Goal: Use online tool/utility: Utilize a website feature to perform a specific function

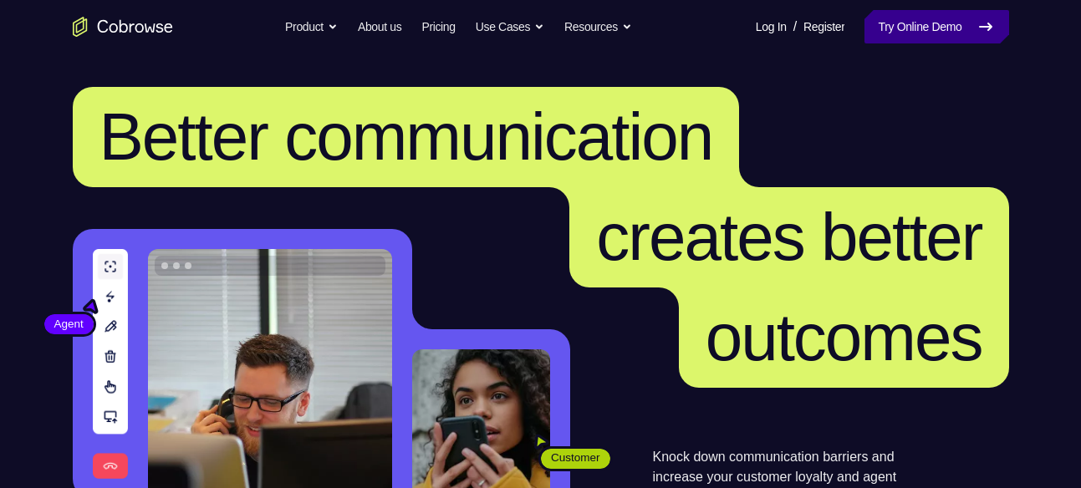
click at [946, 15] on link "Try Online Demo" at bounding box center [937, 26] width 144 height 33
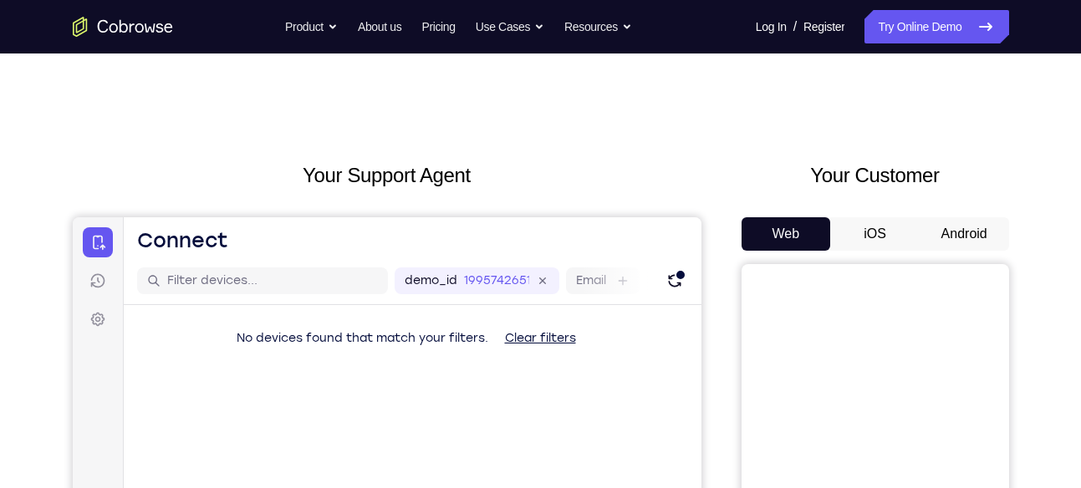
click at [958, 227] on button "Android" at bounding box center [964, 233] width 89 height 33
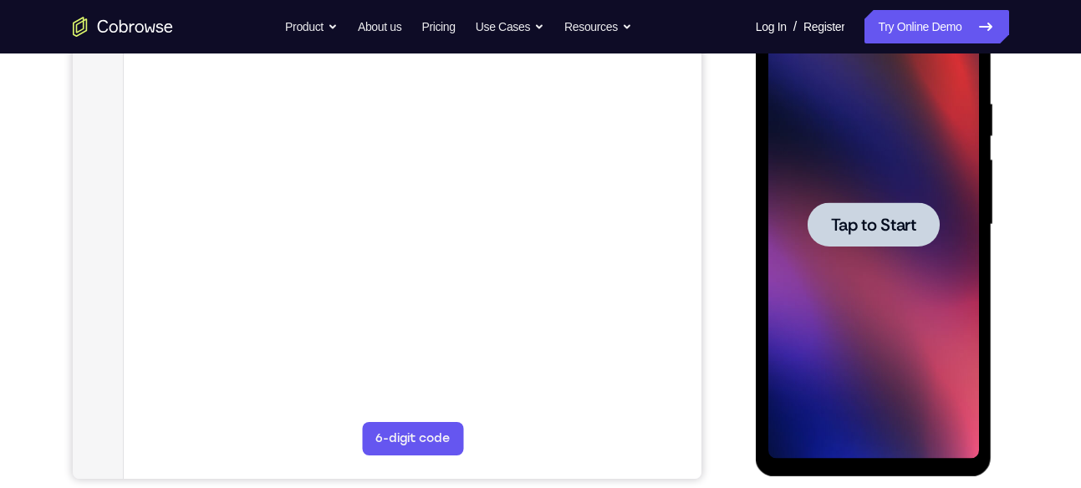
scroll to position [290, 0]
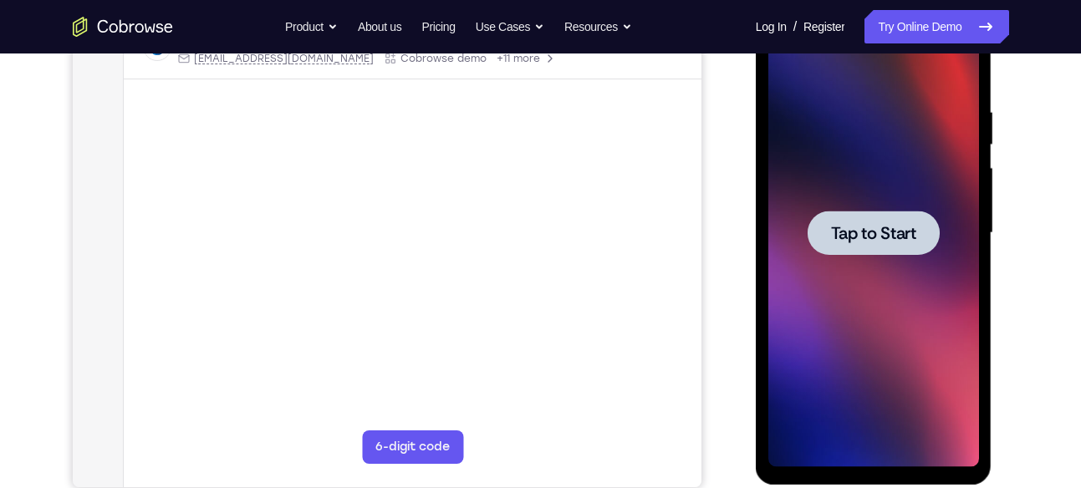
click at [874, 237] on span "Tap to Start" at bounding box center [873, 233] width 85 height 17
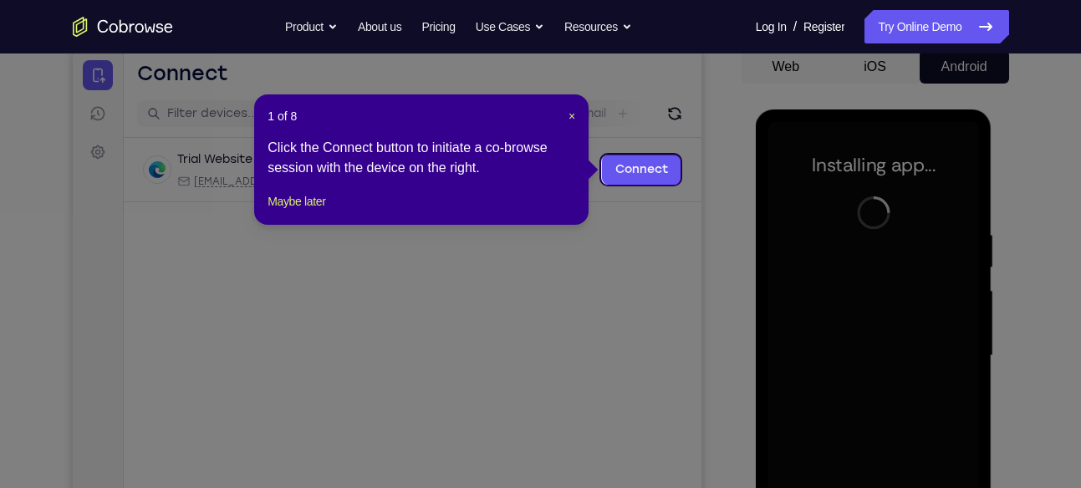
scroll to position [166, 0]
click at [573, 116] on span "×" at bounding box center [572, 116] width 7 height 13
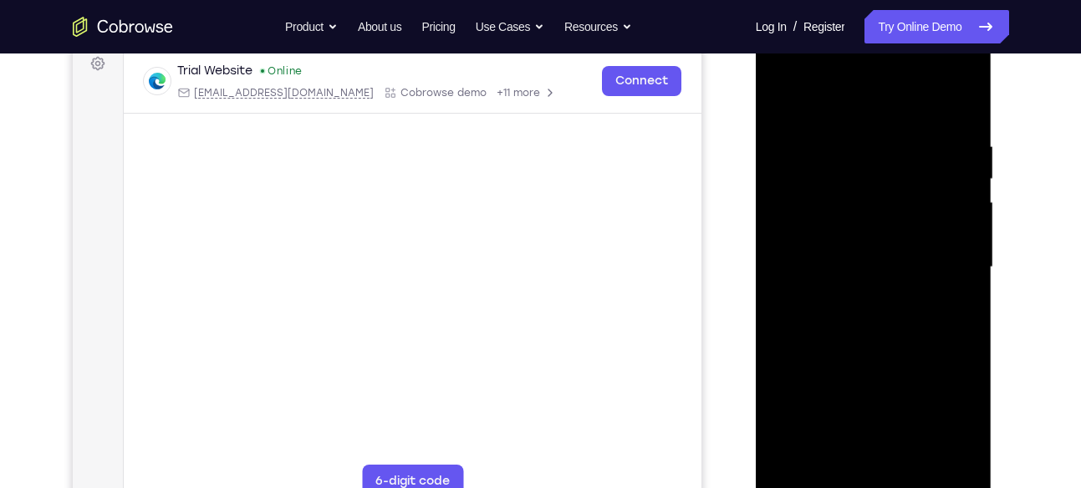
scroll to position [263, 0]
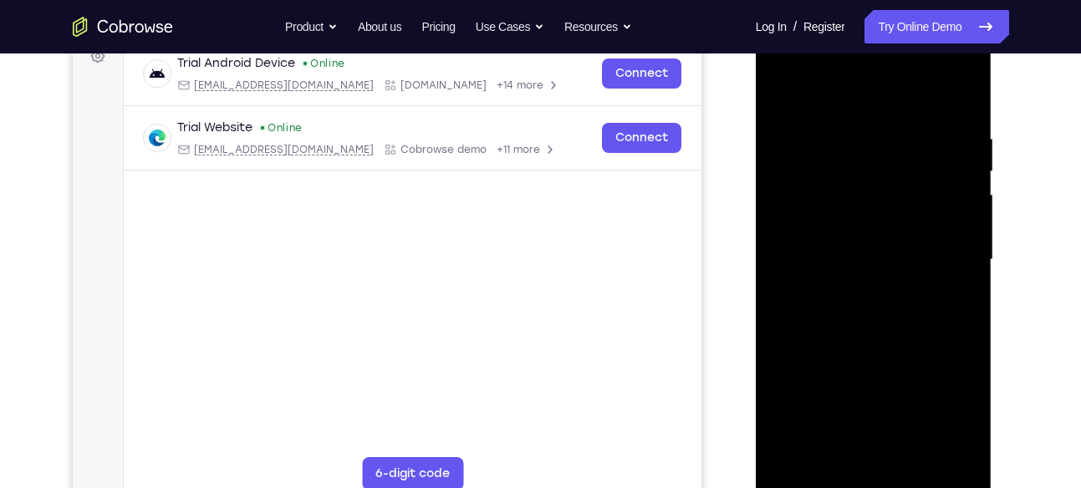
click at [874, 485] on div at bounding box center [873, 260] width 211 height 468
click at [946, 416] on div at bounding box center [873, 260] width 211 height 468
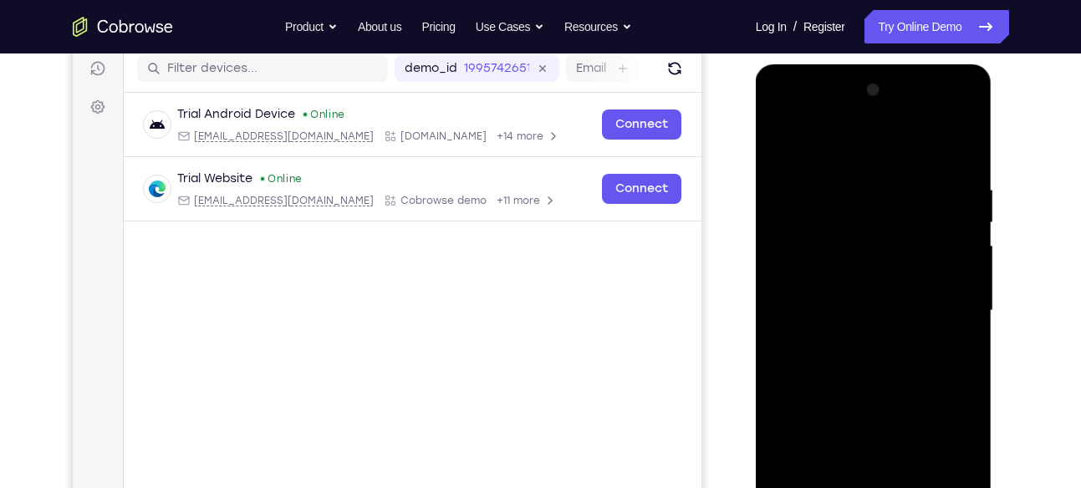
scroll to position [212, 0]
click at [806, 163] on div at bounding box center [873, 312] width 211 height 468
click at [811, 156] on div at bounding box center [873, 312] width 211 height 468
click at [823, 227] on div at bounding box center [873, 312] width 211 height 468
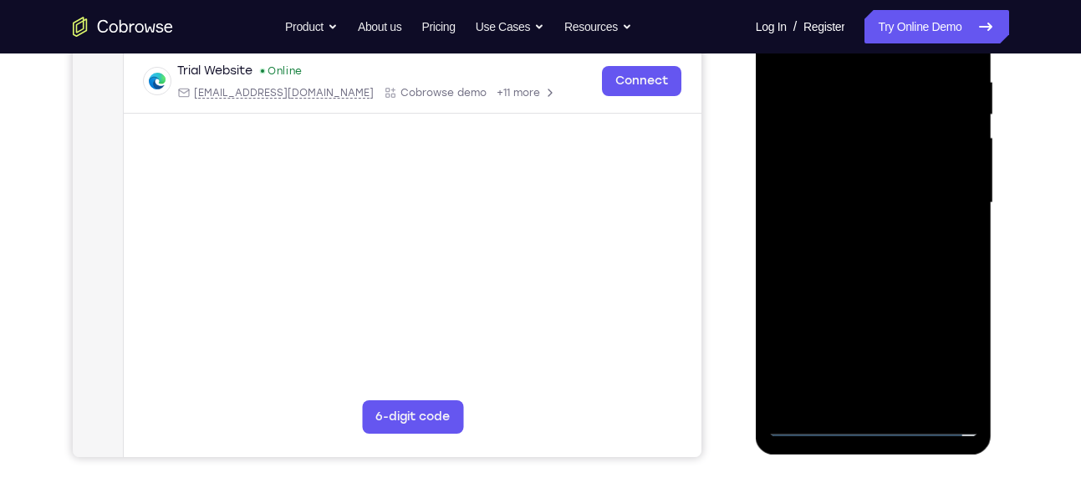
scroll to position [319, 0]
click at [885, 307] on div at bounding box center [873, 204] width 211 height 468
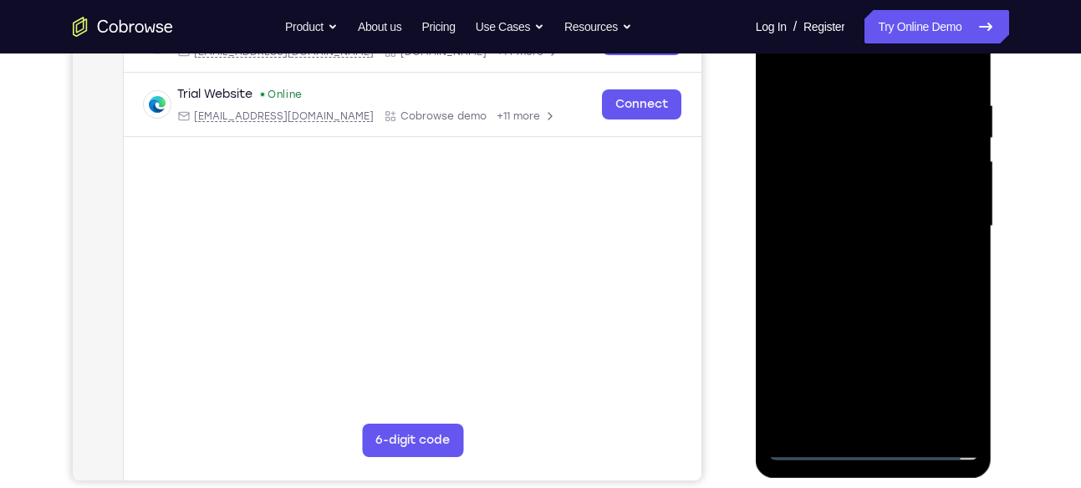
scroll to position [292, 0]
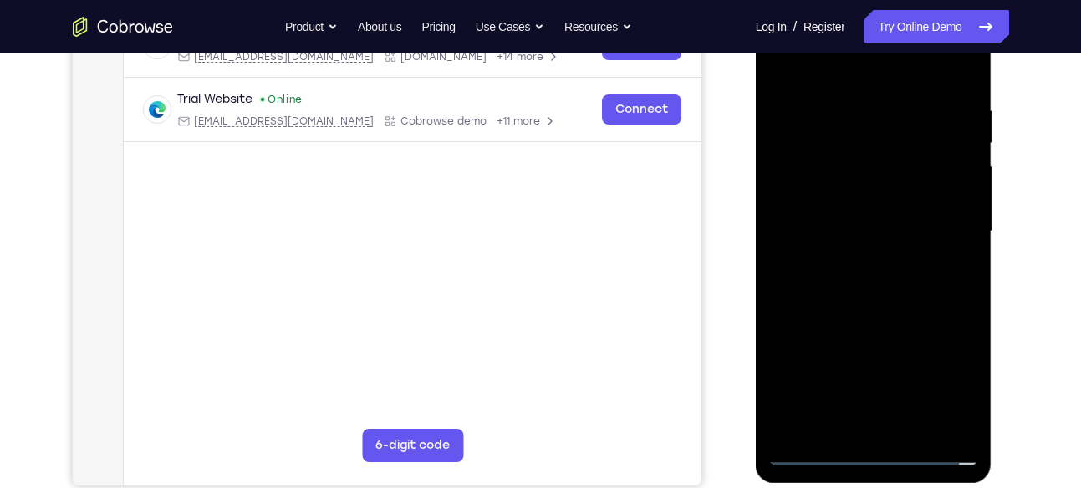
click at [889, 254] on div at bounding box center [873, 231] width 211 height 468
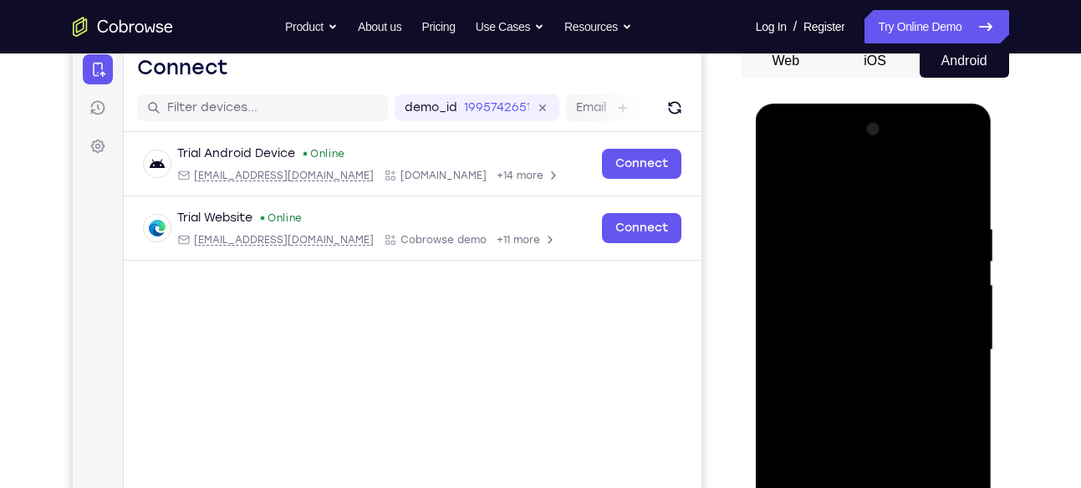
scroll to position [172, 0]
click at [880, 155] on div at bounding box center [873, 351] width 211 height 468
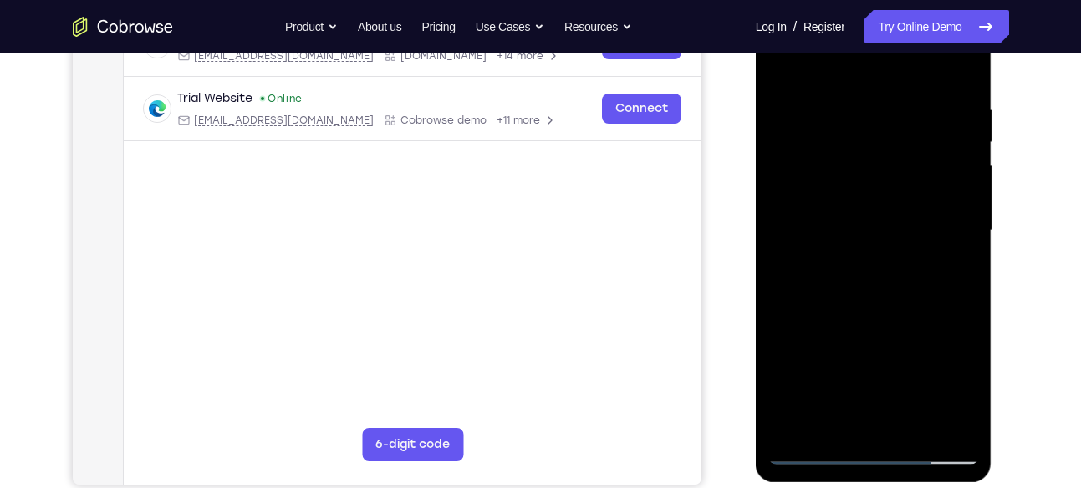
scroll to position [294, 0]
click at [968, 426] on div at bounding box center [873, 230] width 211 height 468
click at [881, 186] on div at bounding box center [873, 230] width 211 height 468
click at [880, 186] on div at bounding box center [873, 230] width 211 height 468
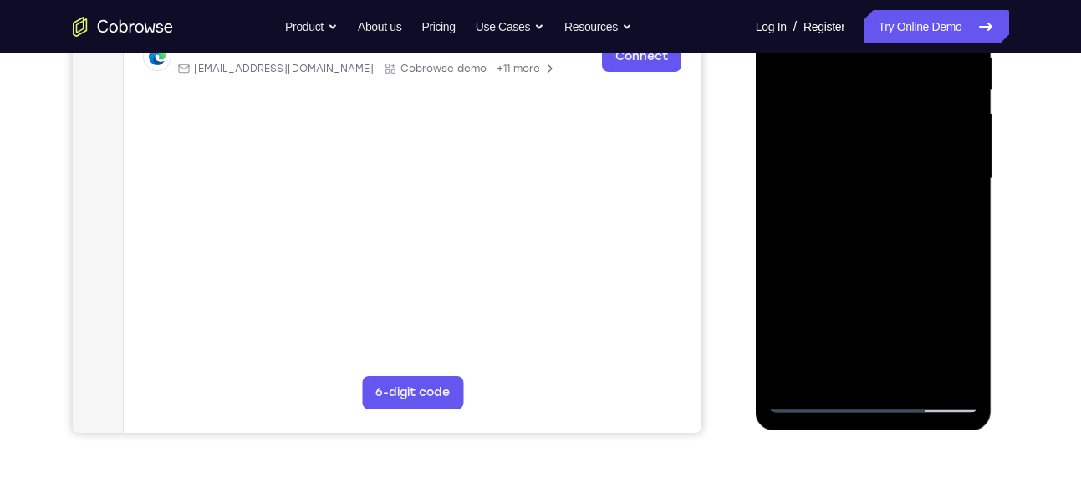
scroll to position [355, 0]
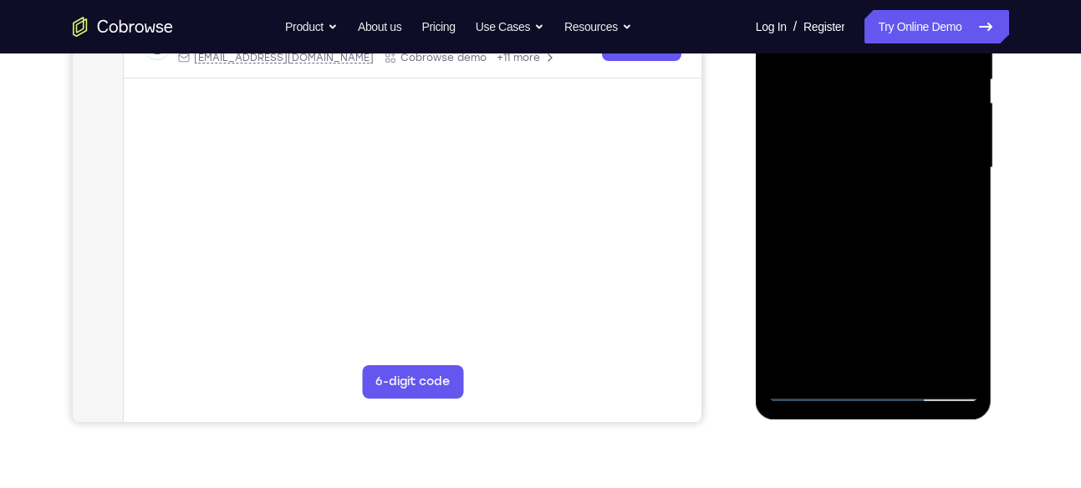
click at [880, 186] on div at bounding box center [873, 168] width 211 height 468
click at [819, 287] on div at bounding box center [873, 168] width 211 height 468
click at [784, 302] on div at bounding box center [873, 168] width 211 height 468
click at [784, 303] on div at bounding box center [873, 168] width 211 height 468
click at [787, 303] on div at bounding box center [873, 168] width 211 height 468
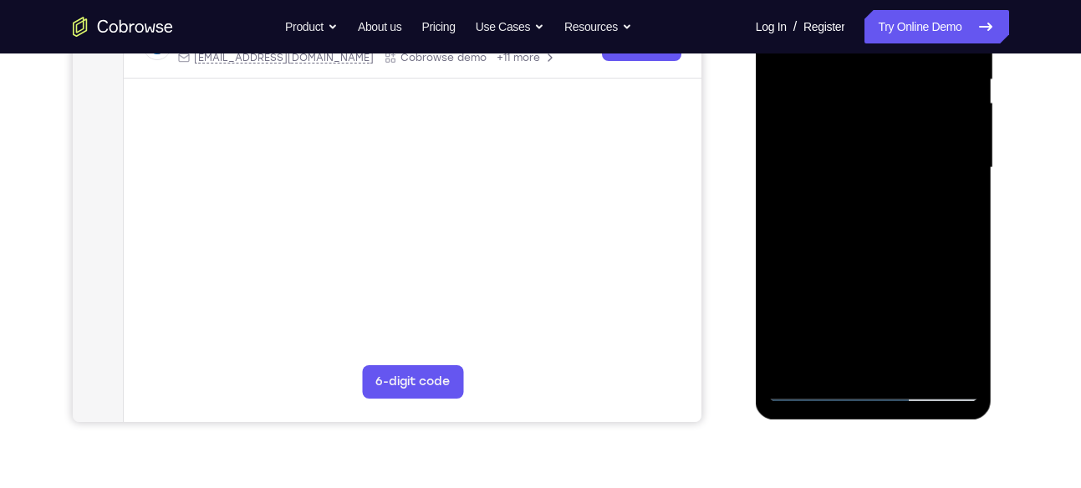
click at [787, 303] on div at bounding box center [873, 168] width 211 height 468
click at [789, 303] on div at bounding box center [873, 168] width 211 height 468
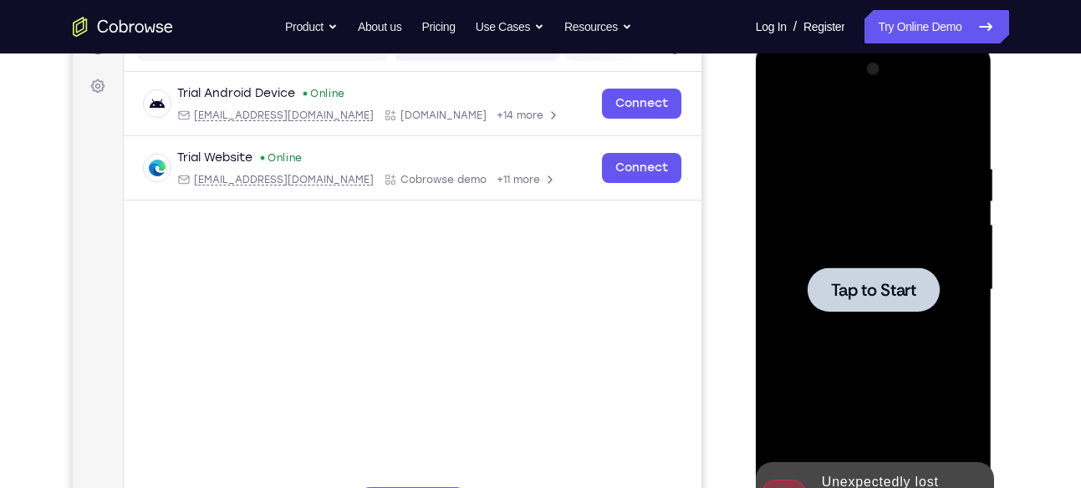
scroll to position [242, 0]
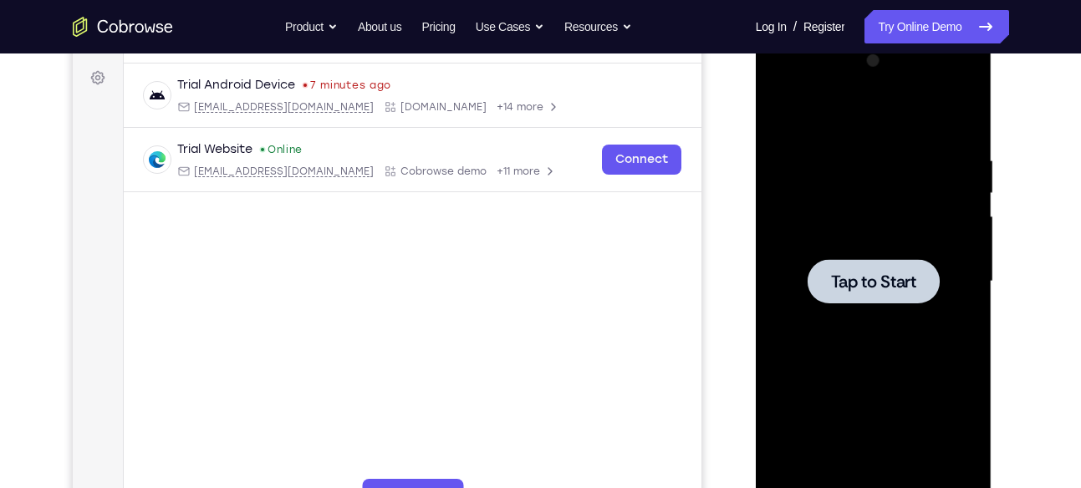
click at [891, 268] on div at bounding box center [874, 281] width 132 height 44
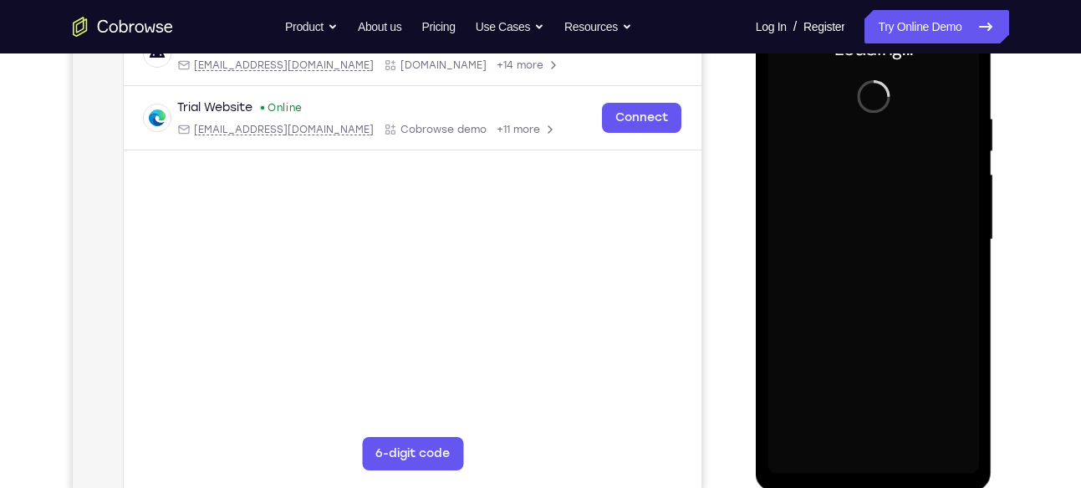
scroll to position [294, 0]
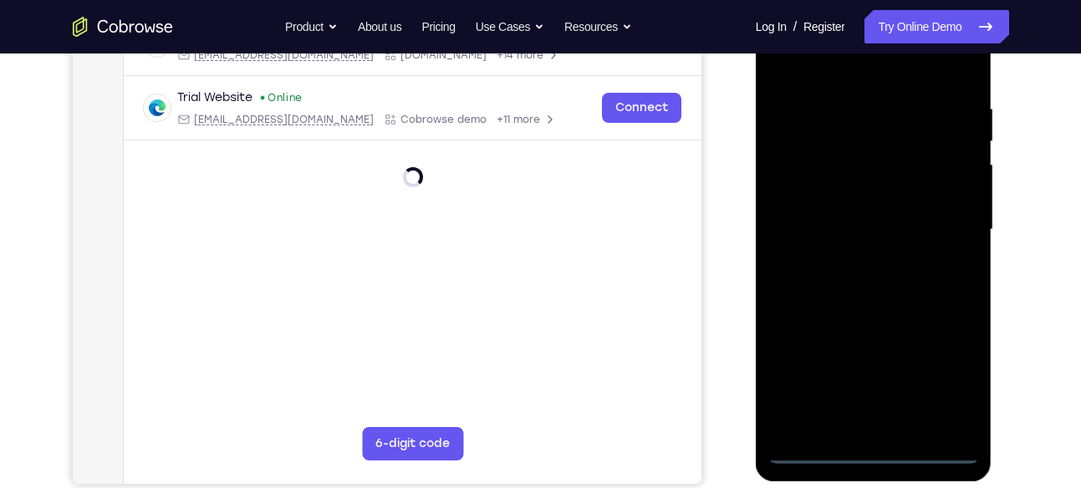
click at [874, 456] on div at bounding box center [873, 230] width 211 height 468
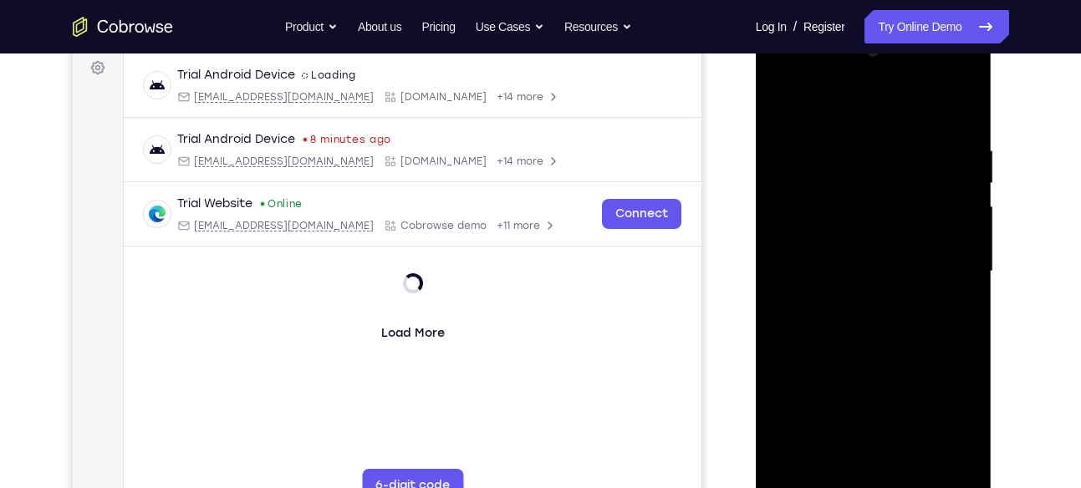
scroll to position [219, 0]
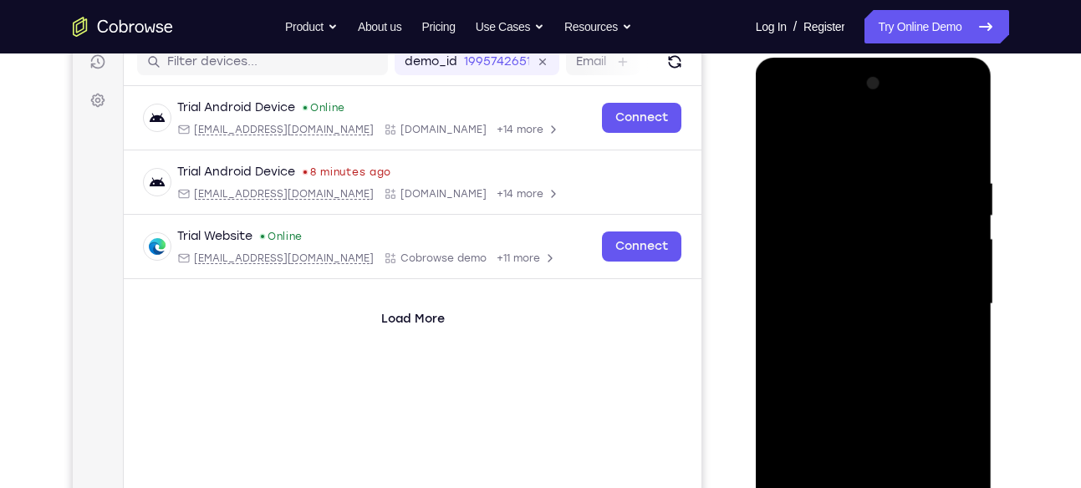
click at [947, 439] on div at bounding box center [873, 304] width 211 height 468
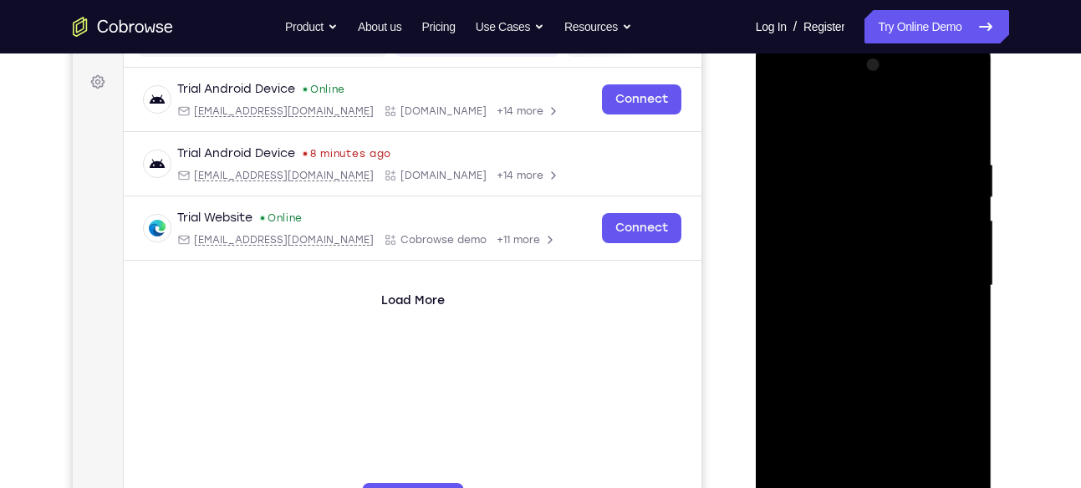
scroll to position [227, 0]
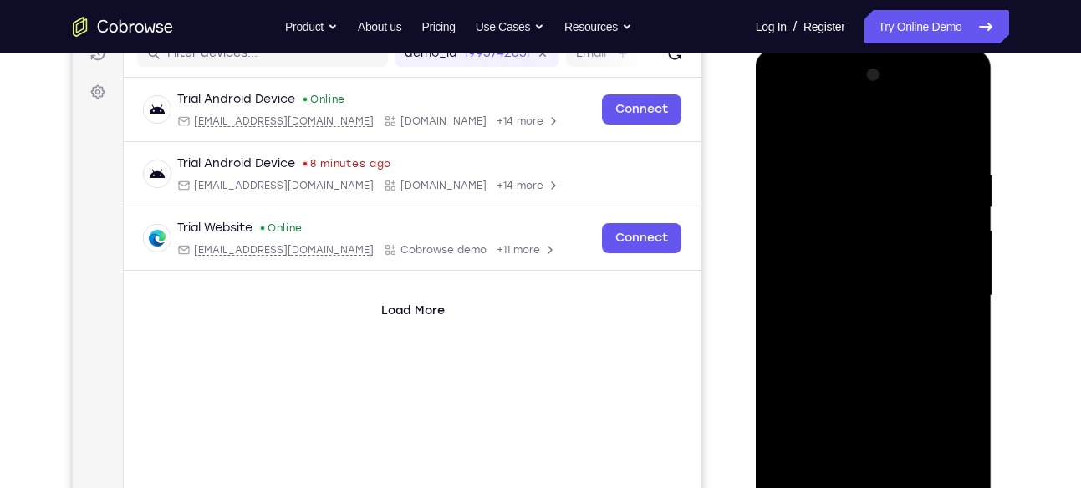
click at [830, 144] on div at bounding box center [873, 296] width 211 height 468
click at [827, 202] on div at bounding box center [873, 296] width 211 height 468
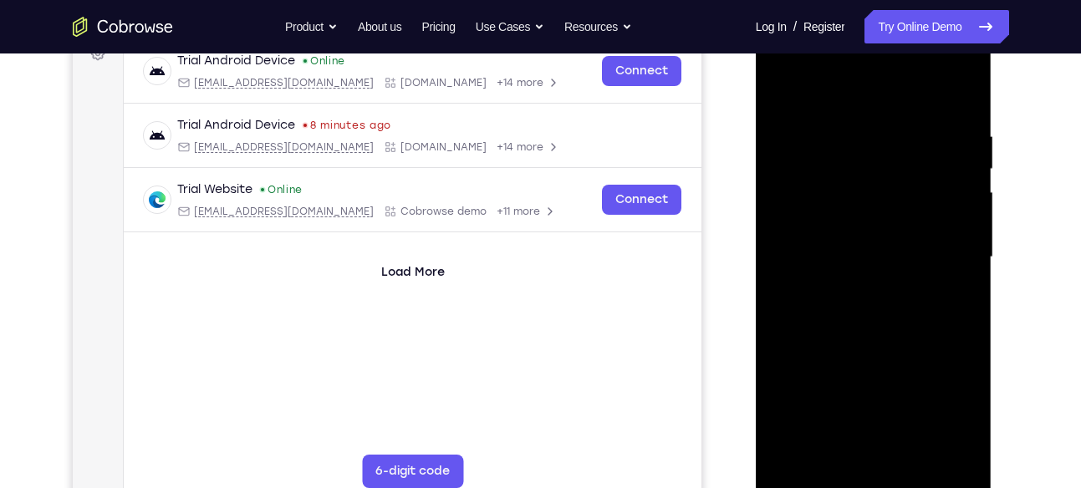
scroll to position [278, 0]
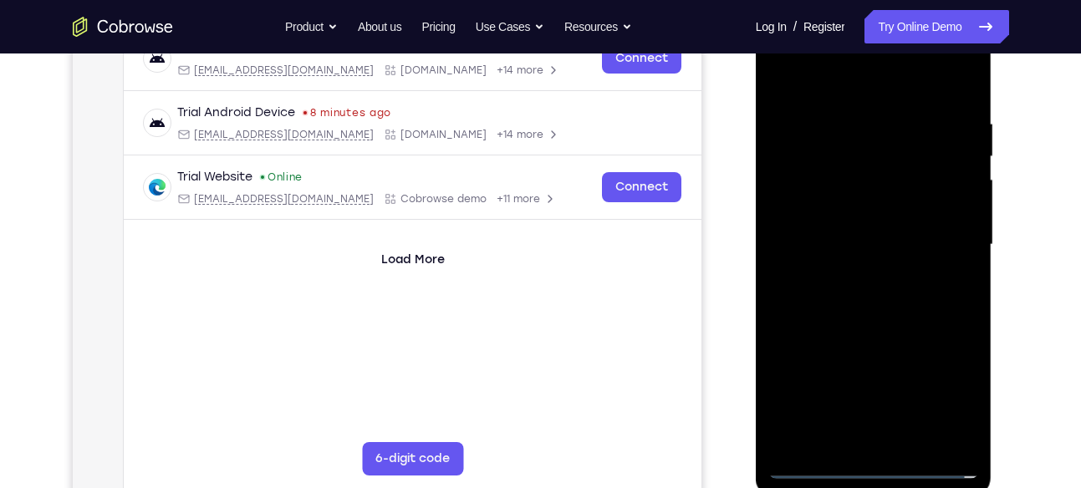
click at [883, 347] on div at bounding box center [873, 245] width 211 height 468
click at [845, 286] on div at bounding box center [873, 245] width 211 height 468
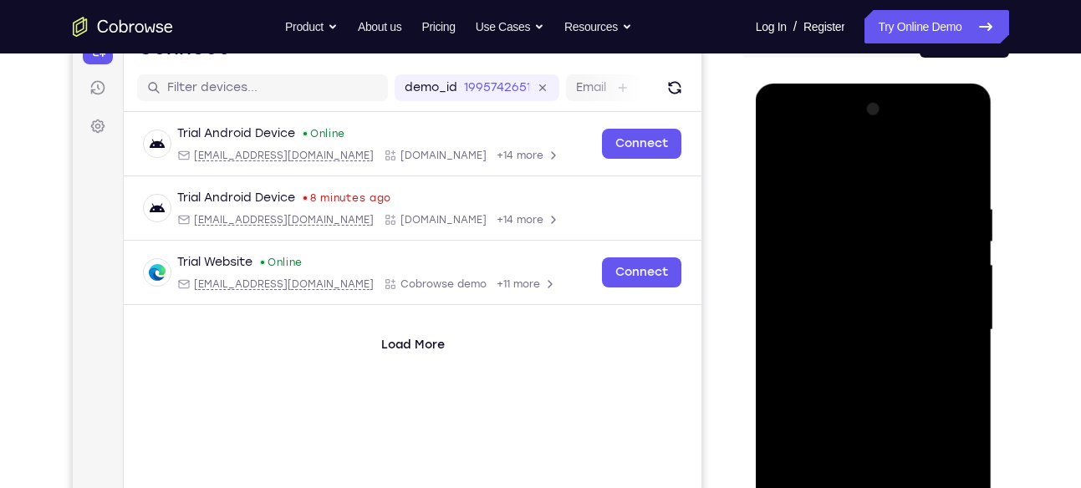
scroll to position [188, 0]
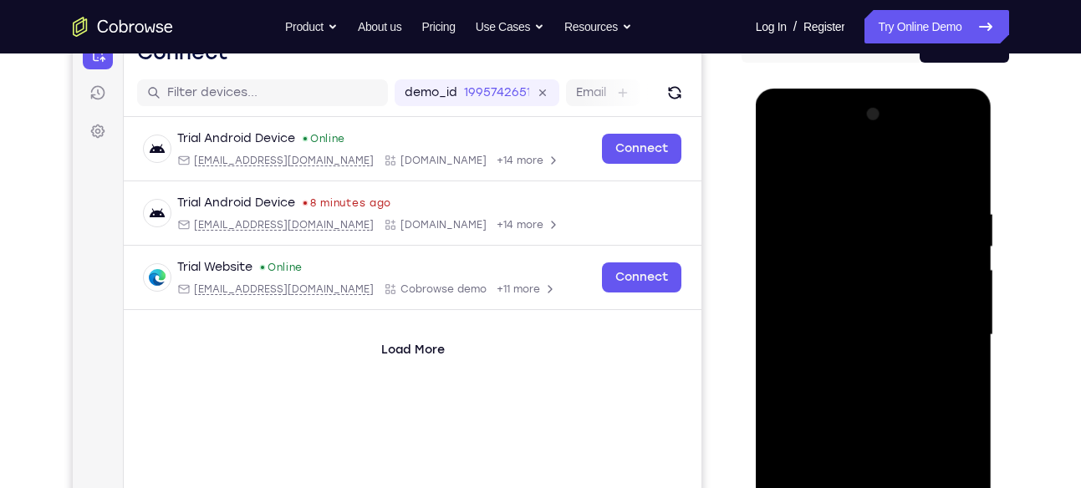
click at [895, 144] on div at bounding box center [873, 335] width 211 height 468
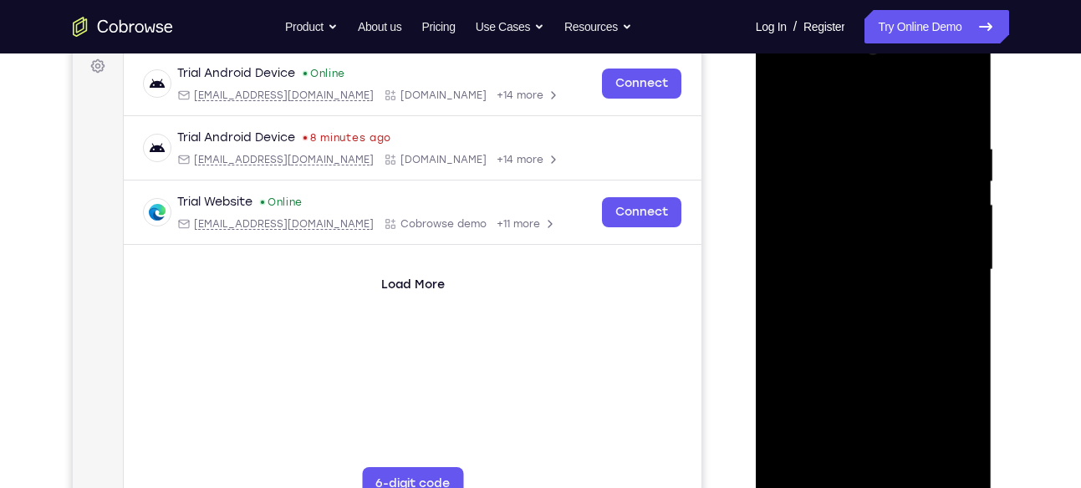
click at [963, 462] on div at bounding box center [873, 270] width 211 height 468
click at [911, 234] on div at bounding box center [873, 270] width 211 height 468
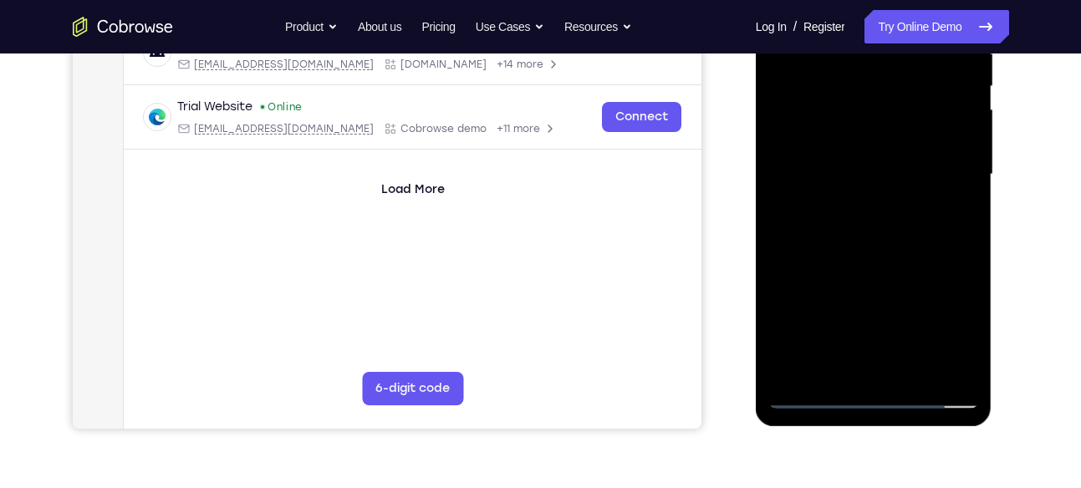
scroll to position [350, 0]
click at [929, 235] on div at bounding box center [873, 174] width 211 height 468
click at [793, 309] on div at bounding box center [873, 174] width 211 height 468
click at [787, 309] on div at bounding box center [873, 174] width 211 height 468
click at [785, 308] on div at bounding box center [873, 174] width 211 height 468
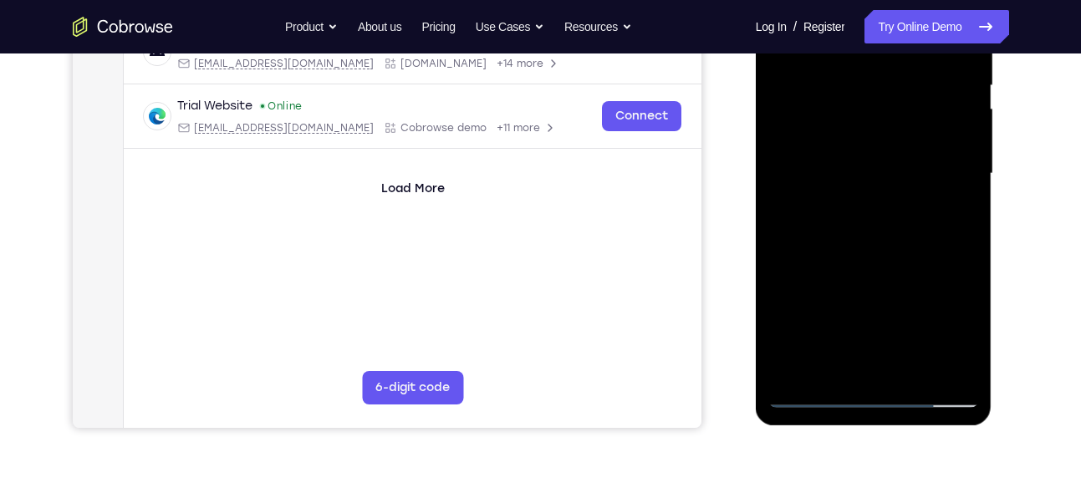
click at [785, 308] on div at bounding box center [873, 174] width 211 height 468
click at [787, 308] on div at bounding box center [873, 174] width 211 height 468
click at [788, 308] on div at bounding box center [873, 174] width 211 height 468
click at [794, 308] on div at bounding box center [873, 174] width 211 height 468
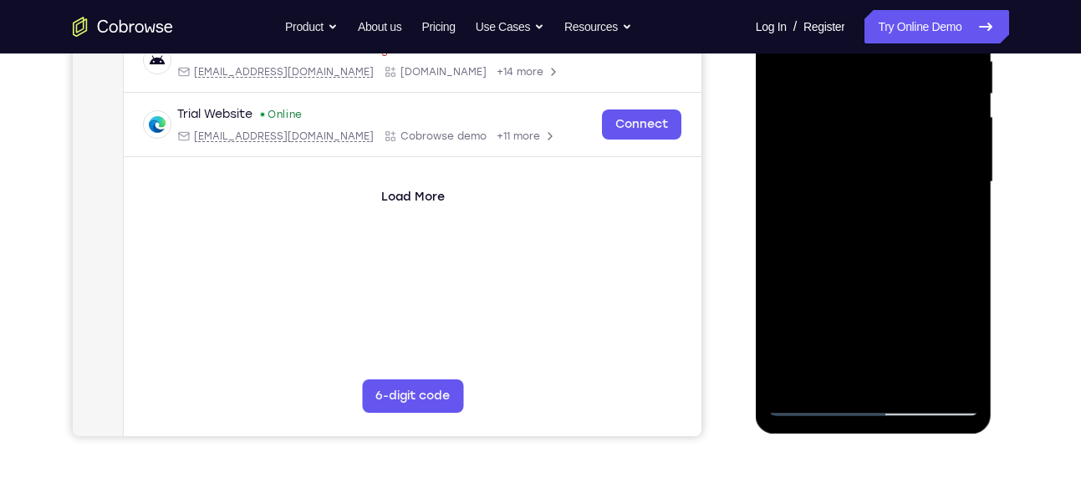
scroll to position [340, 0]
click at [839, 260] on div at bounding box center [873, 183] width 211 height 468
click at [850, 260] on div at bounding box center [873, 183] width 211 height 468
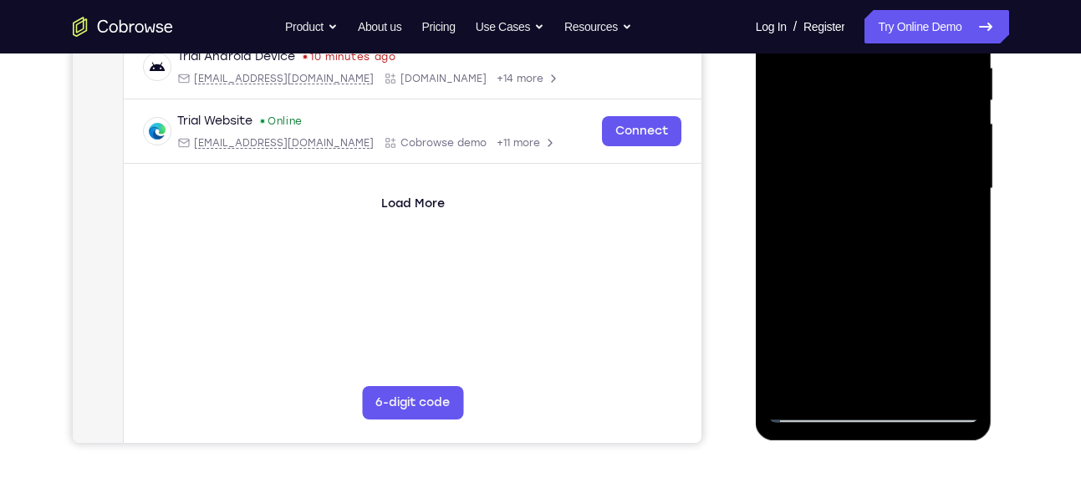
scroll to position [332, 0]
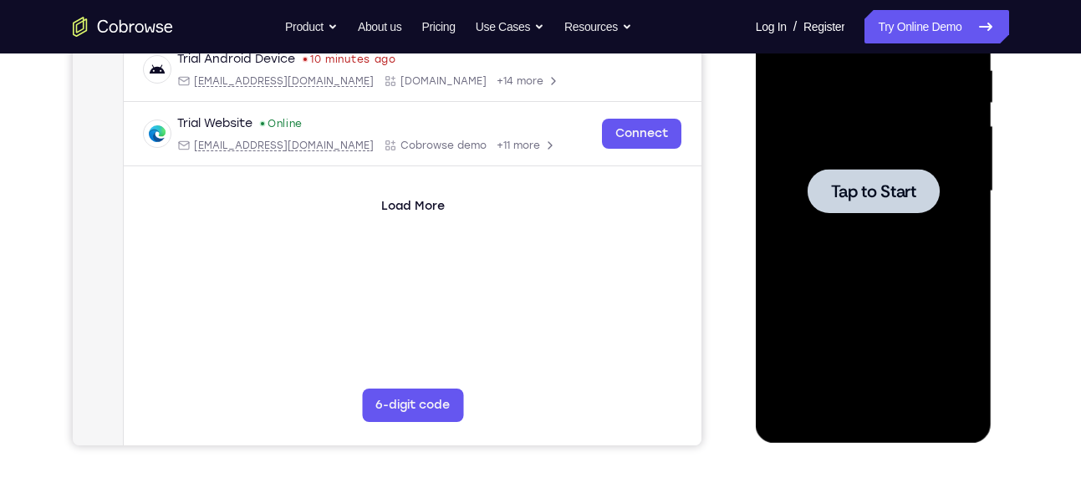
click at [857, 192] on span "Tap to Start" at bounding box center [873, 191] width 85 height 17
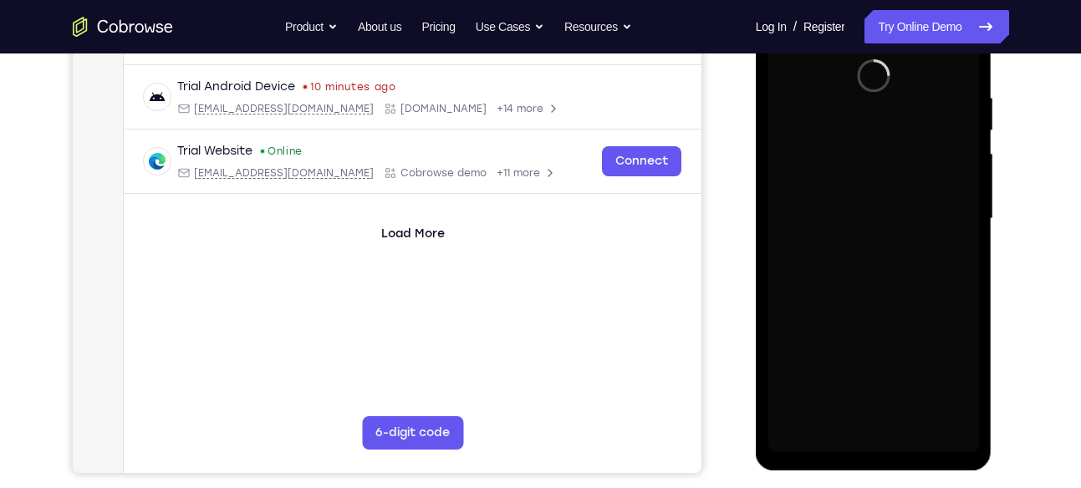
scroll to position [315, 0]
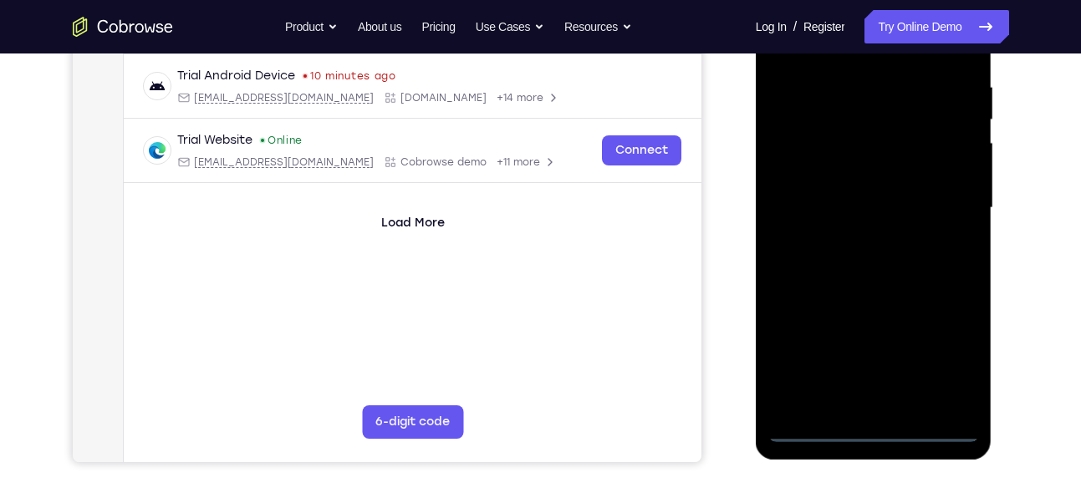
click at [876, 432] on div at bounding box center [873, 208] width 211 height 468
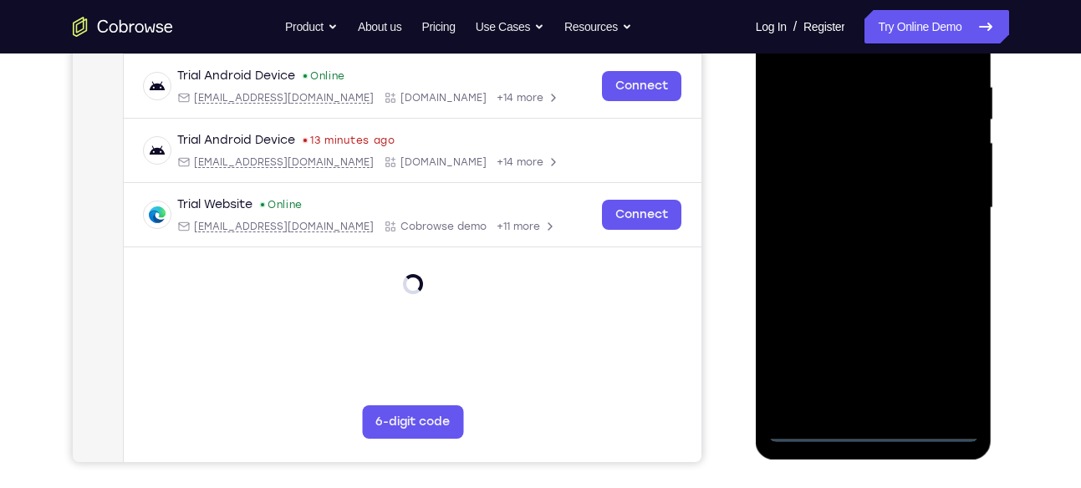
scroll to position [283, 0]
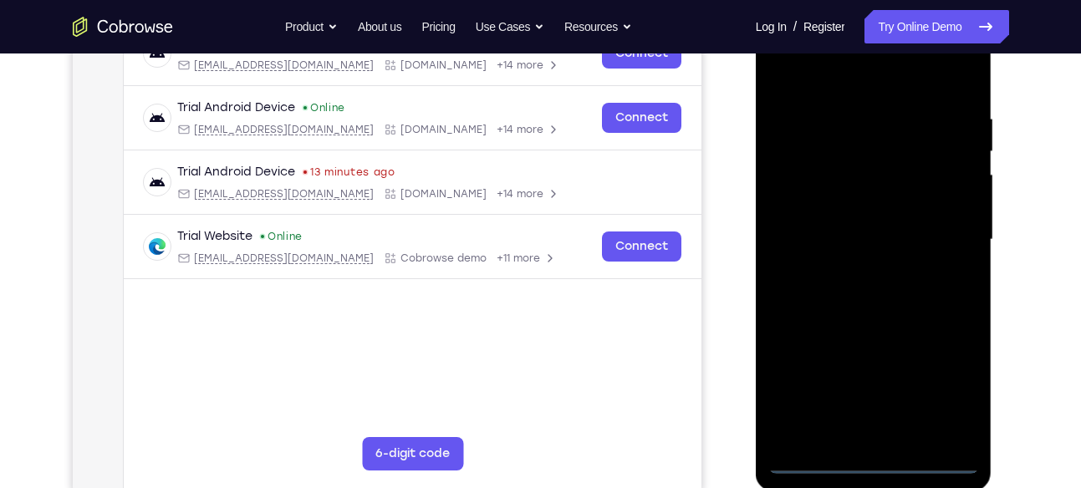
click at [938, 393] on div at bounding box center [873, 240] width 211 height 468
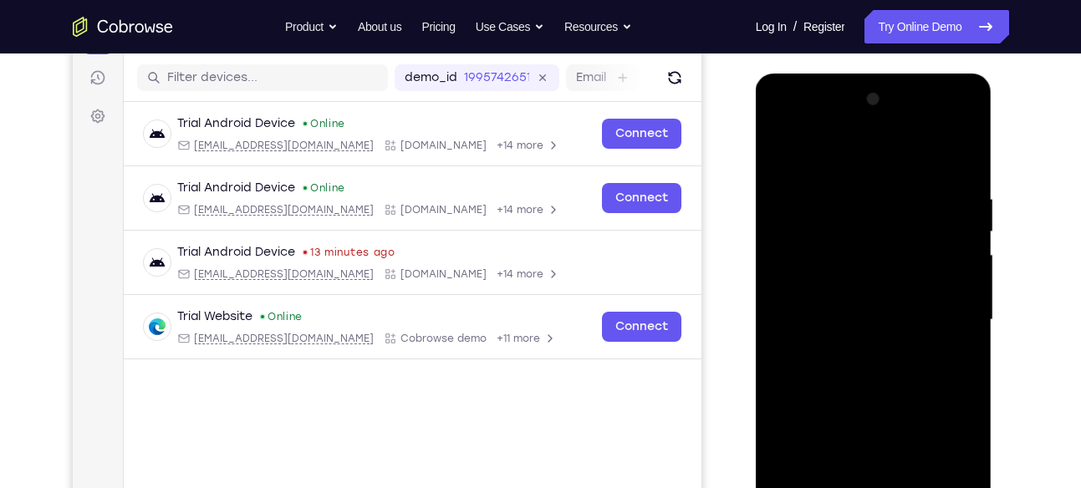
scroll to position [202, 0]
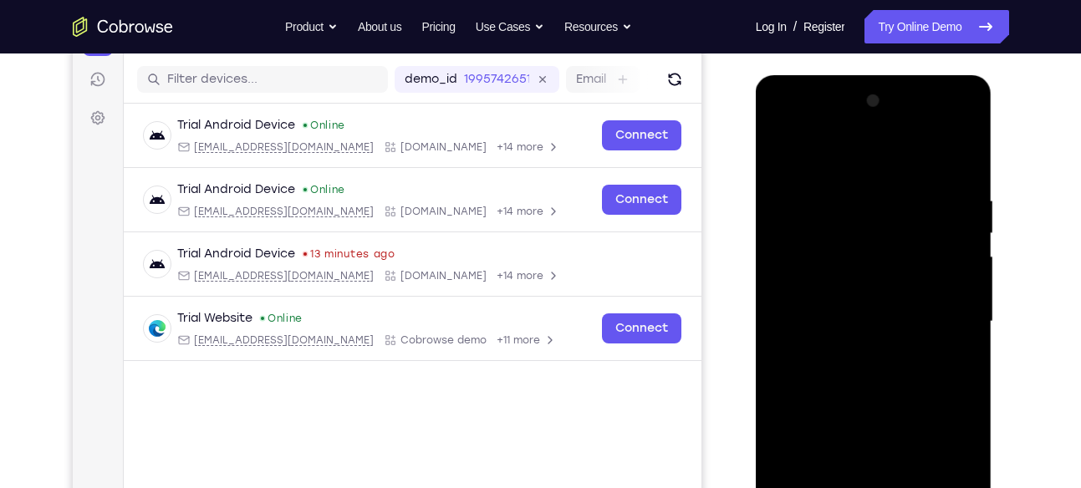
click at [826, 166] on div at bounding box center [873, 322] width 211 height 468
click at [837, 220] on div at bounding box center [873, 322] width 211 height 468
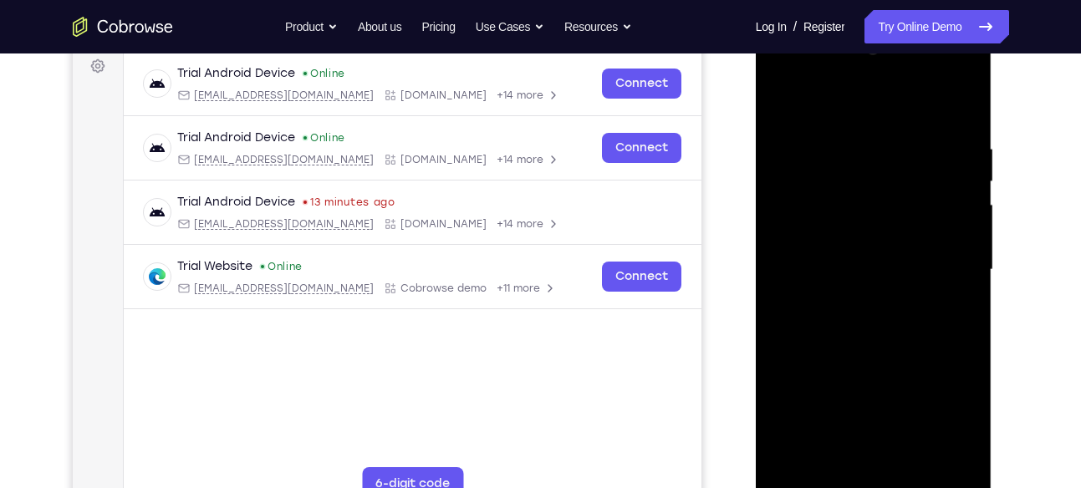
scroll to position [254, 0]
click at [877, 370] on div at bounding box center [873, 269] width 211 height 468
click at [850, 307] on div at bounding box center [873, 269] width 211 height 468
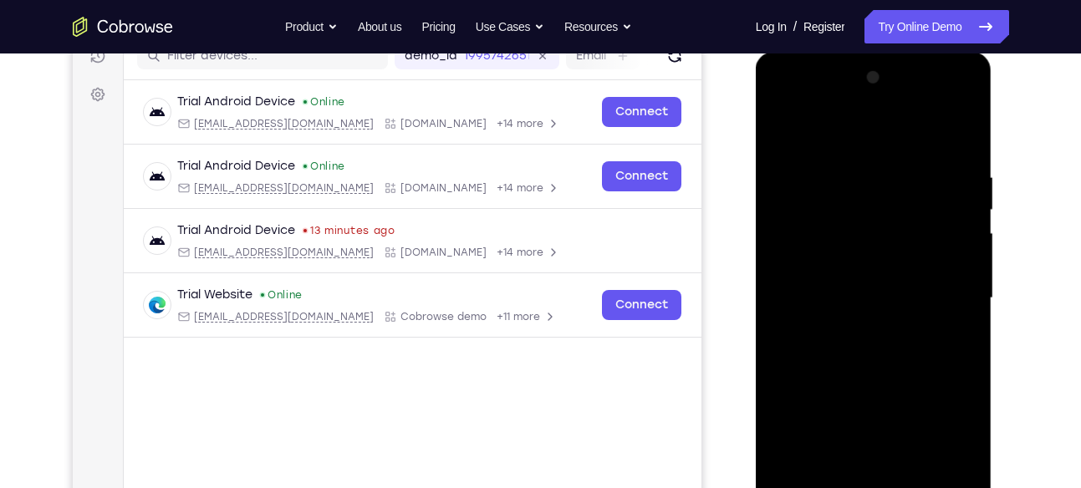
scroll to position [220, 0]
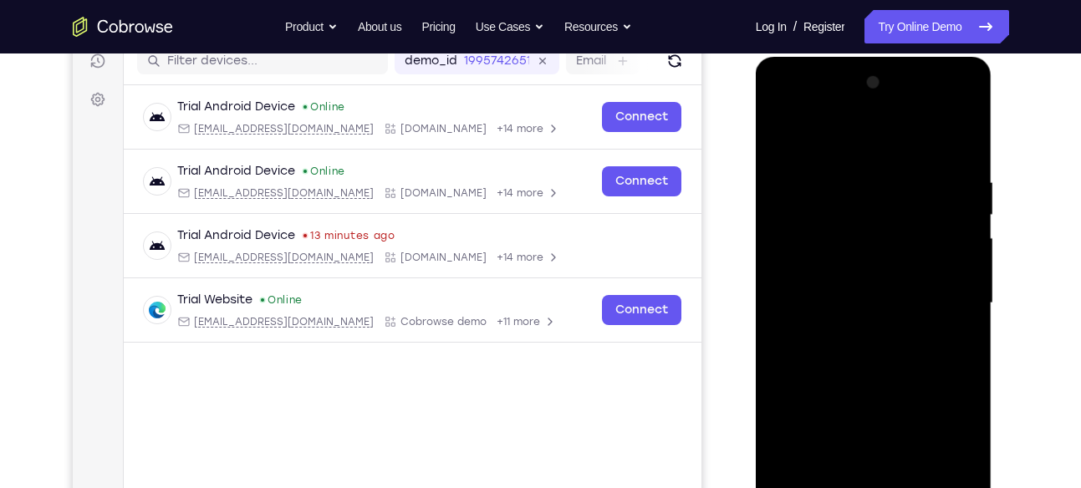
click at [888, 103] on div at bounding box center [873, 303] width 211 height 468
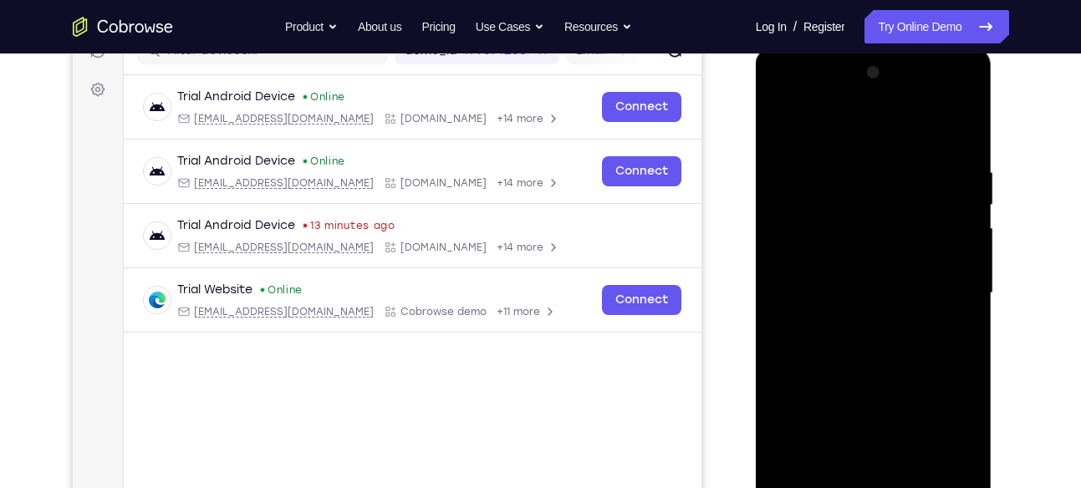
click at [870, 240] on div at bounding box center [873, 293] width 211 height 468
click at [897, 241] on div at bounding box center [873, 293] width 211 height 468
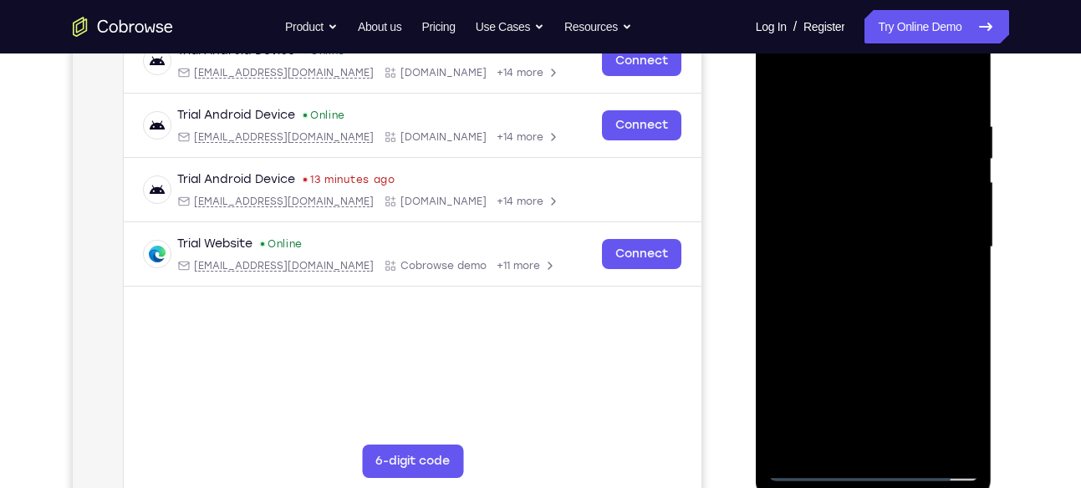
scroll to position [277, 0]
click at [962, 438] on div at bounding box center [873, 247] width 211 height 468
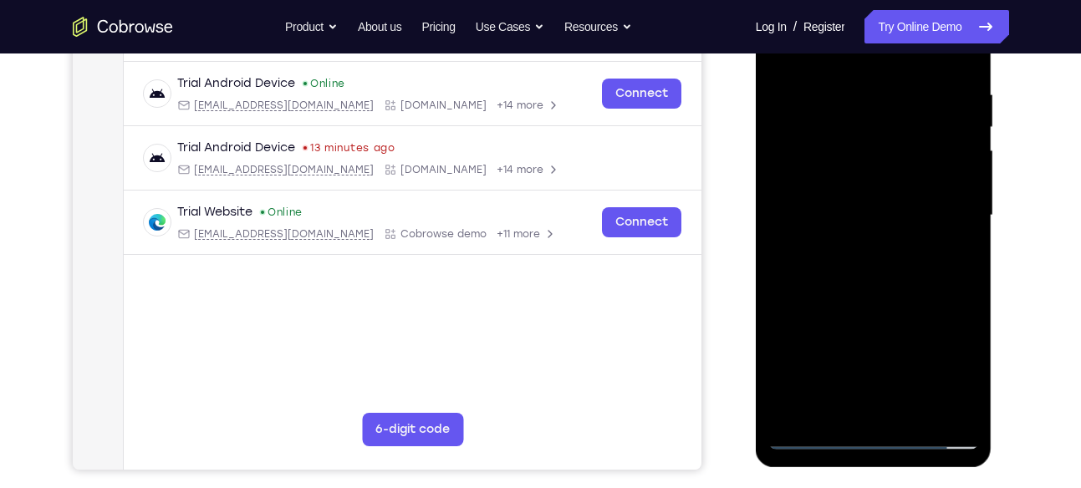
scroll to position [310, 0]
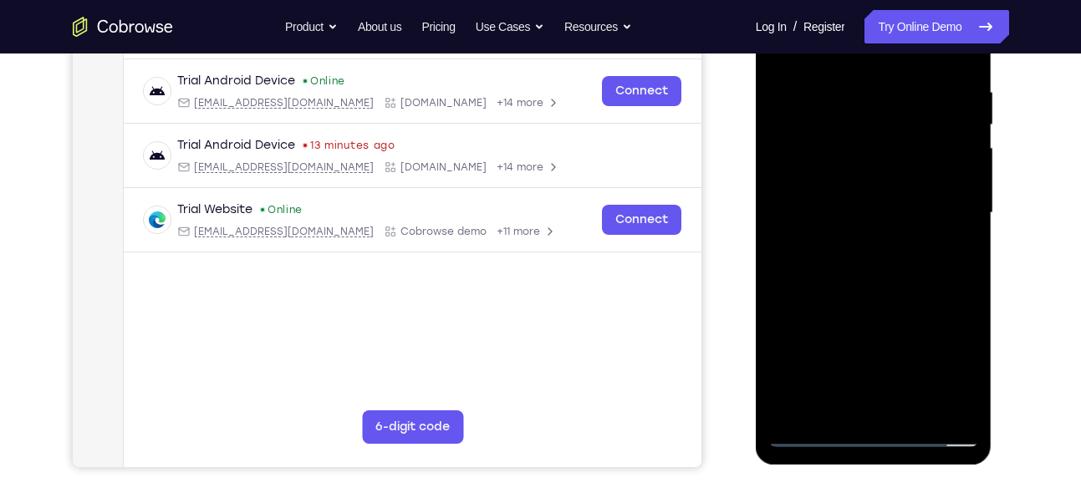
click at [871, 260] on div at bounding box center [873, 213] width 211 height 468
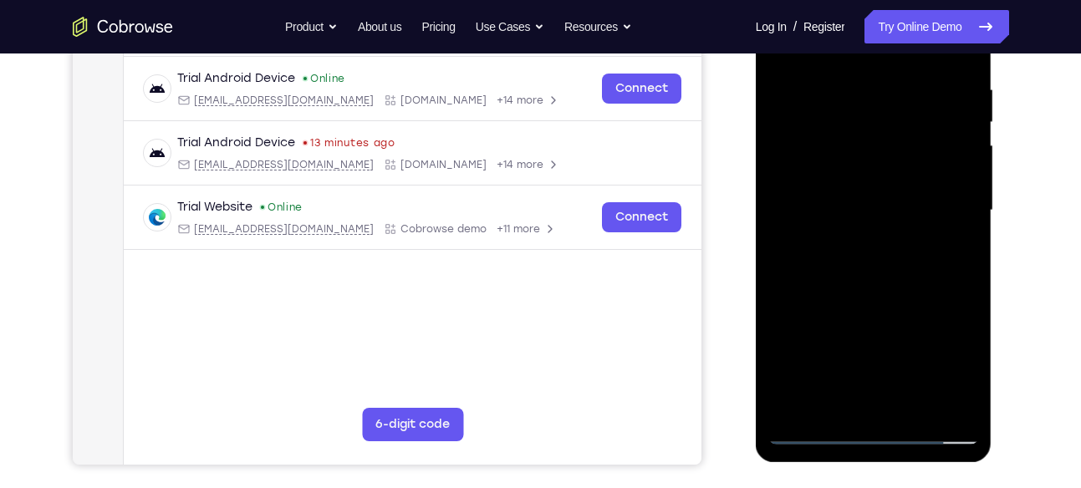
scroll to position [314, 0]
click at [813, 313] on div at bounding box center [873, 210] width 211 height 468
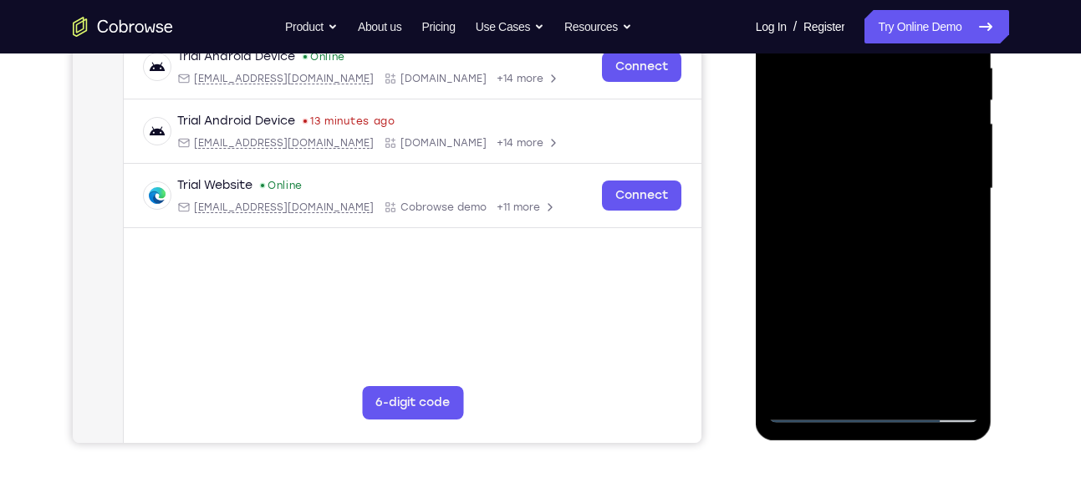
scroll to position [314, 0]
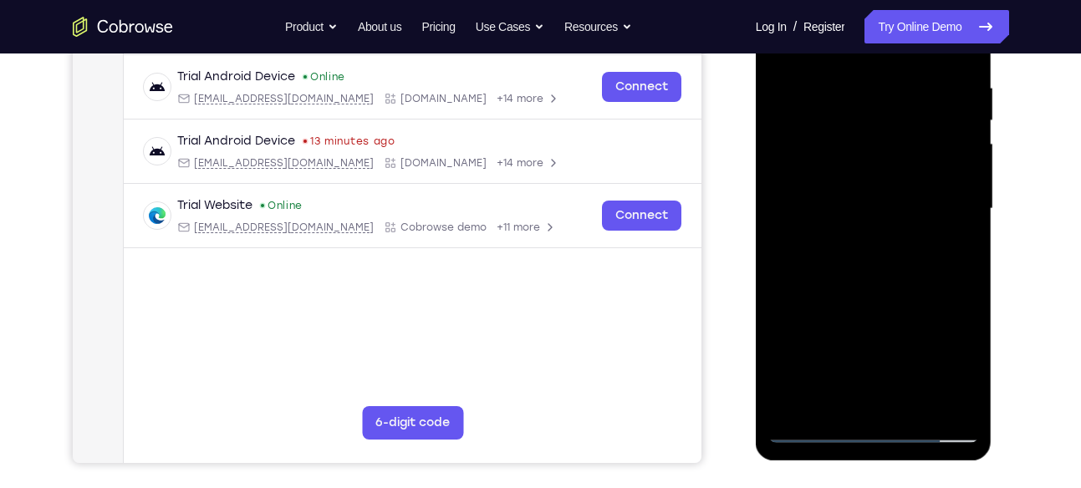
click at [836, 254] on div at bounding box center [873, 209] width 211 height 468
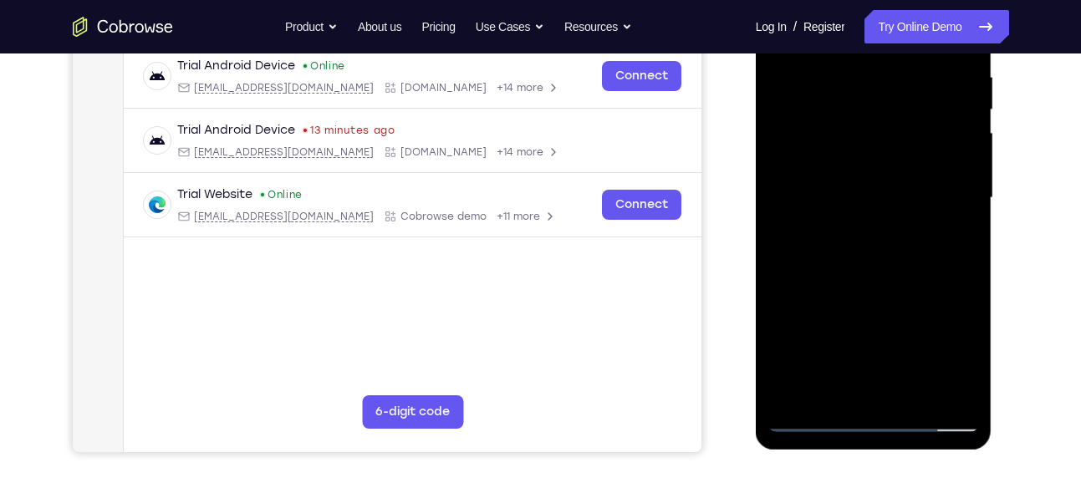
scroll to position [324, 0]
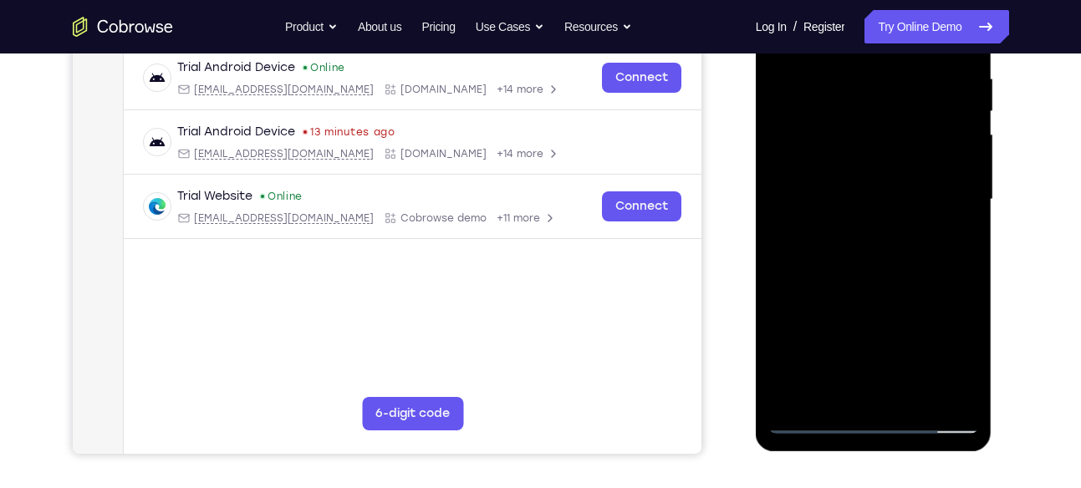
click at [832, 273] on div at bounding box center [873, 200] width 211 height 468
click at [860, 262] on div at bounding box center [873, 200] width 211 height 468
click at [799, 332] on div at bounding box center [873, 200] width 211 height 468
click at [801, 333] on div at bounding box center [873, 200] width 211 height 468
click at [803, 334] on div at bounding box center [873, 200] width 211 height 468
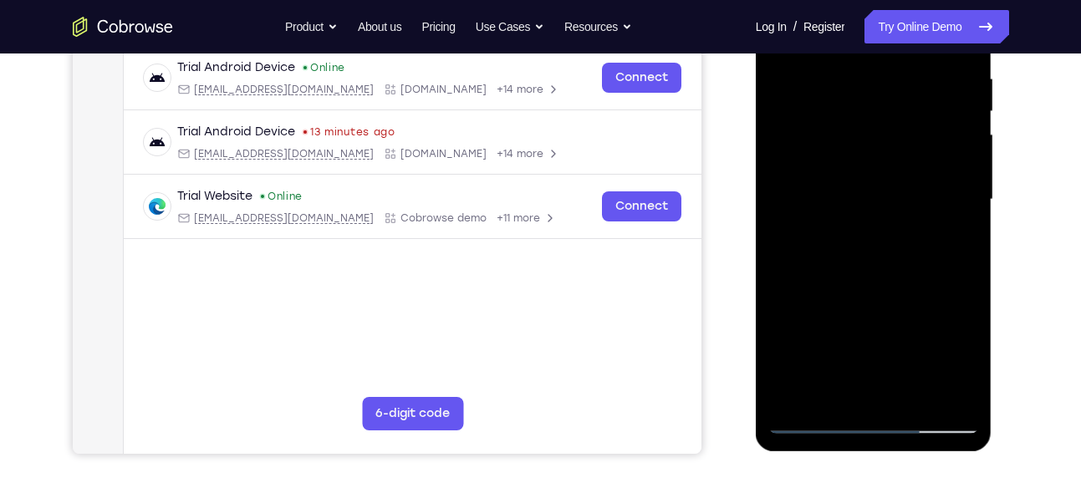
click at [805, 334] on div at bounding box center [873, 200] width 211 height 468
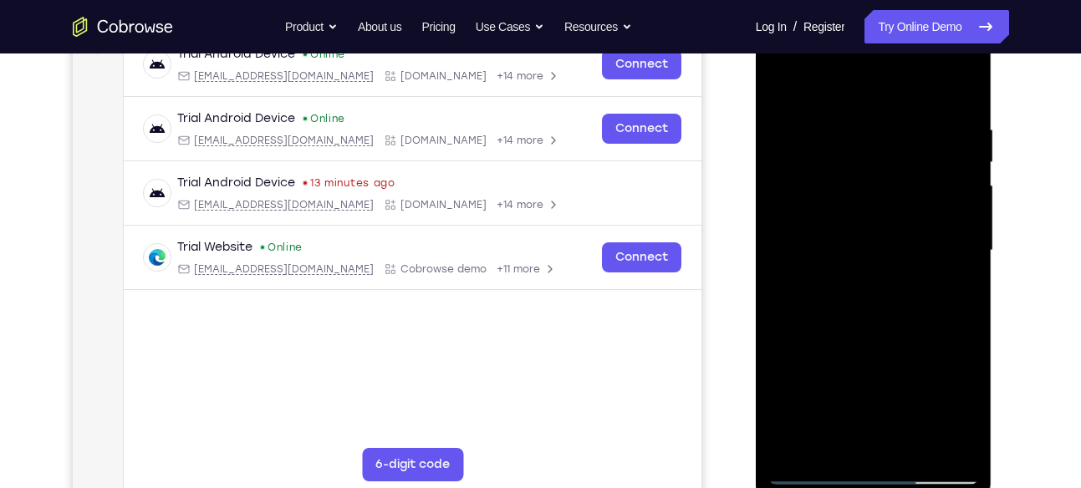
scroll to position [268, 0]
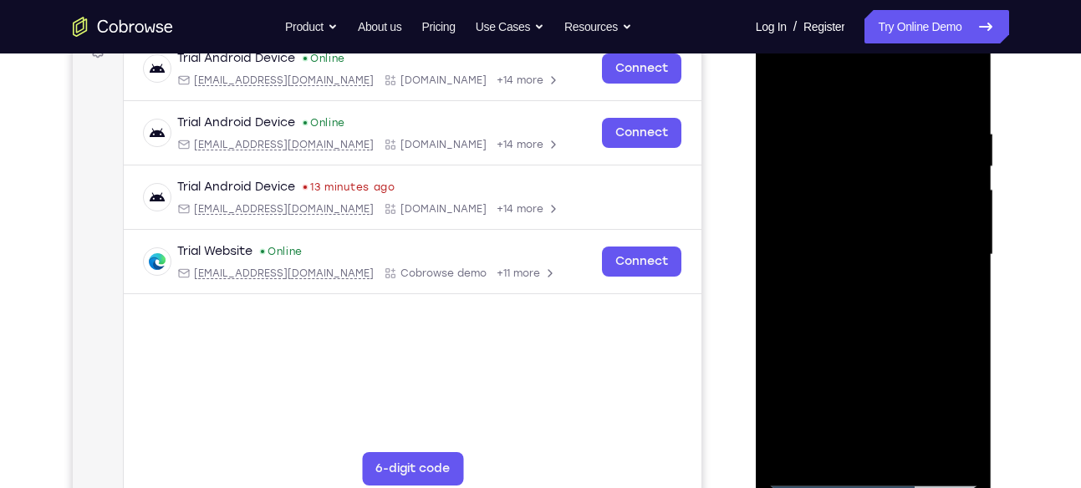
click at [959, 86] on div at bounding box center [873, 255] width 211 height 468
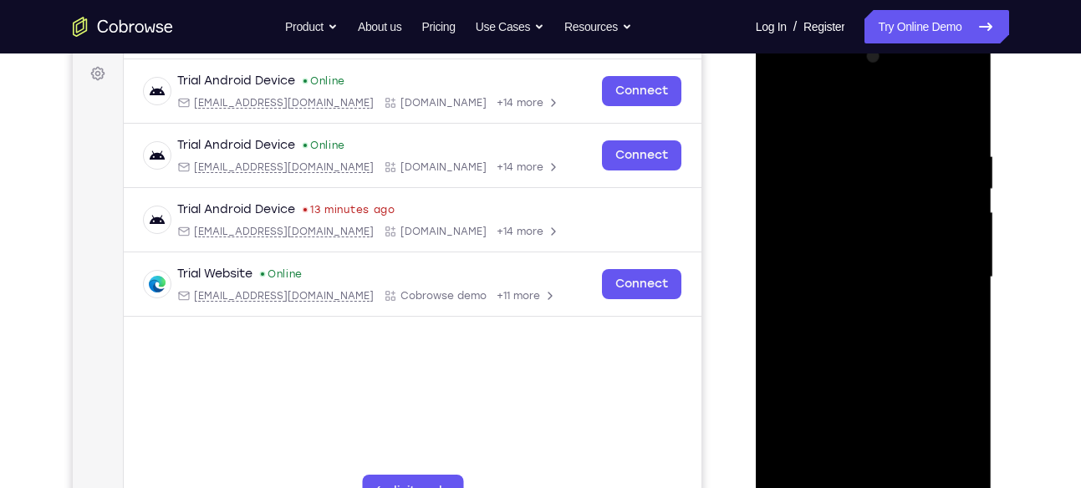
scroll to position [245, 0]
click at [890, 85] on div at bounding box center [873, 278] width 211 height 468
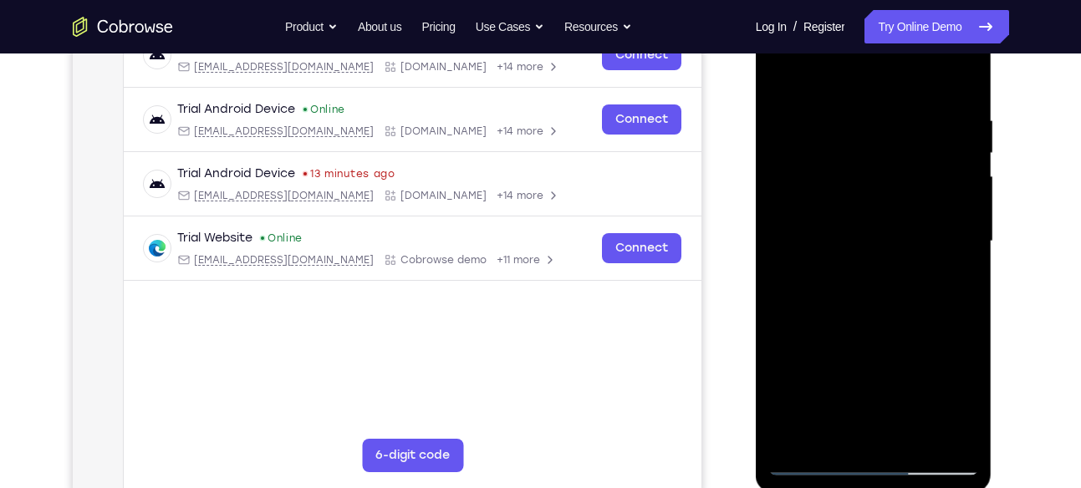
scroll to position [283, 0]
click at [898, 231] on div at bounding box center [873, 241] width 211 height 468
click at [804, 374] on div at bounding box center [873, 241] width 211 height 468
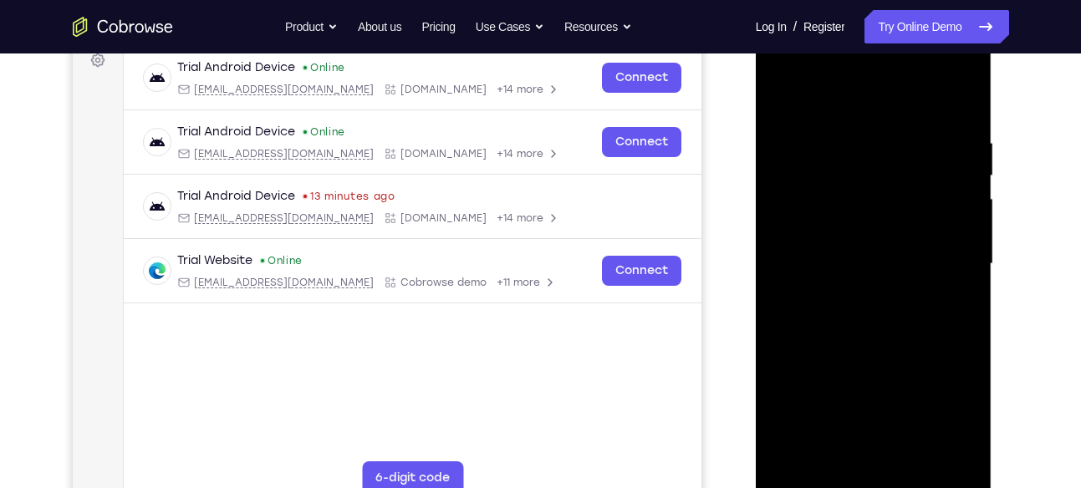
scroll to position [258, 0]
click at [805, 400] on div at bounding box center [873, 265] width 211 height 468
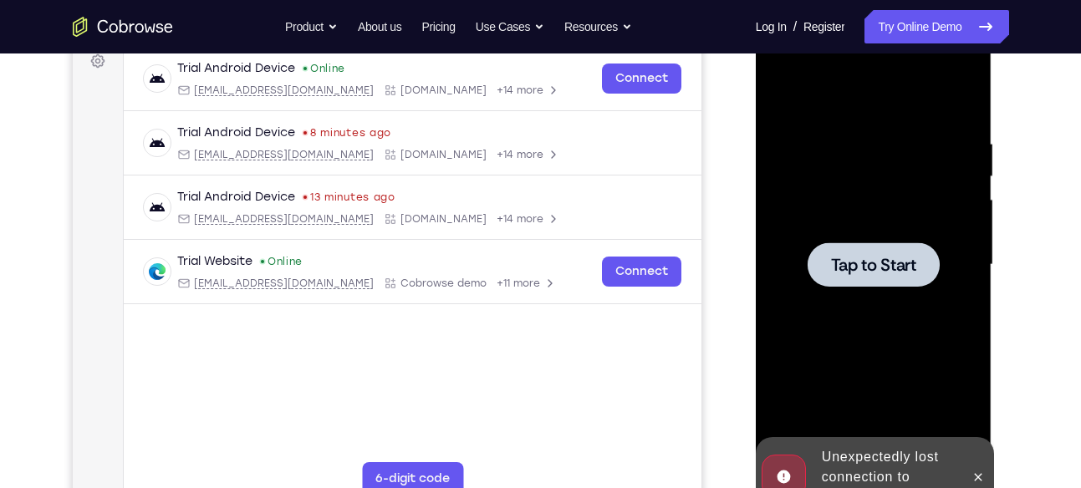
click at [698, 423] on main "demo_id 1995742651 1995742651 Email User ID Device ID Device name 6-digit code …" at bounding box center [412, 279] width 578 height 560
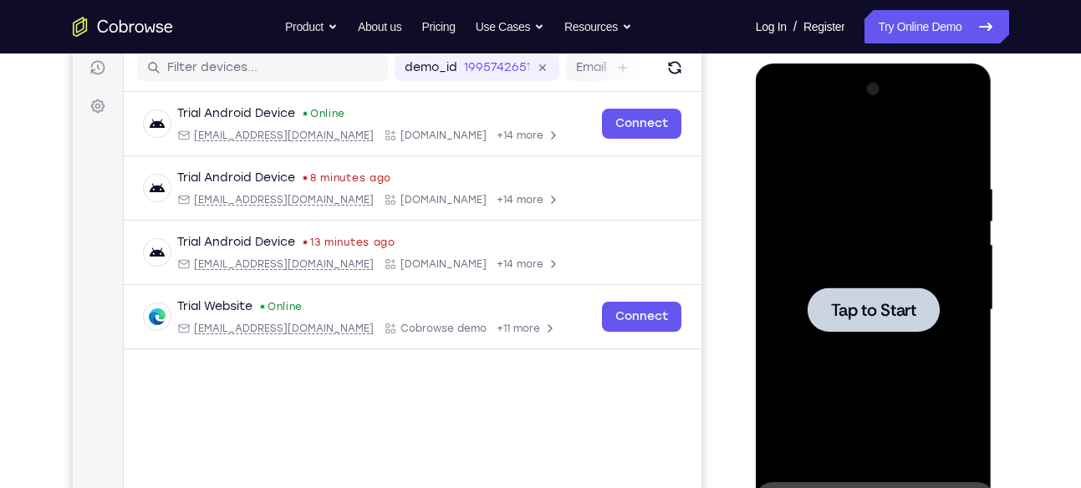
scroll to position [191, 0]
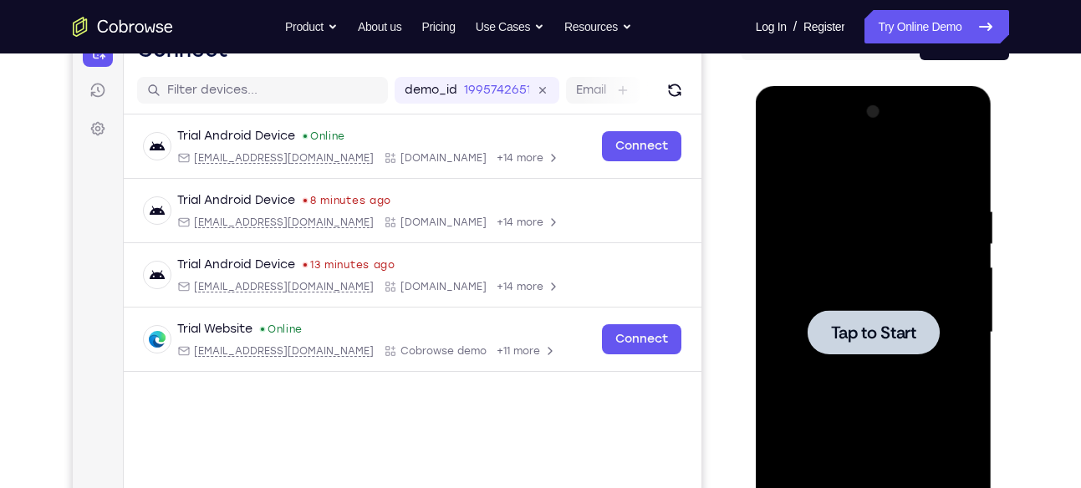
click at [910, 350] on div at bounding box center [874, 332] width 132 height 44
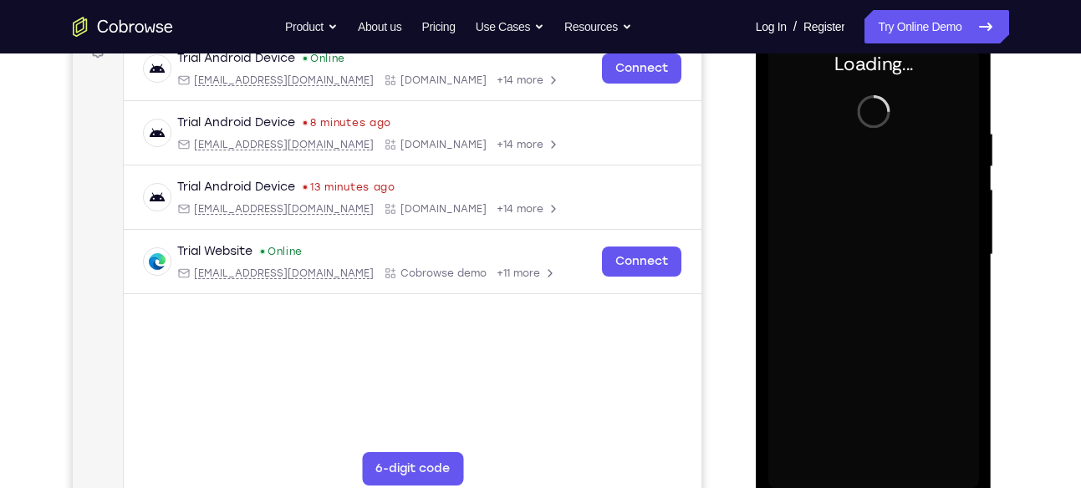
scroll to position [290, 0]
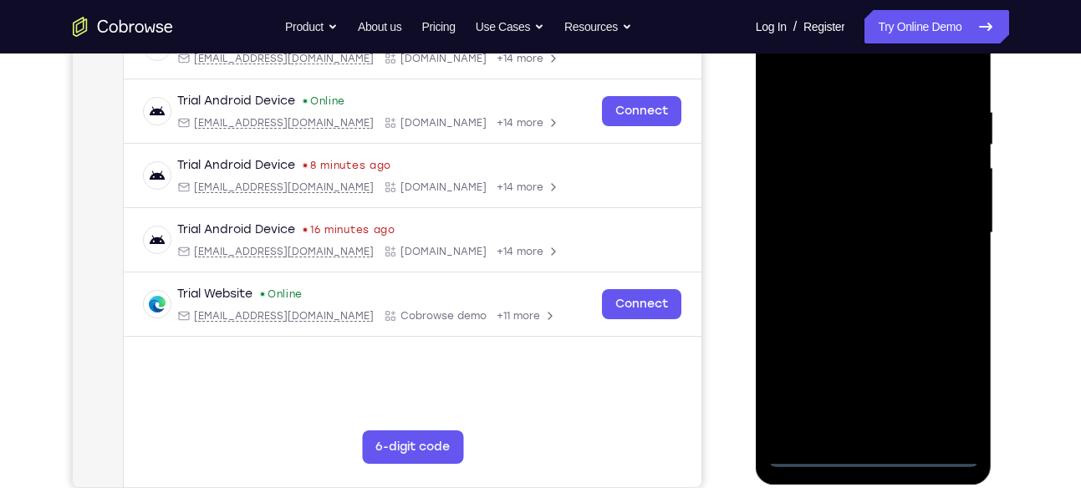
click at [872, 451] on div at bounding box center [873, 233] width 211 height 468
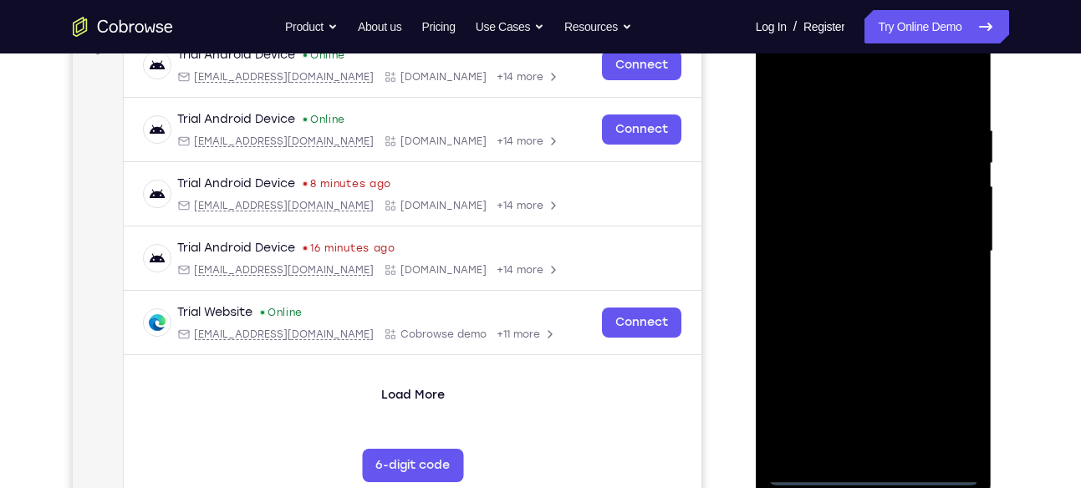
click at [944, 413] on div at bounding box center [873, 252] width 211 height 468
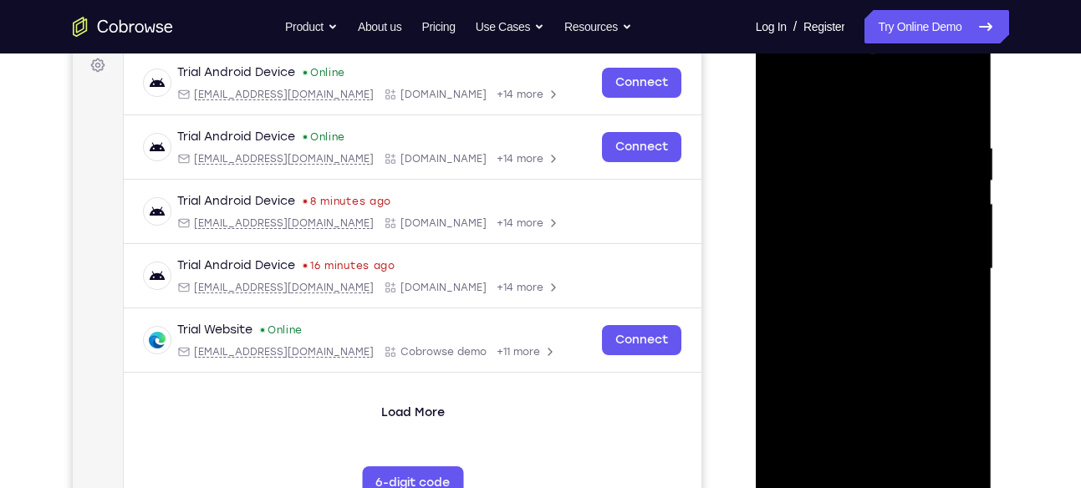
scroll to position [250, 0]
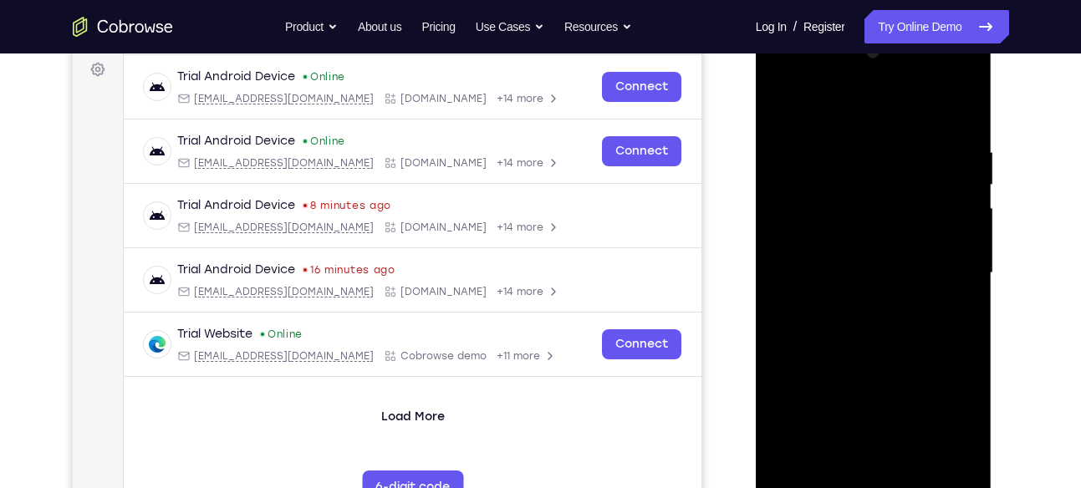
click at [835, 115] on div at bounding box center [873, 273] width 211 height 468
click at [845, 183] on div at bounding box center [873, 273] width 211 height 468
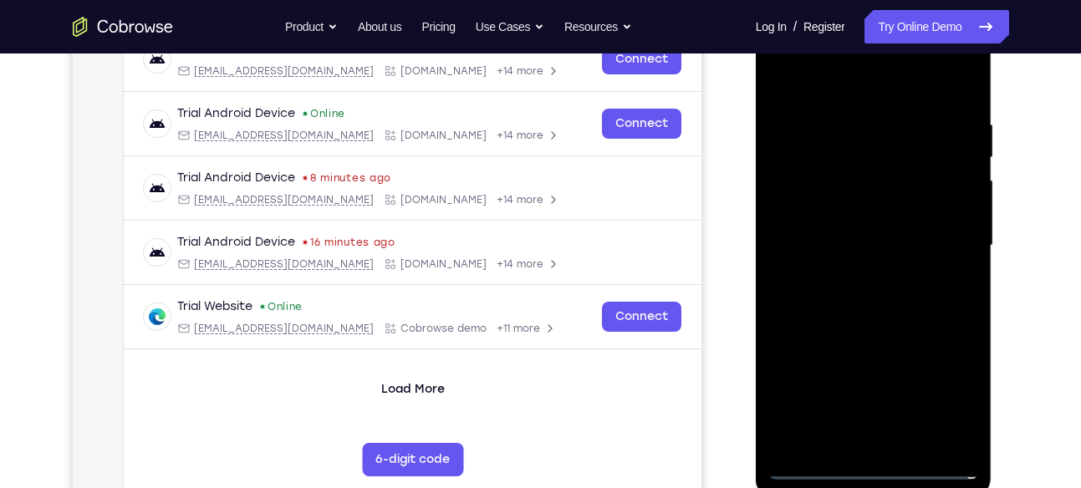
scroll to position [279, 0]
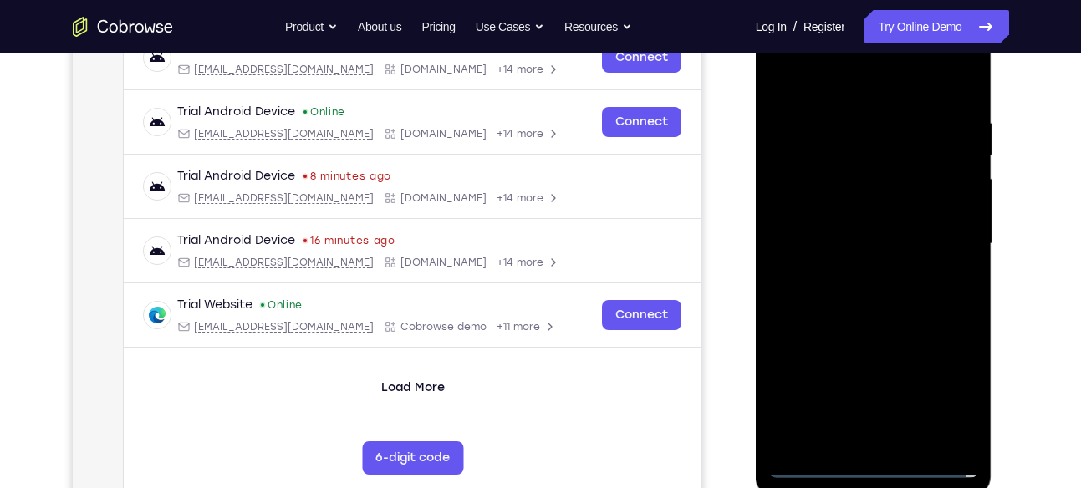
click at [877, 350] on div at bounding box center [873, 244] width 211 height 468
click at [866, 285] on div at bounding box center [873, 244] width 211 height 468
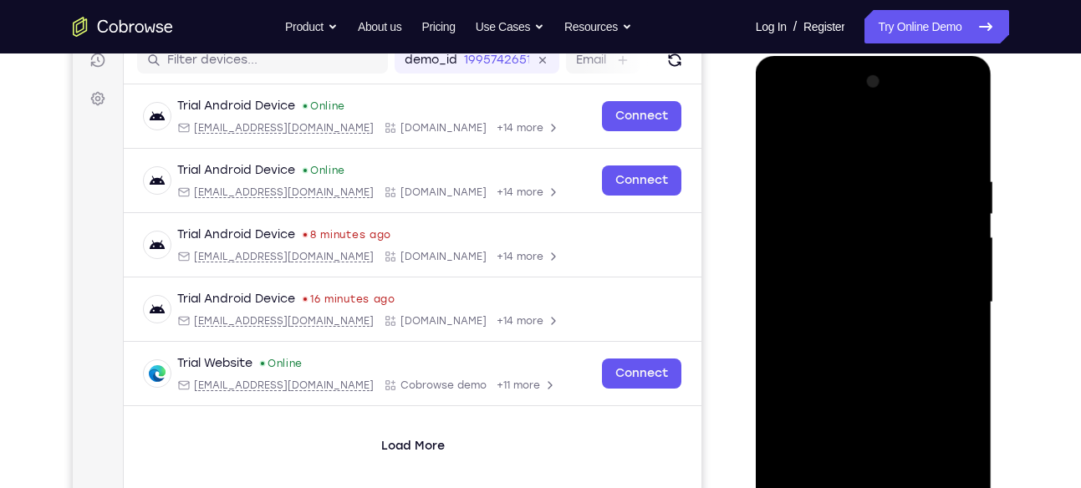
scroll to position [220, 0]
click at [885, 112] on div at bounding box center [873, 303] width 211 height 468
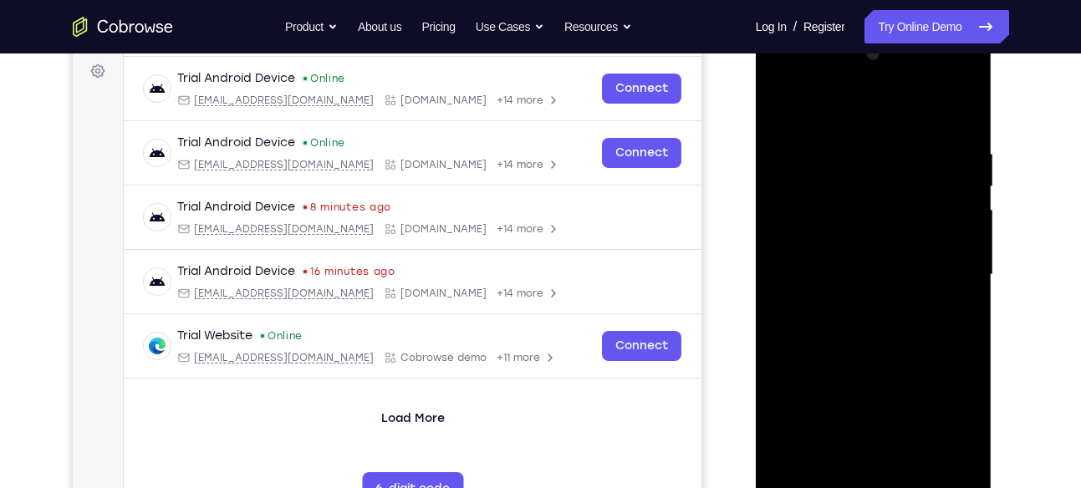
scroll to position [296, 0]
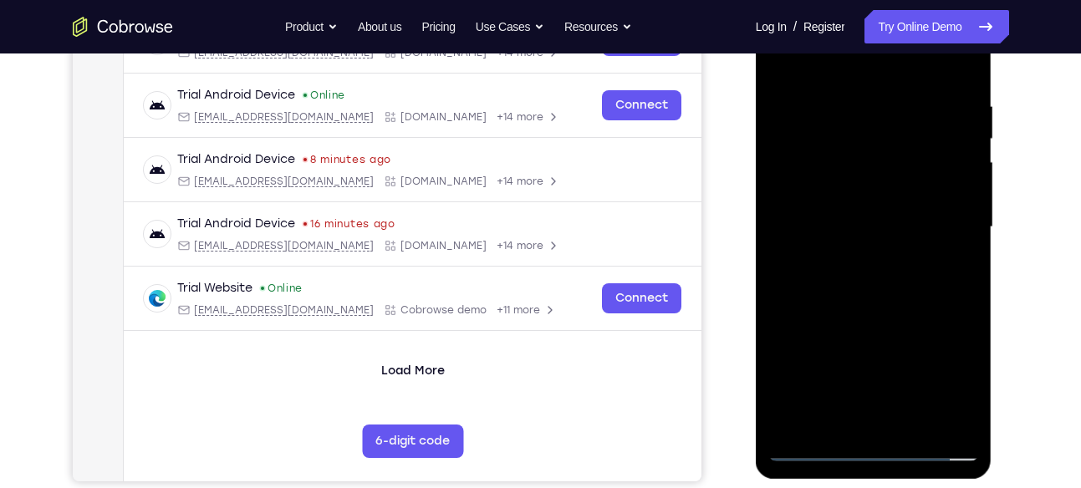
click at [962, 426] on div at bounding box center [873, 227] width 211 height 468
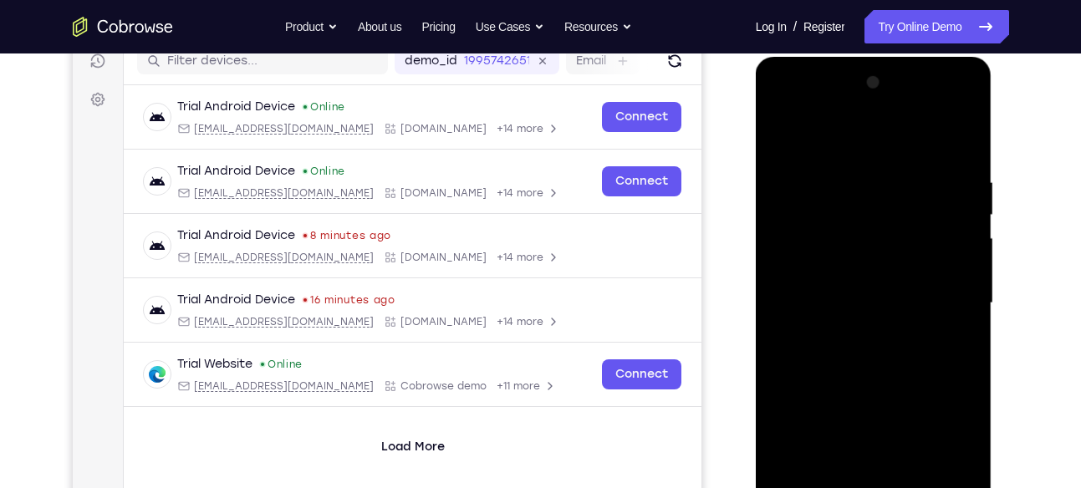
scroll to position [210, 0]
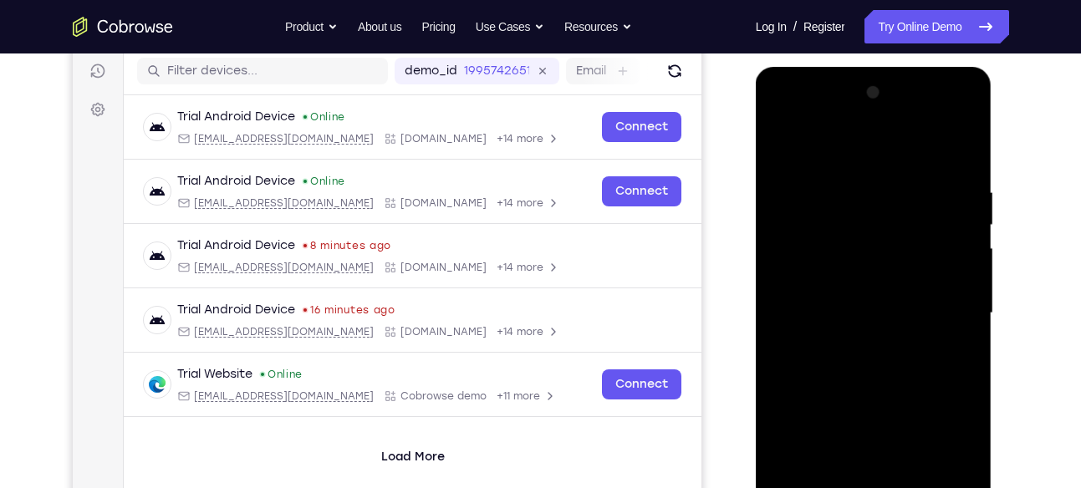
click at [897, 258] on div at bounding box center [873, 313] width 211 height 468
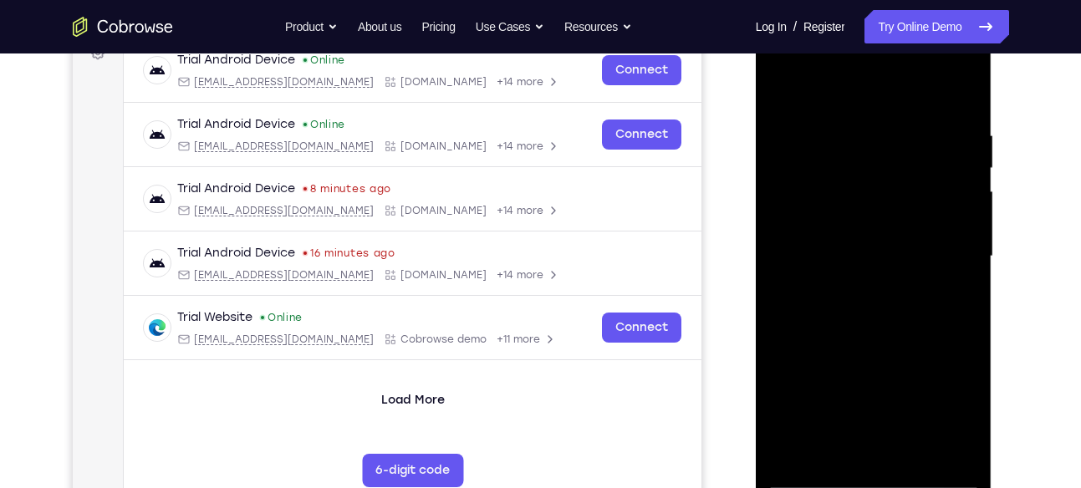
scroll to position [298, 0]
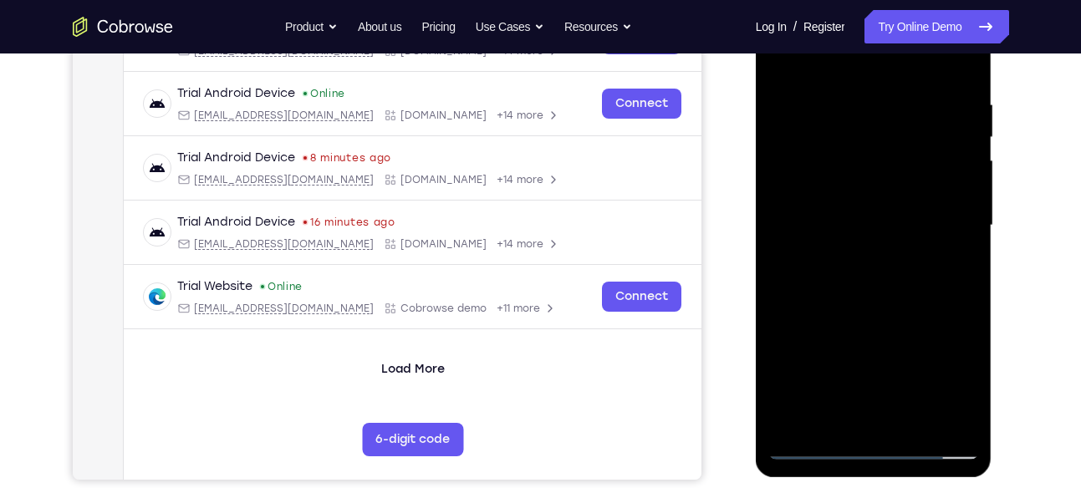
click at [809, 361] on div at bounding box center [873, 226] width 211 height 468
click at [814, 360] on div at bounding box center [873, 226] width 211 height 468
click at [818, 360] on div at bounding box center [873, 226] width 211 height 468
click at [823, 359] on div at bounding box center [873, 226] width 211 height 468
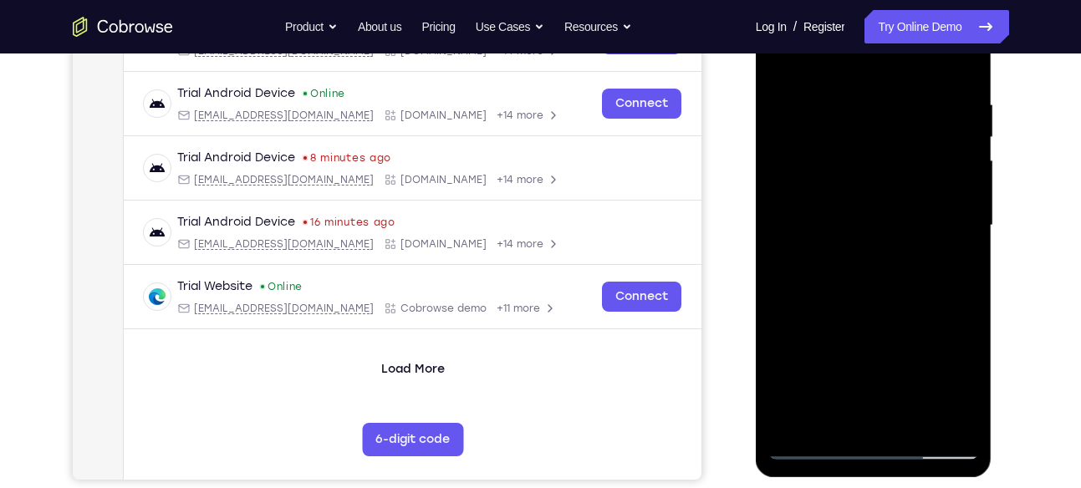
click at [830, 359] on div at bounding box center [873, 226] width 211 height 468
click at [836, 359] on div at bounding box center [873, 226] width 211 height 468
click at [840, 359] on div at bounding box center [873, 226] width 211 height 468
click at [850, 359] on div at bounding box center [873, 226] width 211 height 468
click at [857, 361] on div at bounding box center [873, 226] width 211 height 468
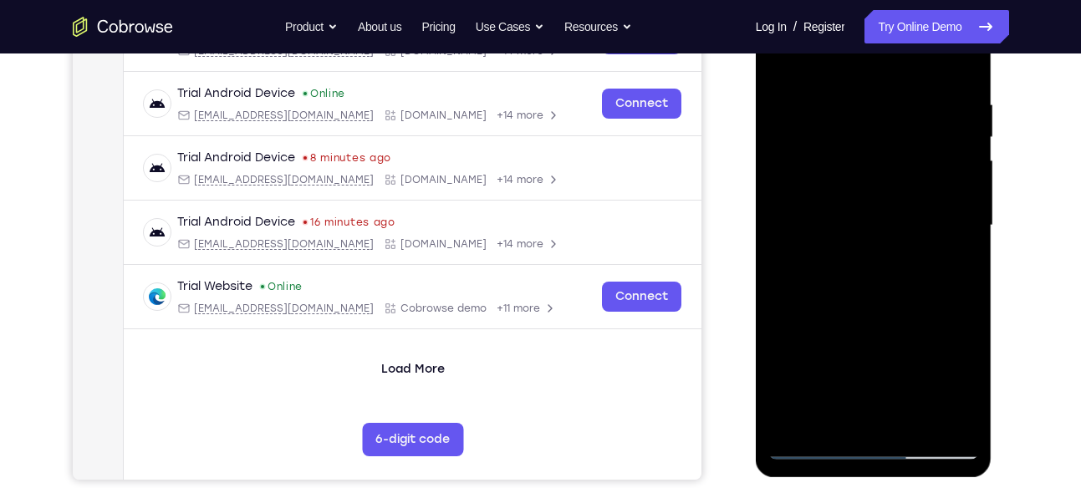
click at [866, 360] on div at bounding box center [873, 226] width 211 height 468
click at [872, 360] on div at bounding box center [873, 226] width 211 height 468
click at [885, 358] on div at bounding box center [873, 226] width 211 height 468
click at [896, 358] on div at bounding box center [873, 226] width 211 height 468
click at [912, 358] on div at bounding box center [873, 226] width 211 height 468
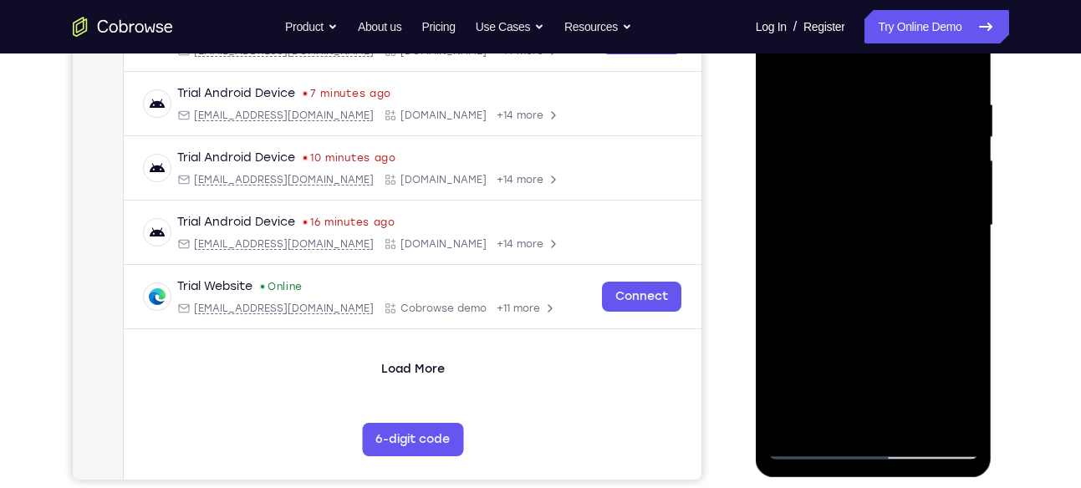
click at [926, 358] on div at bounding box center [873, 226] width 211 height 468
click at [935, 360] on div at bounding box center [873, 226] width 211 height 468
click at [943, 359] on div at bounding box center [873, 226] width 211 height 468
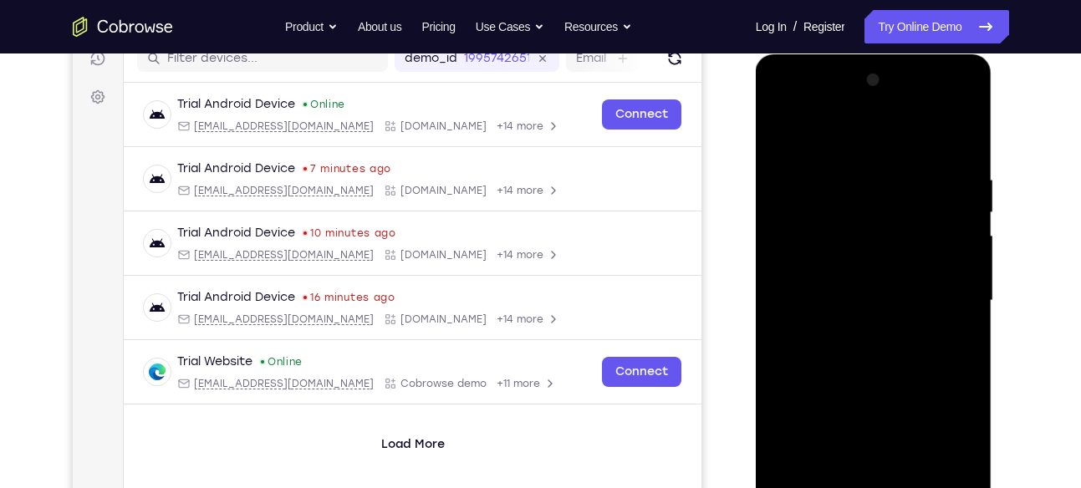
scroll to position [222, 0]
click at [866, 101] on div at bounding box center [873, 302] width 211 height 468
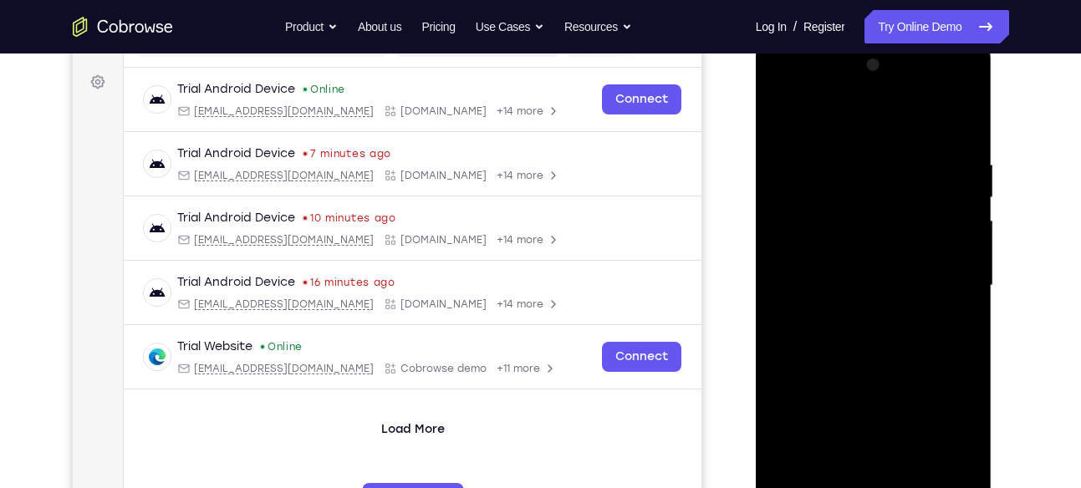
scroll to position [238, 0]
click at [885, 258] on div at bounding box center [873, 285] width 211 height 468
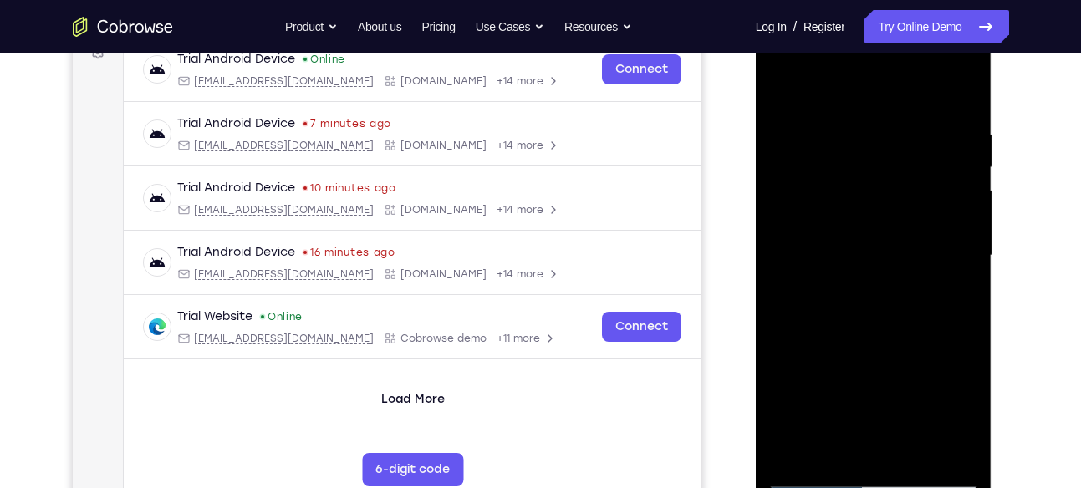
scroll to position [269, 0]
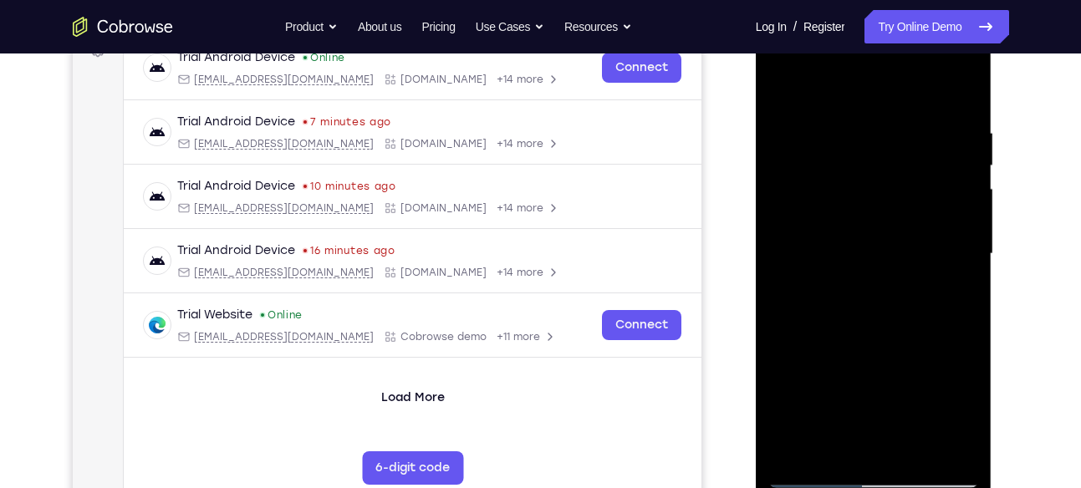
click at [885, 258] on div at bounding box center [873, 254] width 211 height 468
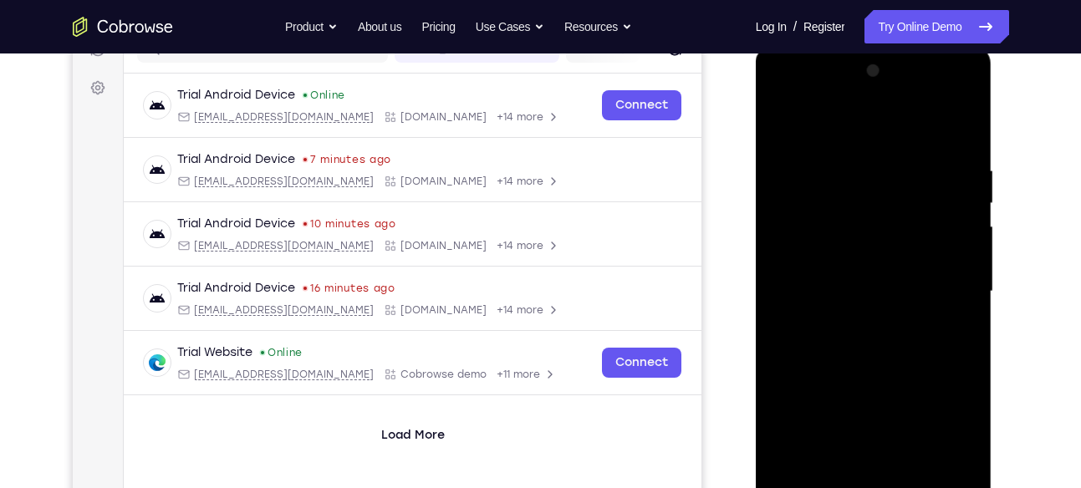
scroll to position [225, 0]
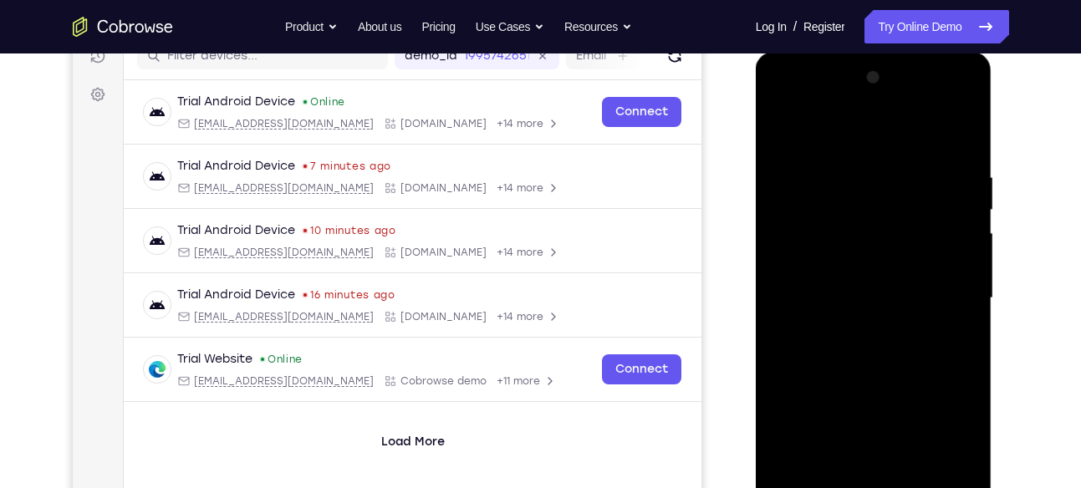
click at [881, 95] on div at bounding box center [873, 298] width 211 height 468
click at [901, 105] on div at bounding box center [873, 298] width 211 height 468
click at [964, 132] on div at bounding box center [873, 298] width 211 height 468
click at [906, 100] on div at bounding box center [873, 298] width 211 height 468
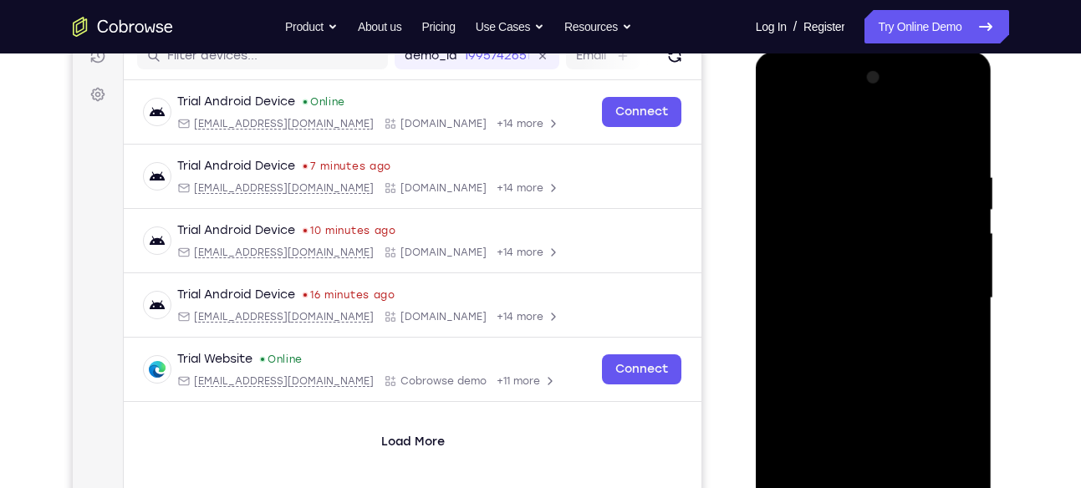
click at [906, 100] on div at bounding box center [873, 298] width 211 height 468
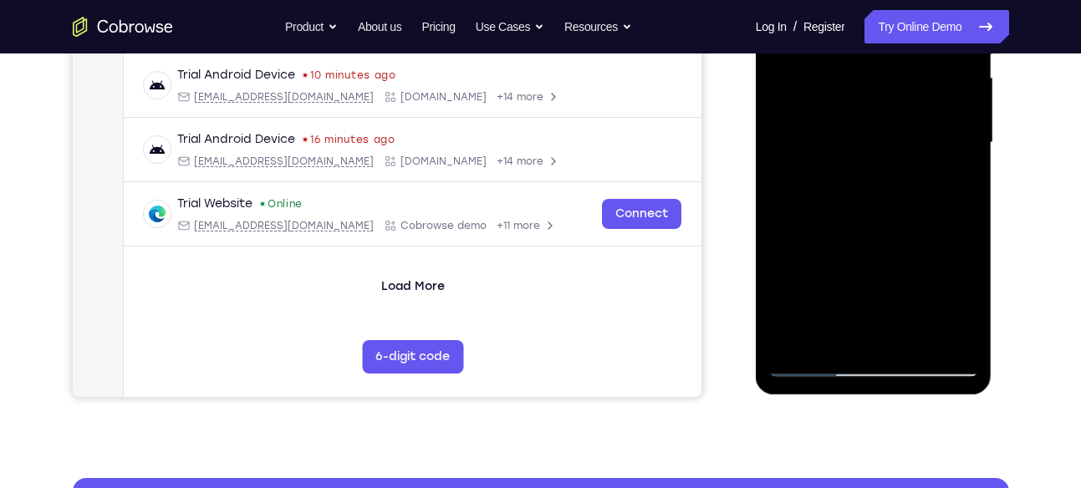
scroll to position [381, 0]
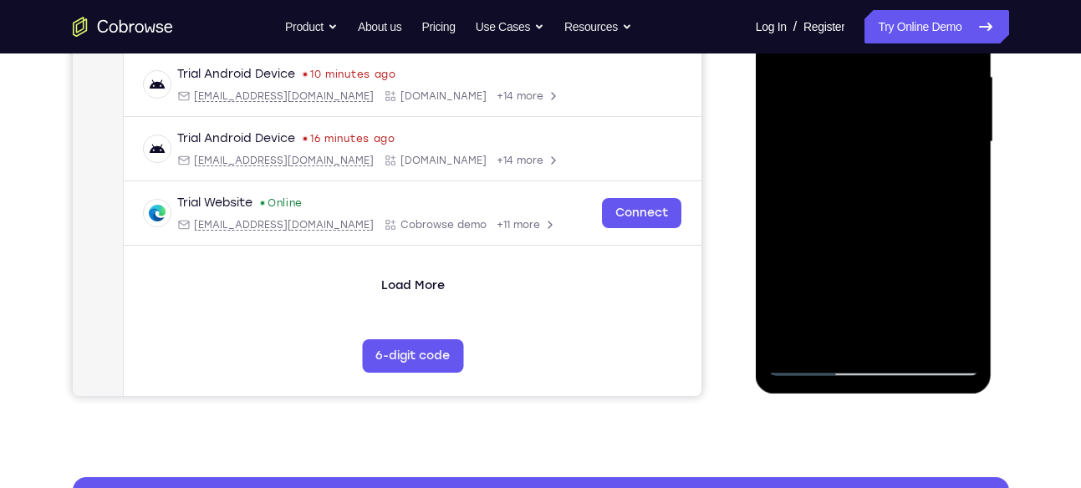
click at [962, 335] on div at bounding box center [873, 142] width 211 height 468
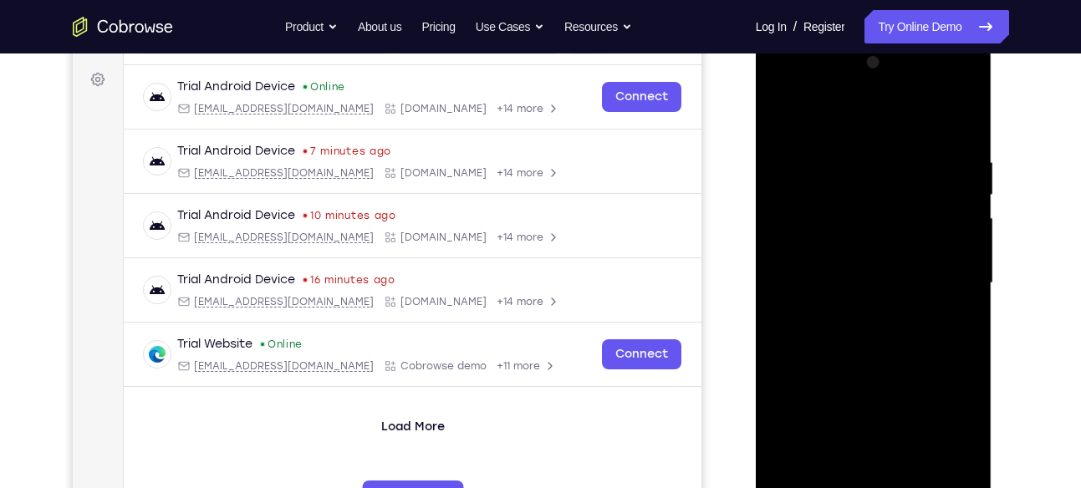
scroll to position [237, 0]
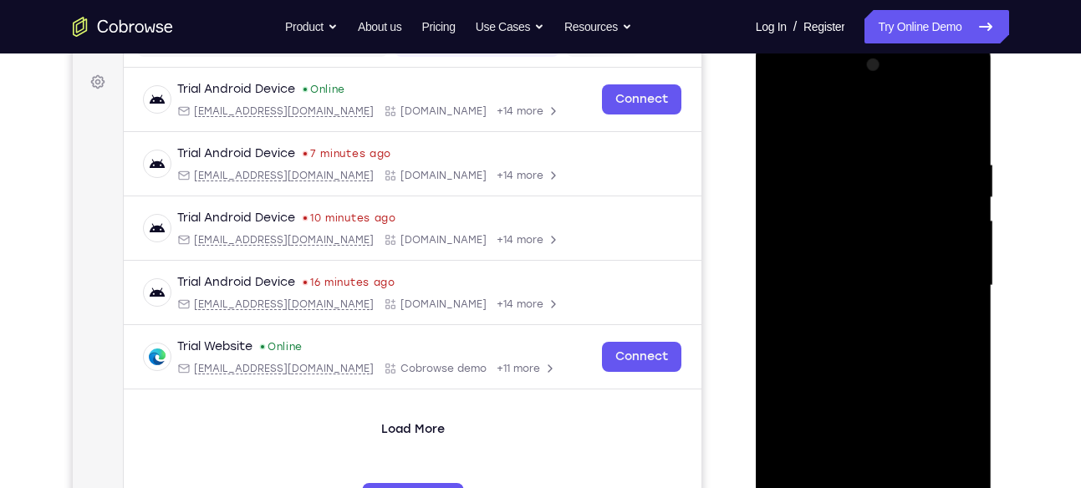
click at [876, 89] on div at bounding box center [873, 286] width 211 height 468
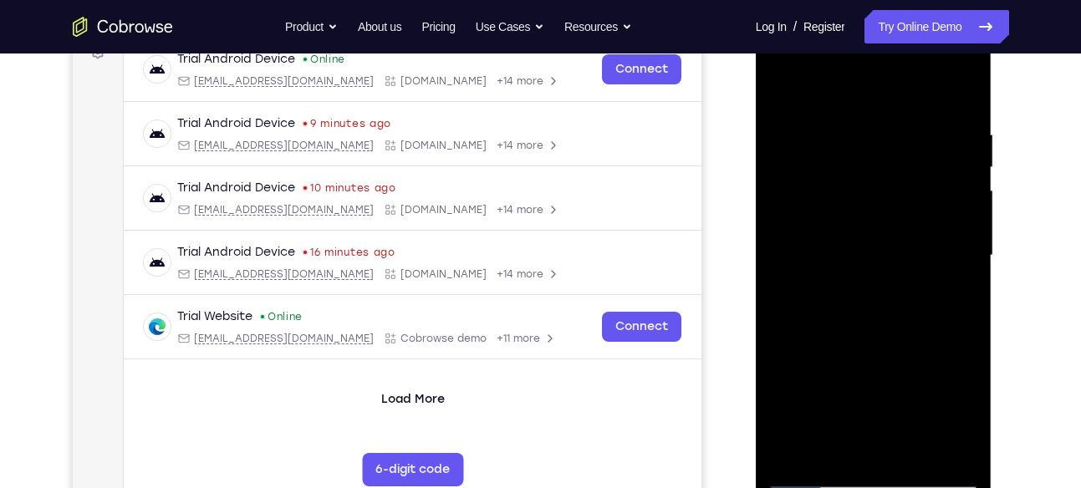
scroll to position [269, 0]
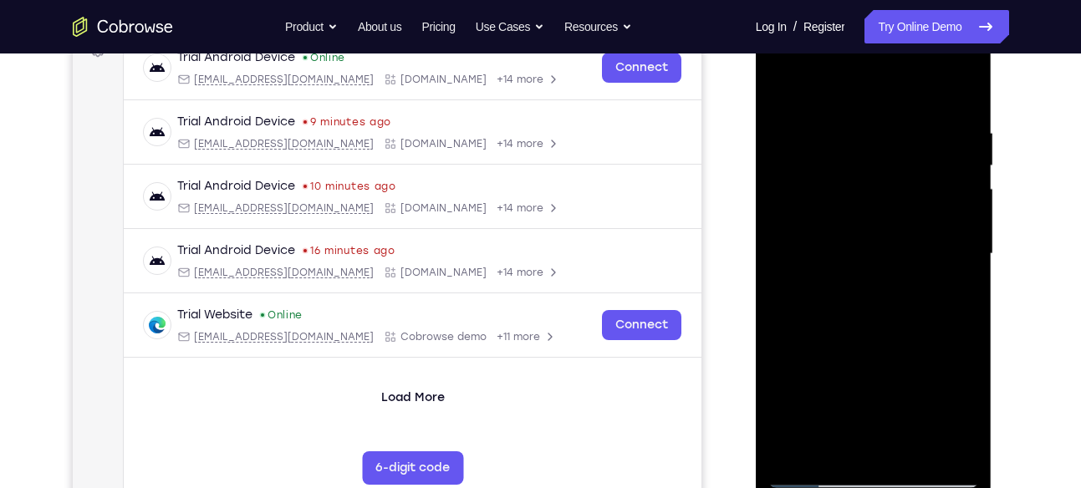
click at [877, 217] on div at bounding box center [873, 254] width 211 height 468
click at [965, 84] on div at bounding box center [873, 254] width 211 height 468
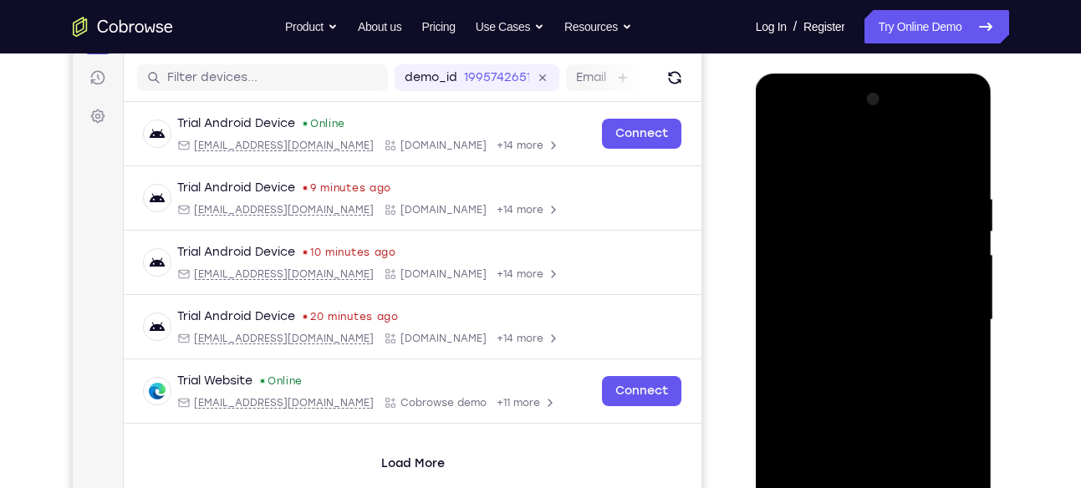
scroll to position [207, 0]
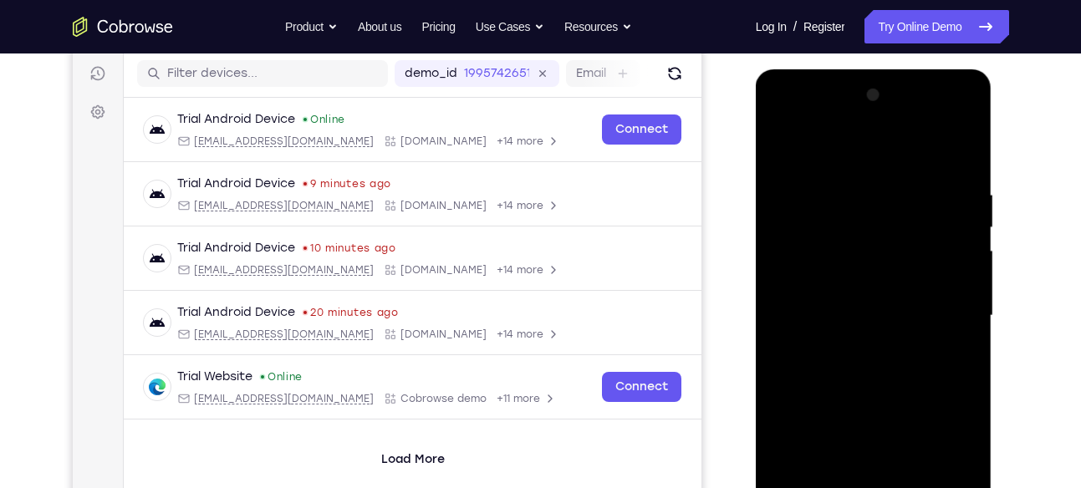
click at [892, 120] on div at bounding box center [873, 316] width 211 height 468
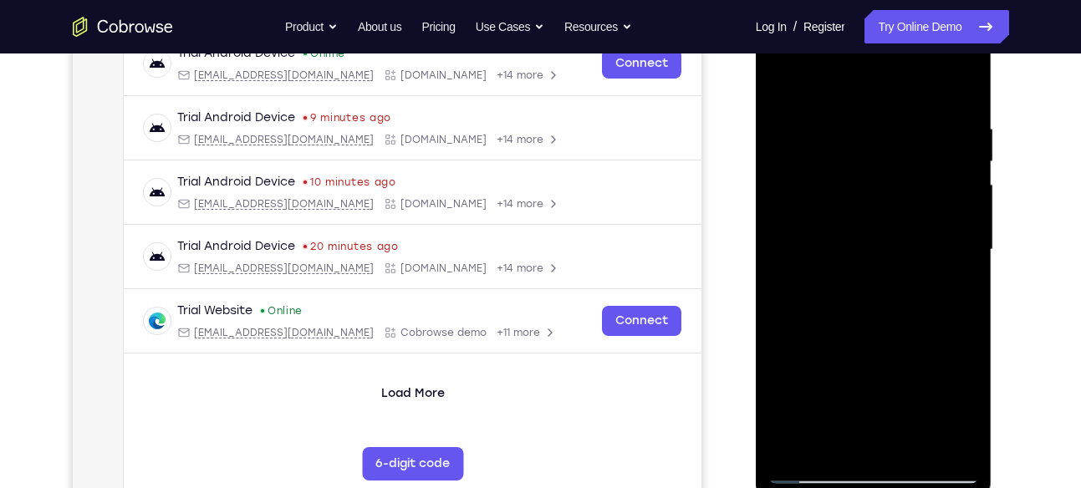
scroll to position [275, 0]
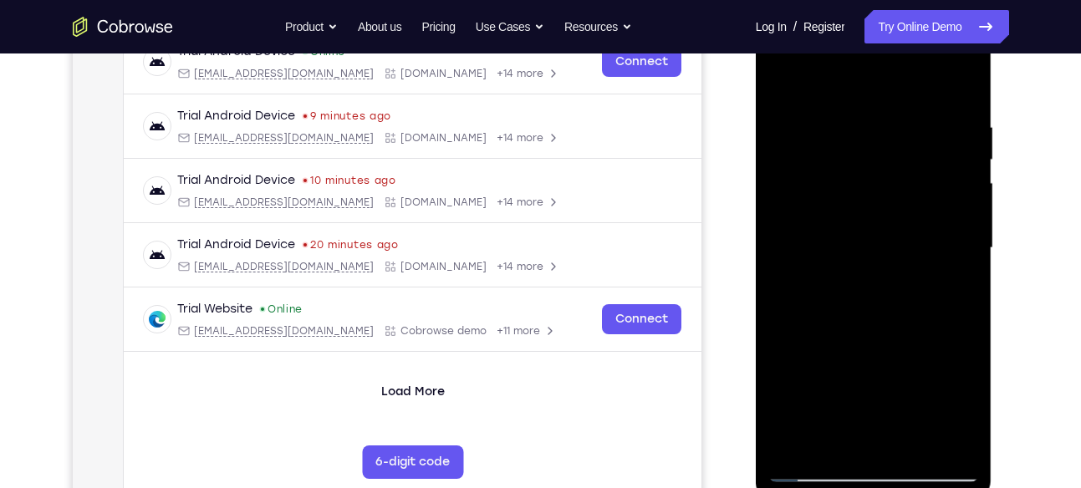
click at [894, 191] on div at bounding box center [873, 248] width 211 height 468
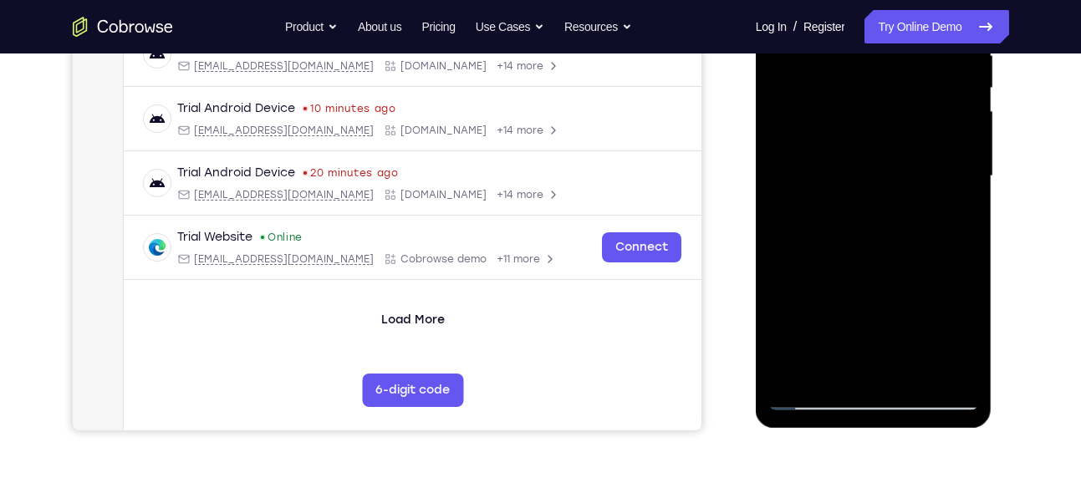
scroll to position [349, 0]
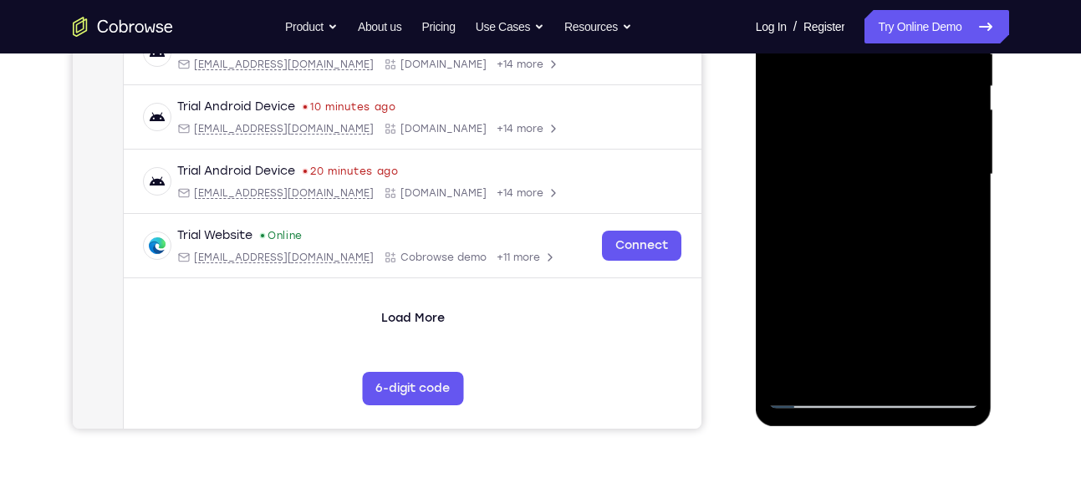
click at [895, 191] on div at bounding box center [873, 175] width 211 height 468
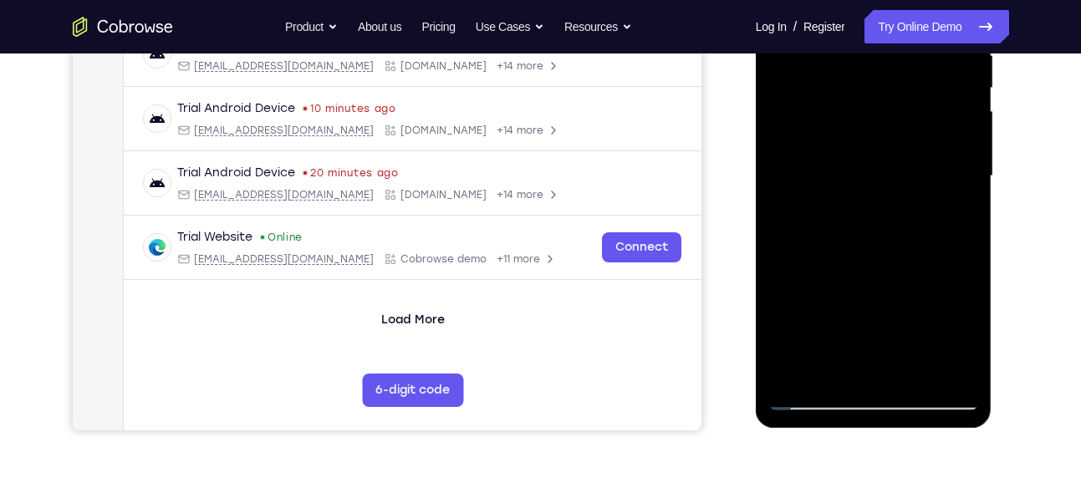
click at [788, 309] on div at bounding box center [873, 176] width 211 height 468
click at [791, 309] on div at bounding box center [873, 176] width 211 height 468
click at [795, 309] on div at bounding box center [873, 176] width 211 height 468
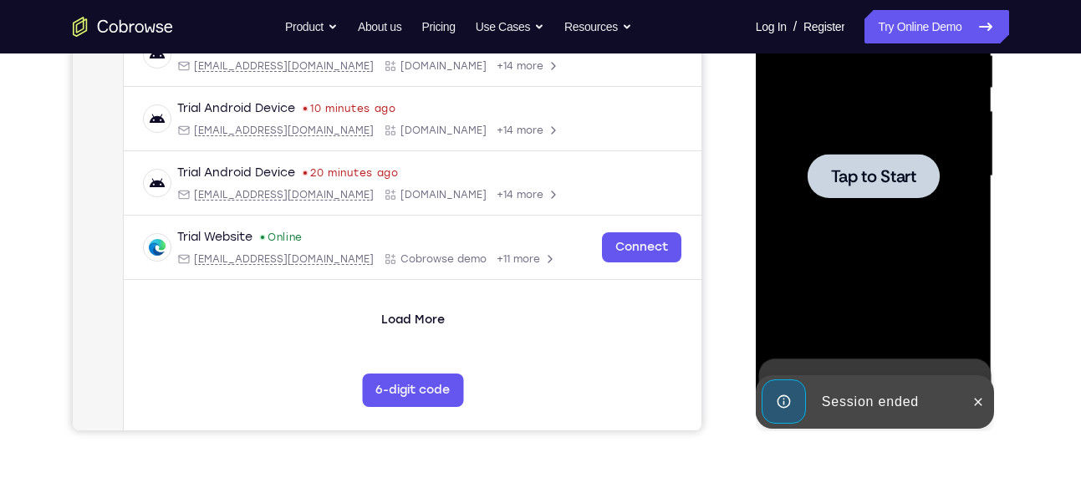
scroll to position [363, 0]
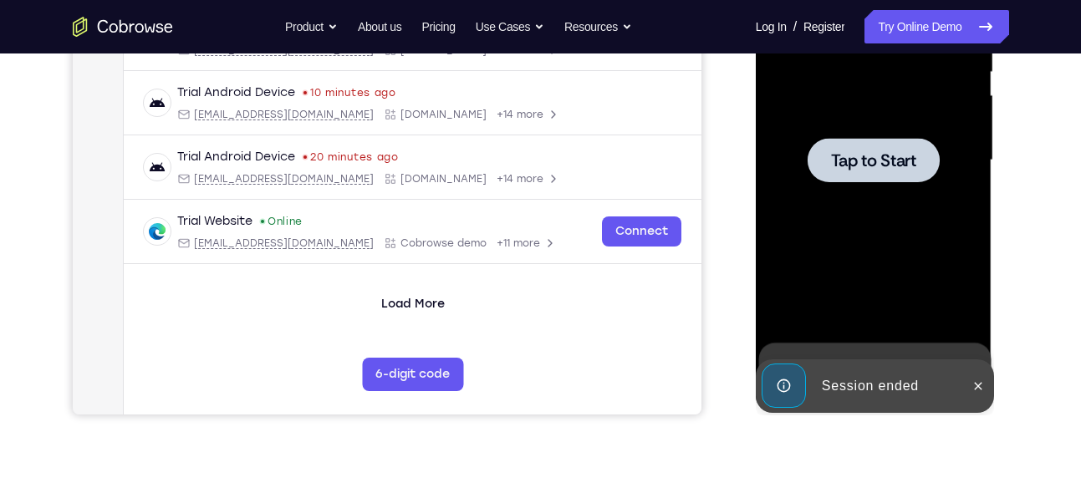
click at [881, 176] on div at bounding box center [874, 160] width 132 height 44
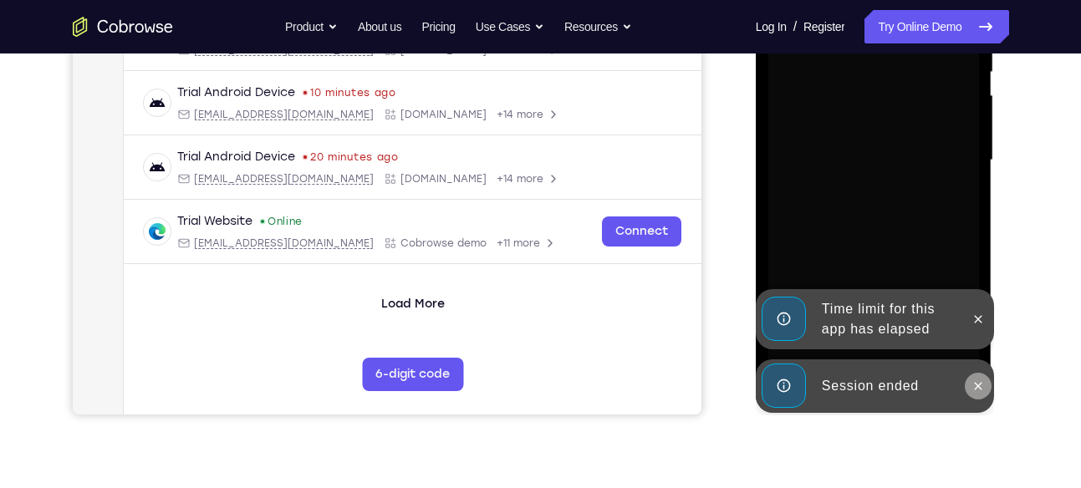
click at [983, 387] on icon at bounding box center [978, 386] width 13 height 13
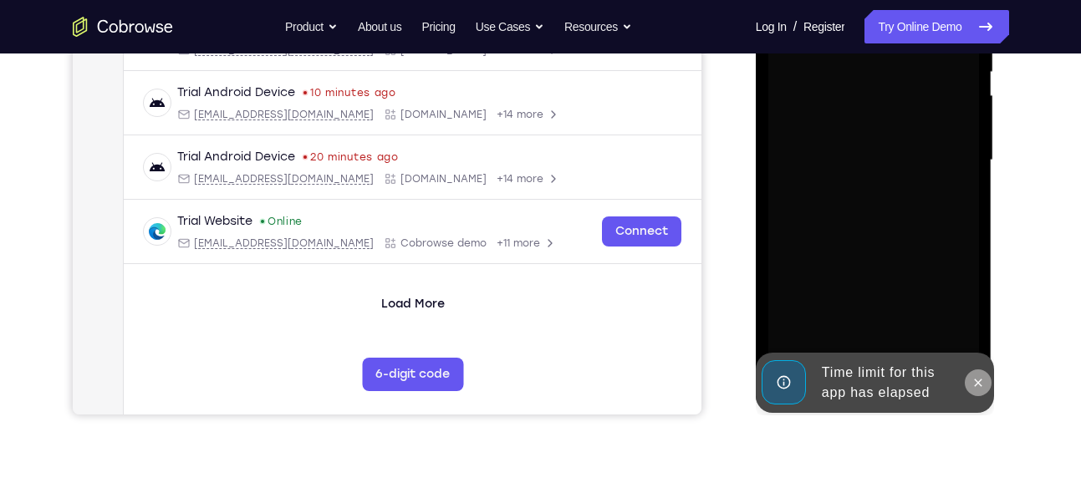
click at [983, 384] on icon at bounding box center [978, 382] width 13 height 13
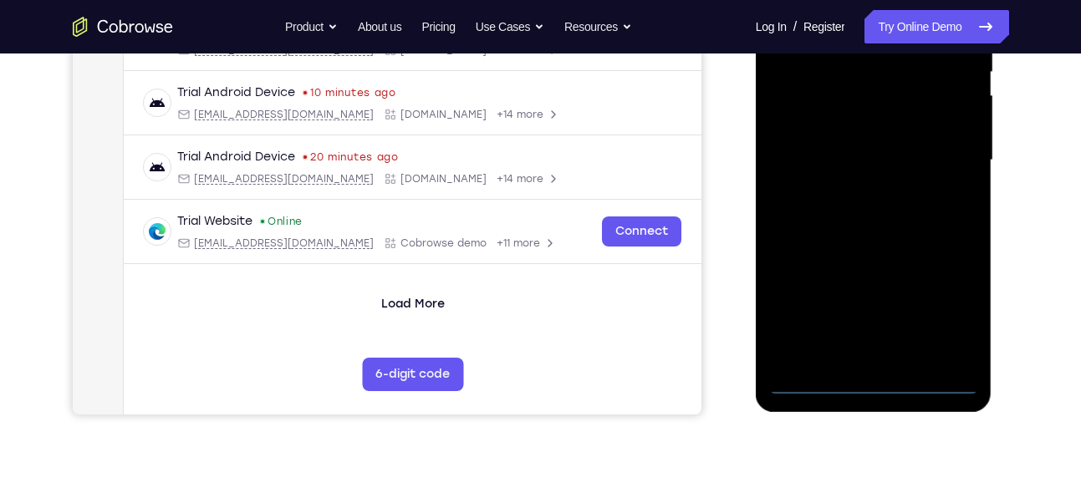
scroll to position [326, 0]
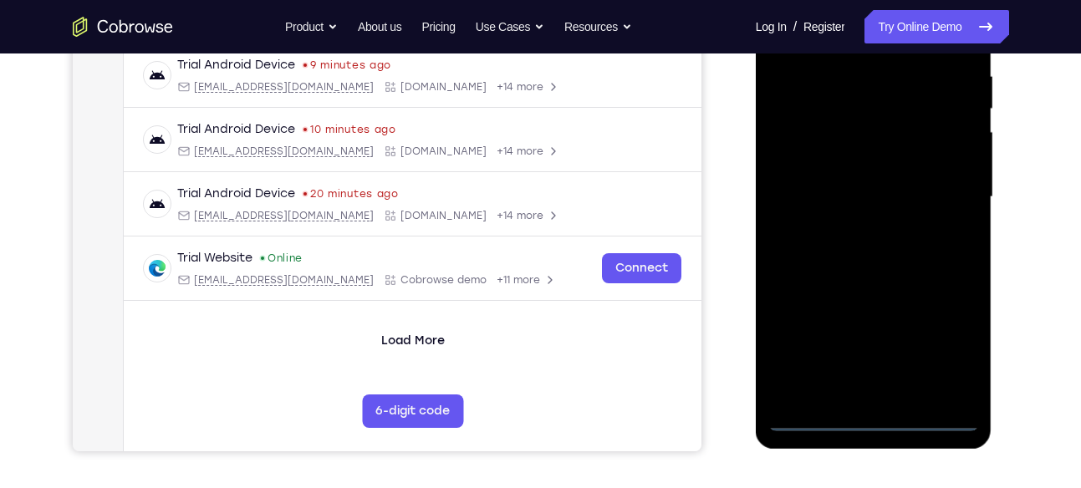
click at [877, 378] on div at bounding box center [873, 197] width 211 height 468
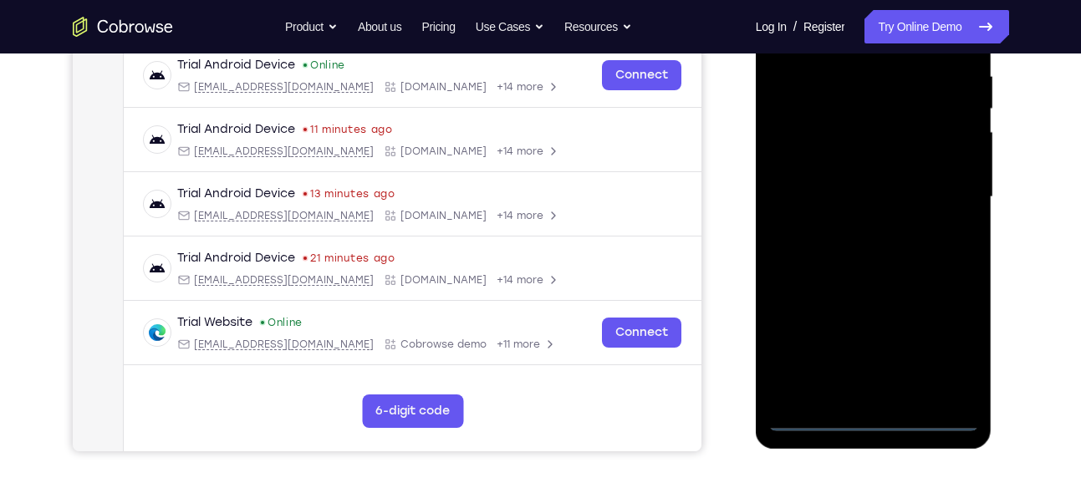
click at [875, 422] on div at bounding box center [873, 197] width 211 height 468
click at [936, 351] on div at bounding box center [873, 197] width 211 height 468
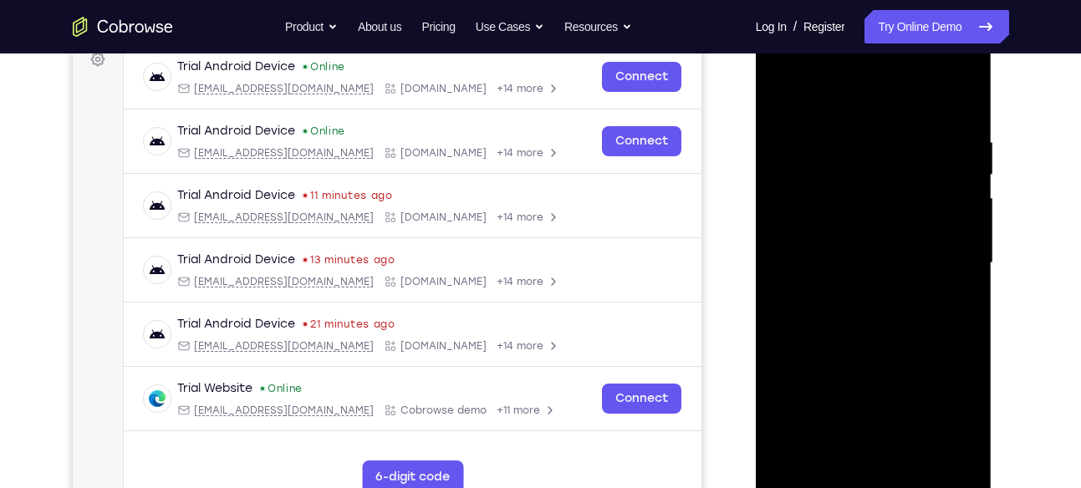
scroll to position [243, 0]
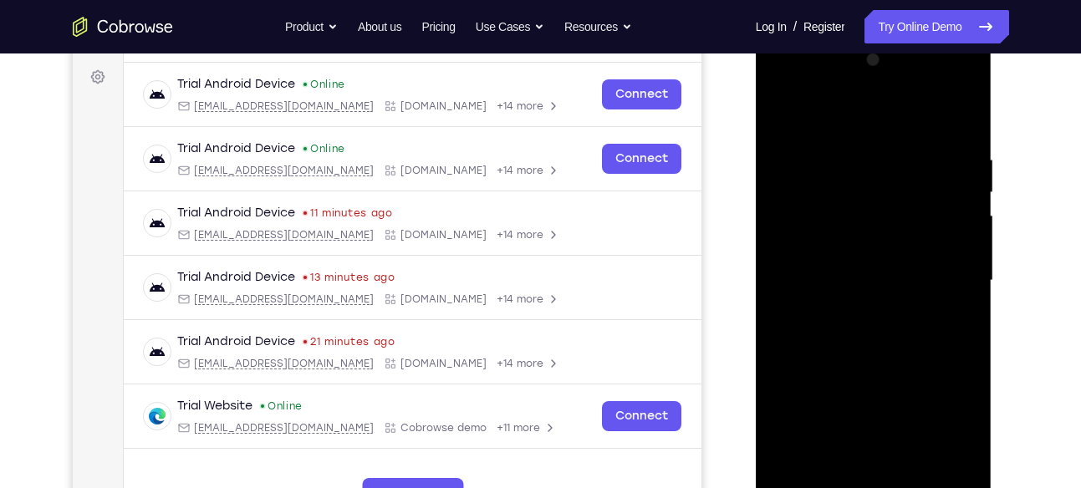
click at [823, 120] on div at bounding box center [873, 281] width 211 height 468
click at [827, 182] on div at bounding box center [873, 281] width 211 height 468
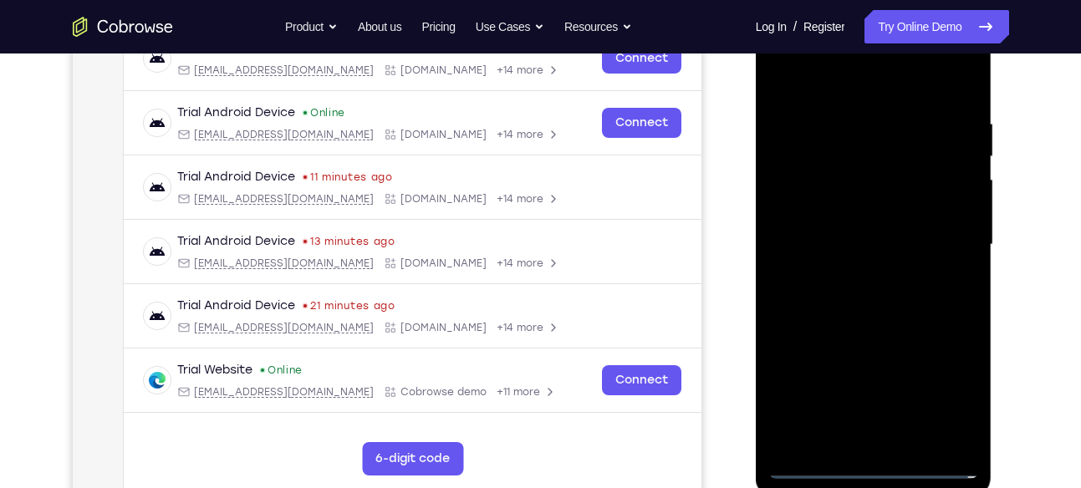
scroll to position [278, 0]
click at [870, 352] on div at bounding box center [873, 246] width 211 height 468
click at [863, 285] on div at bounding box center [873, 246] width 211 height 468
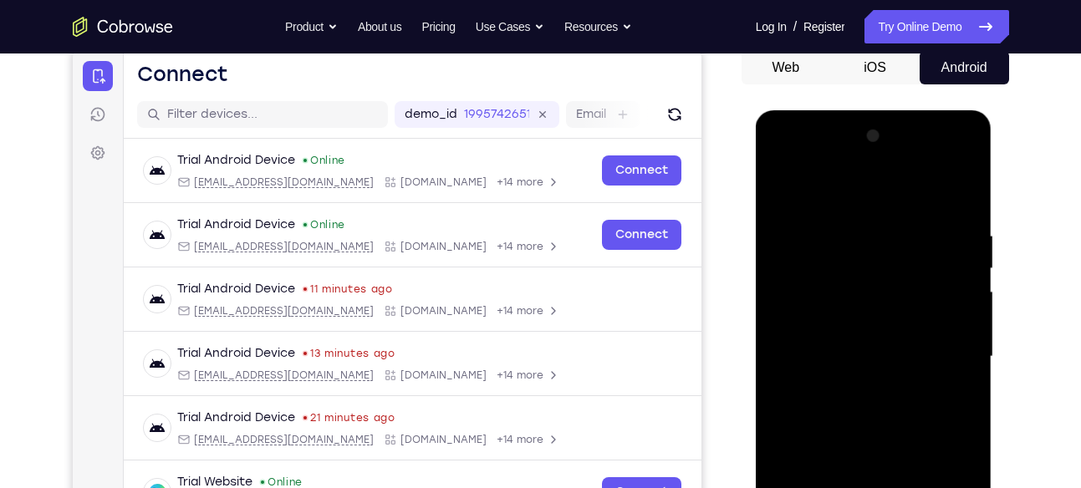
scroll to position [159, 0]
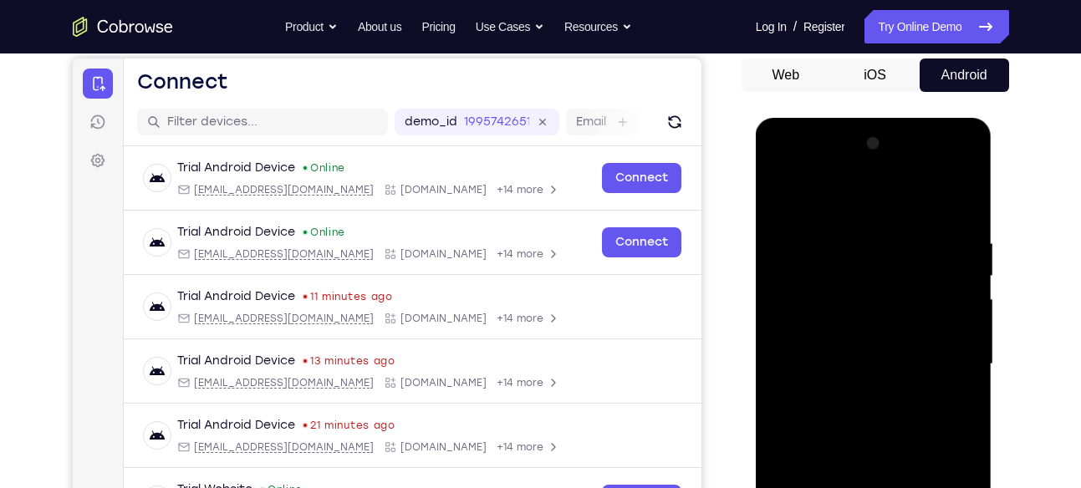
click at [888, 171] on div at bounding box center [873, 364] width 211 height 468
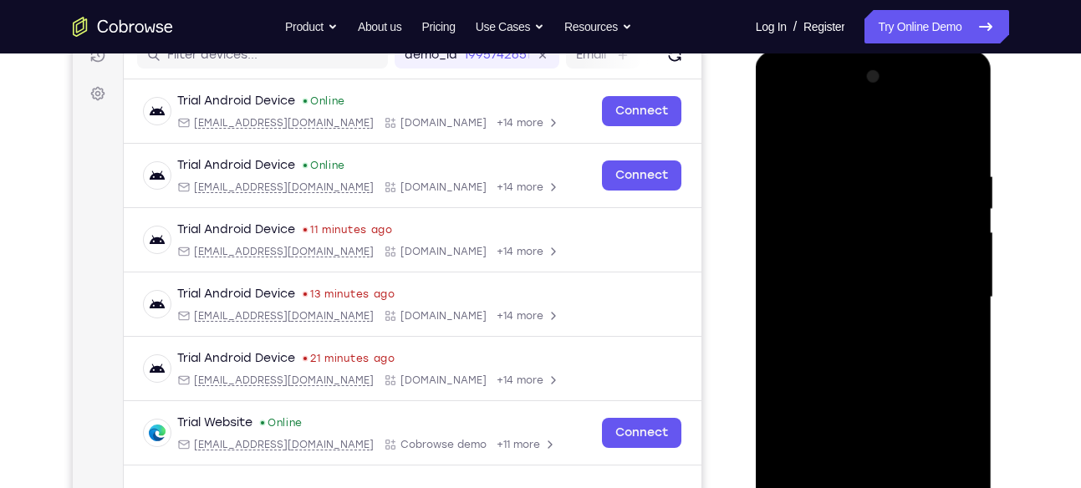
scroll to position [254, 0]
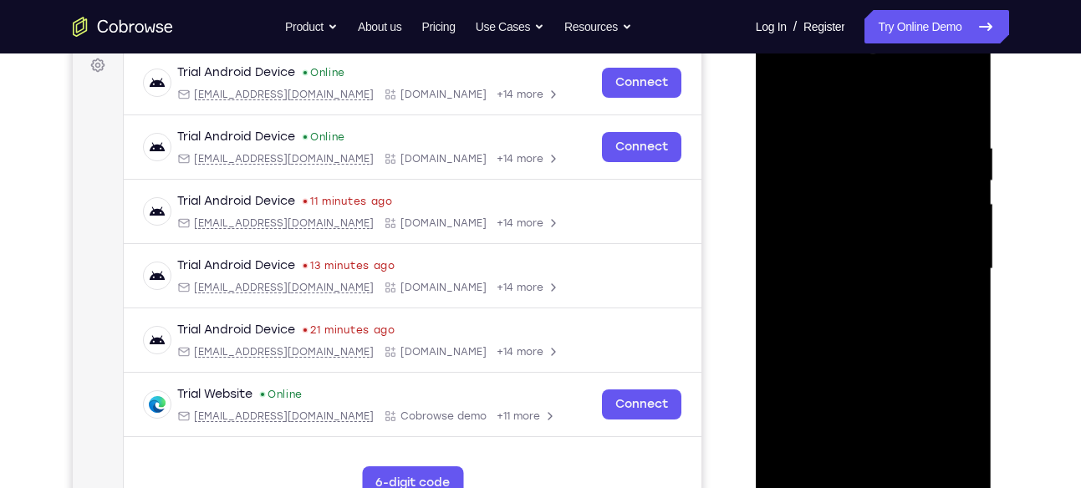
click at [965, 464] on div at bounding box center [873, 269] width 211 height 468
click at [889, 179] on div at bounding box center [873, 269] width 211 height 468
click at [884, 210] on div at bounding box center [873, 269] width 211 height 468
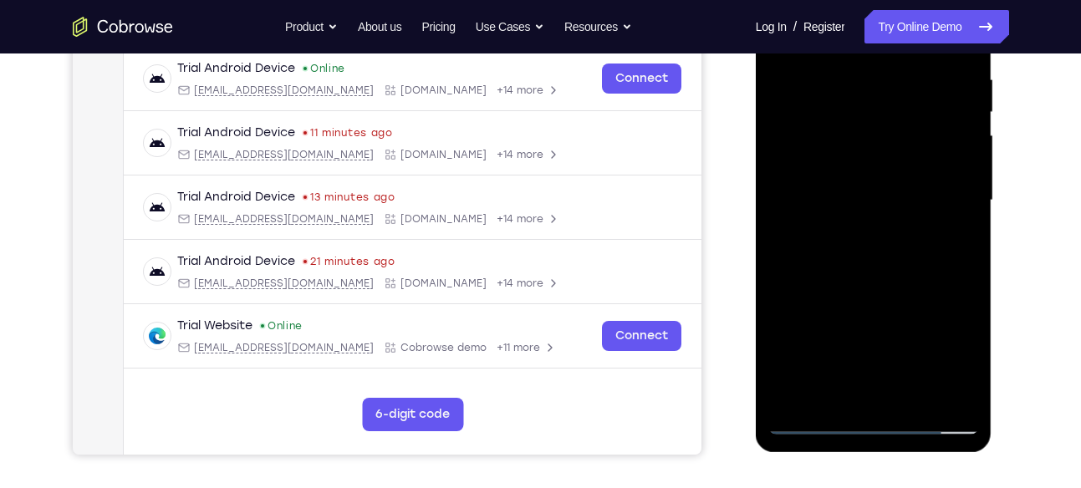
scroll to position [326, 0]
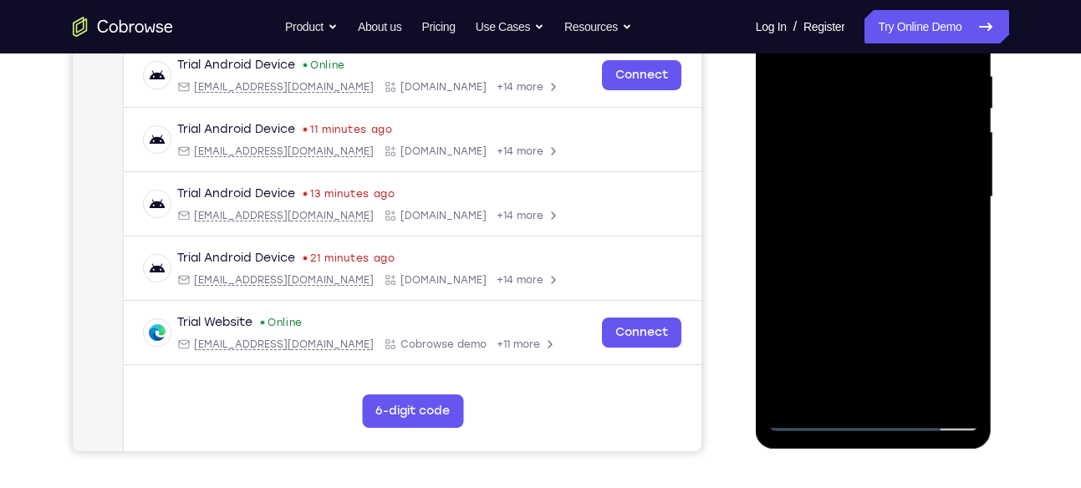
click at [930, 211] on div at bounding box center [873, 197] width 211 height 468
click at [799, 330] on div at bounding box center [873, 197] width 211 height 468
click at [804, 330] on div at bounding box center [873, 197] width 211 height 468
click at [807, 331] on div at bounding box center [873, 197] width 211 height 468
click at [808, 331] on div at bounding box center [873, 197] width 211 height 468
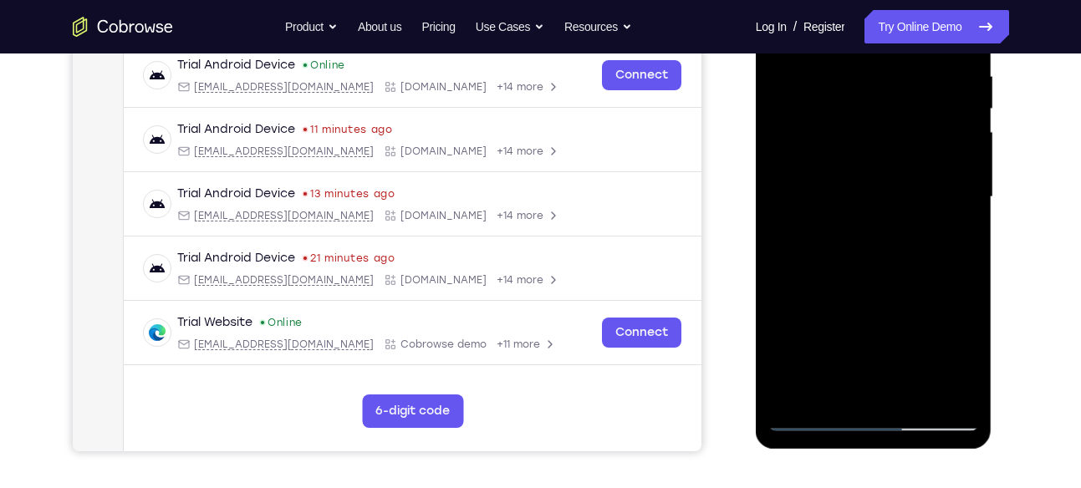
click at [809, 331] on div at bounding box center [873, 197] width 211 height 468
click at [814, 331] on div at bounding box center [873, 197] width 211 height 468
click at [810, 330] on div at bounding box center [873, 197] width 211 height 468
click at [814, 330] on div at bounding box center [873, 197] width 211 height 468
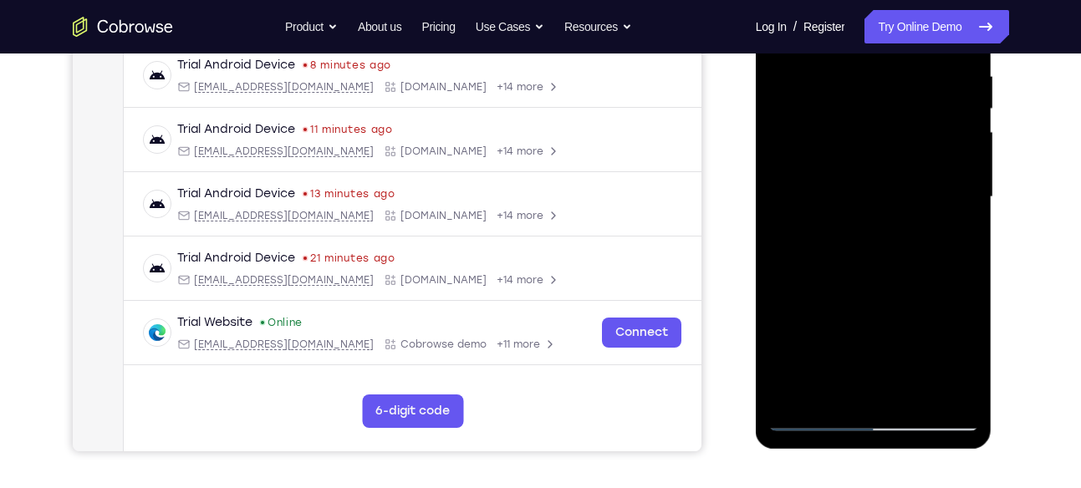
click at [822, 331] on div at bounding box center [873, 197] width 211 height 468
click at [831, 331] on div at bounding box center [873, 197] width 211 height 468
click at [840, 331] on div at bounding box center [873, 197] width 211 height 468
click at [853, 329] on div at bounding box center [873, 197] width 211 height 468
click at [865, 329] on div at bounding box center [873, 197] width 211 height 468
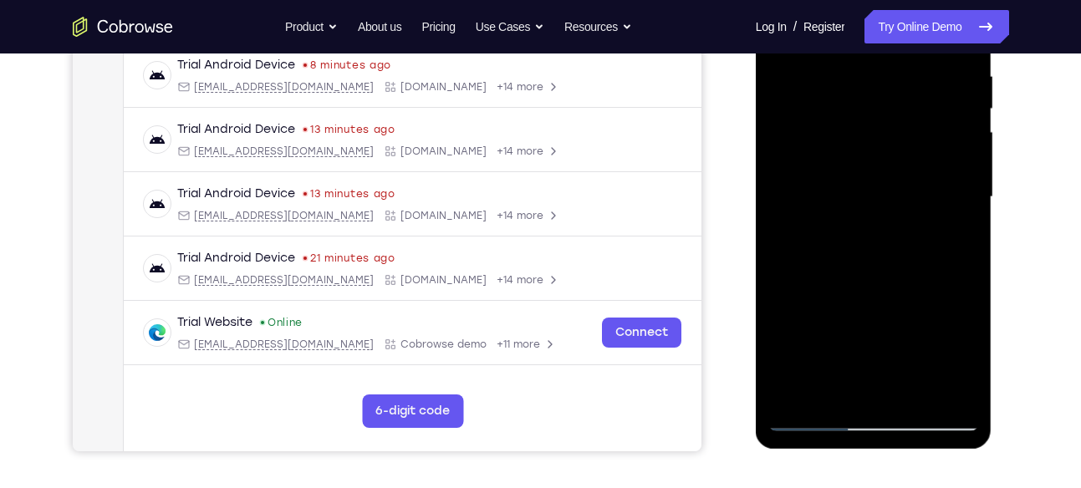
click at [877, 329] on div at bounding box center [873, 197] width 211 height 468
click at [911, 328] on div at bounding box center [873, 197] width 211 height 468
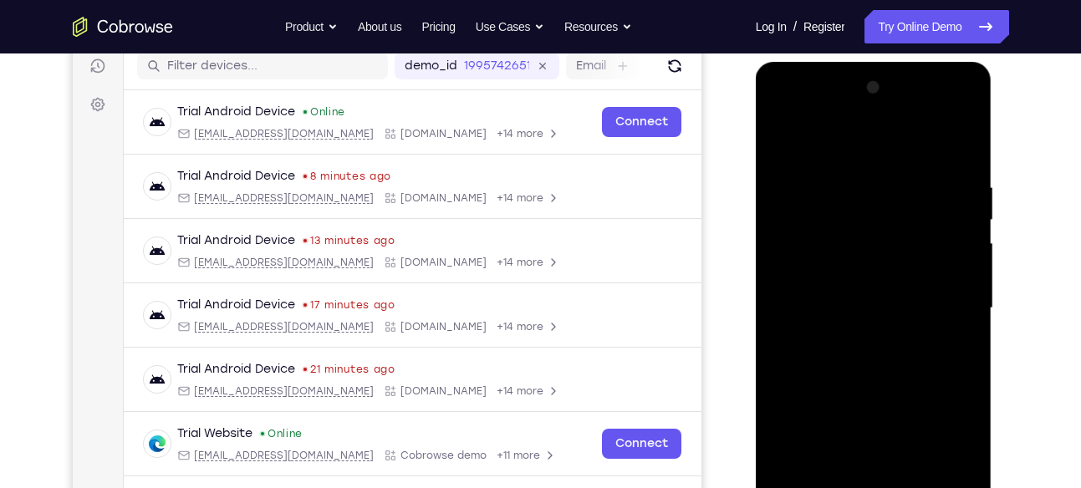
scroll to position [214, 0]
click at [887, 111] on div at bounding box center [873, 309] width 211 height 468
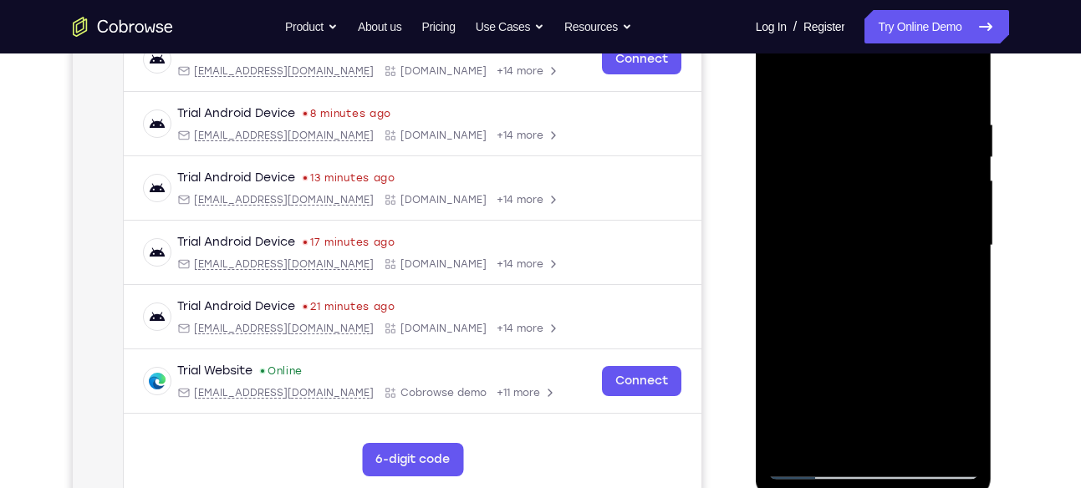
scroll to position [278, 0]
click at [888, 234] on div at bounding box center [873, 245] width 211 height 468
click at [799, 371] on div at bounding box center [873, 245] width 211 height 468
click at [796, 379] on div at bounding box center [873, 245] width 211 height 468
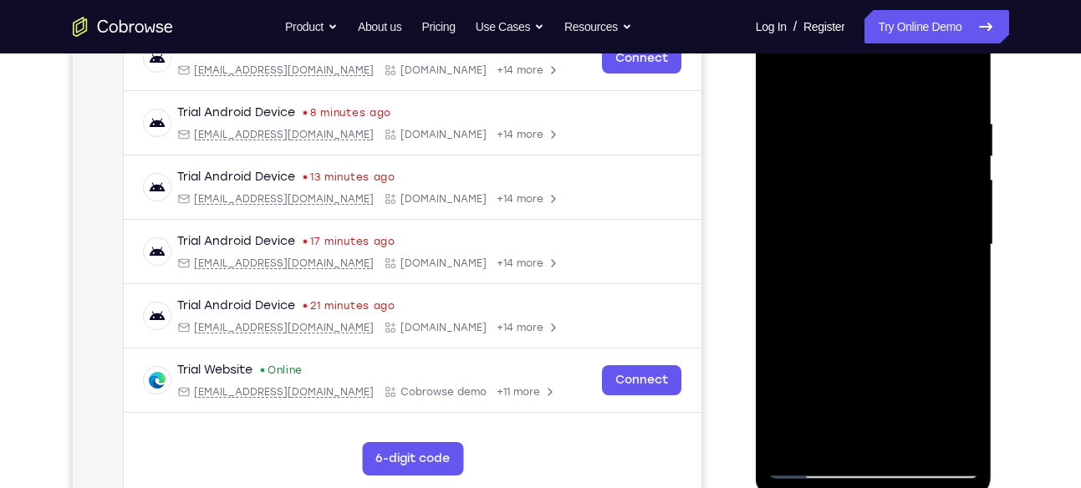
click at [804, 378] on div at bounding box center [873, 245] width 211 height 468
click at [809, 378] on div at bounding box center [873, 245] width 211 height 468
click at [818, 378] on div at bounding box center [873, 245] width 211 height 468
click at [825, 378] on div at bounding box center [873, 245] width 211 height 468
click at [833, 377] on div at bounding box center [873, 245] width 211 height 468
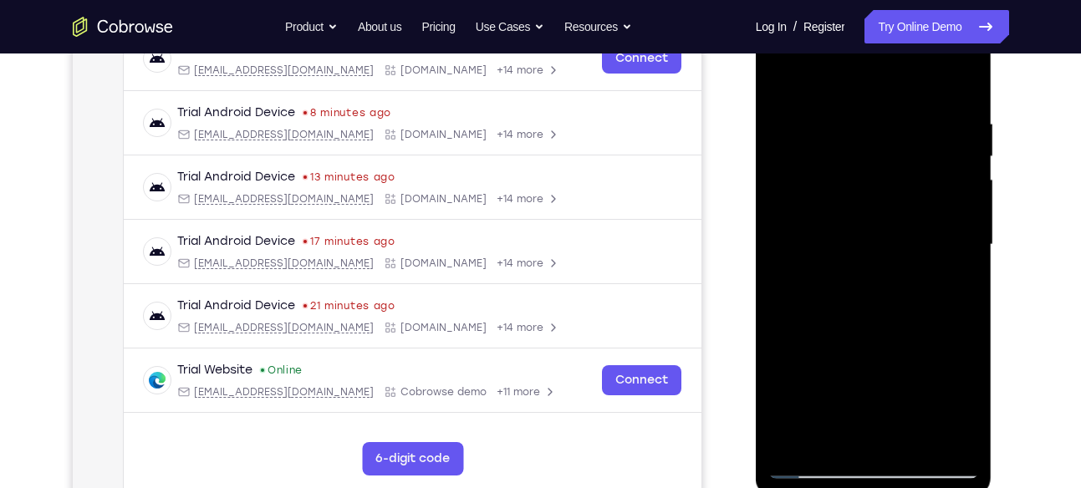
click at [846, 377] on div at bounding box center [873, 245] width 211 height 468
click at [858, 376] on div at bounding box center [873, 245] width 211 height 468
click at [872, 377] on div at bounding box center [873, 245] width 211 height 468
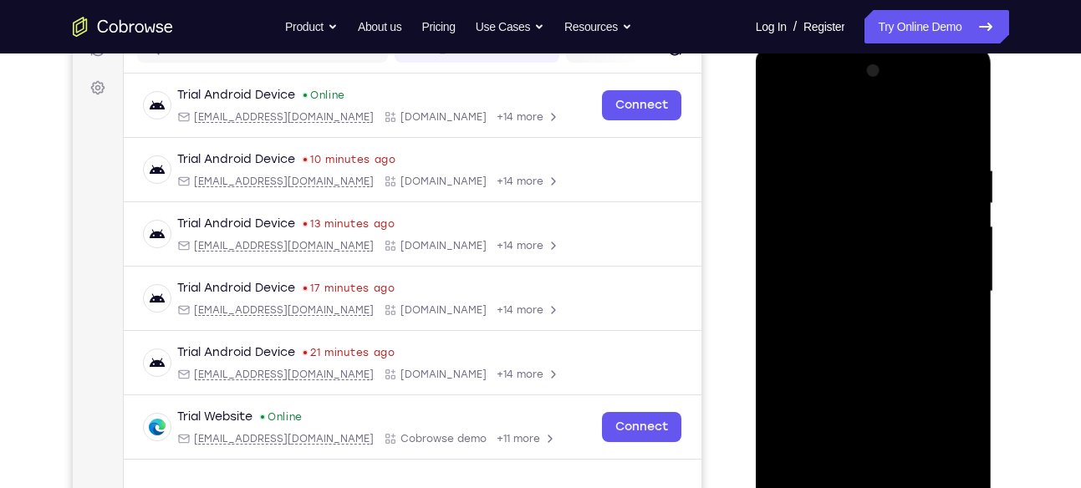
scroll to position [230, 0]
click at [886, 99] on div at bounding box center [873, 293] width 211 height 468
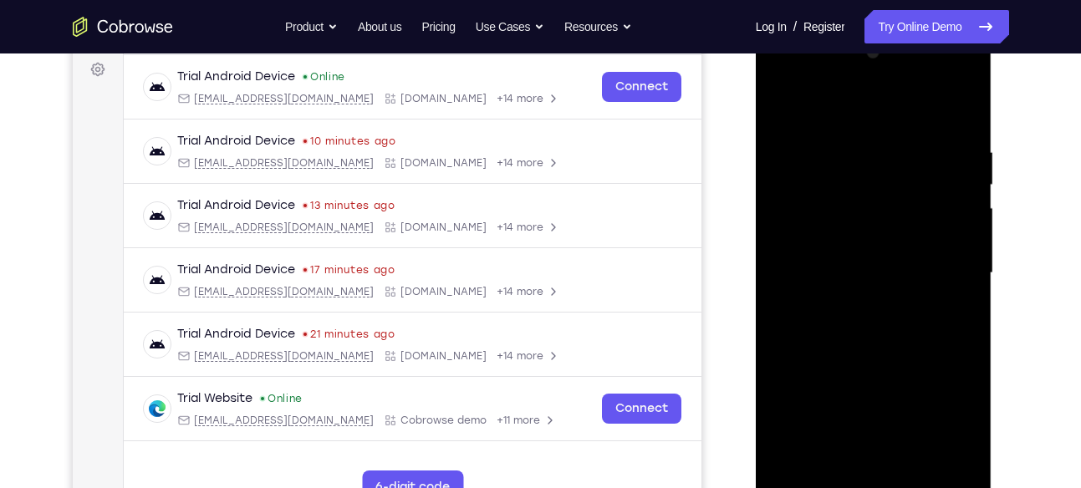
scroll to position [262, 0]
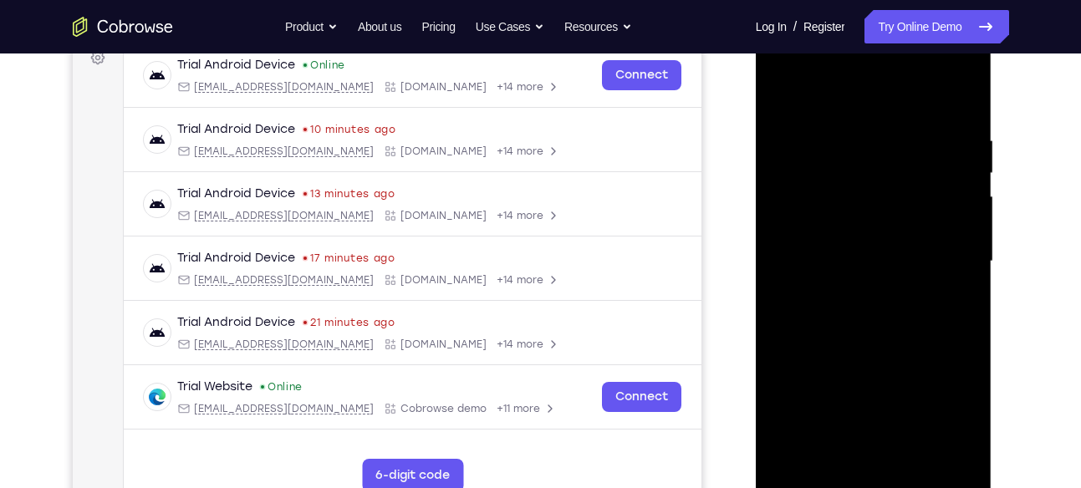
click at [893, 211] on div at bounding box center [873, 262] width 211 height 468
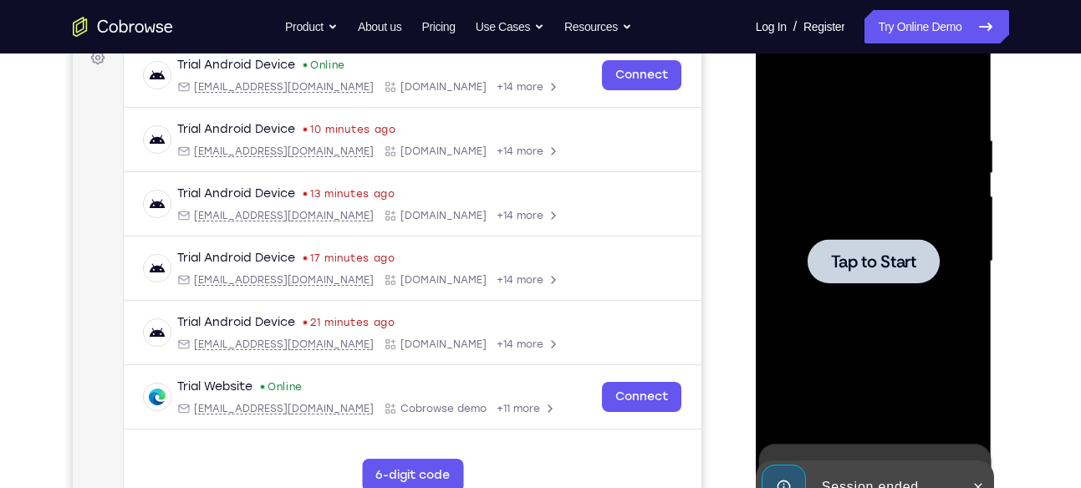
click at [876, 278] on div at bounding box center [874, 261] width 132 height 44
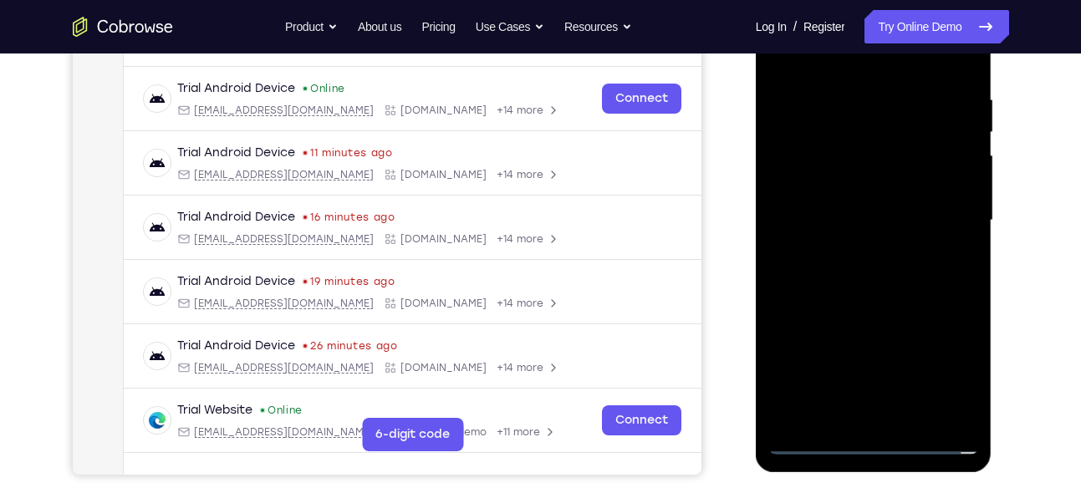
scroll to position [304, 0]
click at [875, 434] on div at bounding box center [873, 220] width 211 height 468
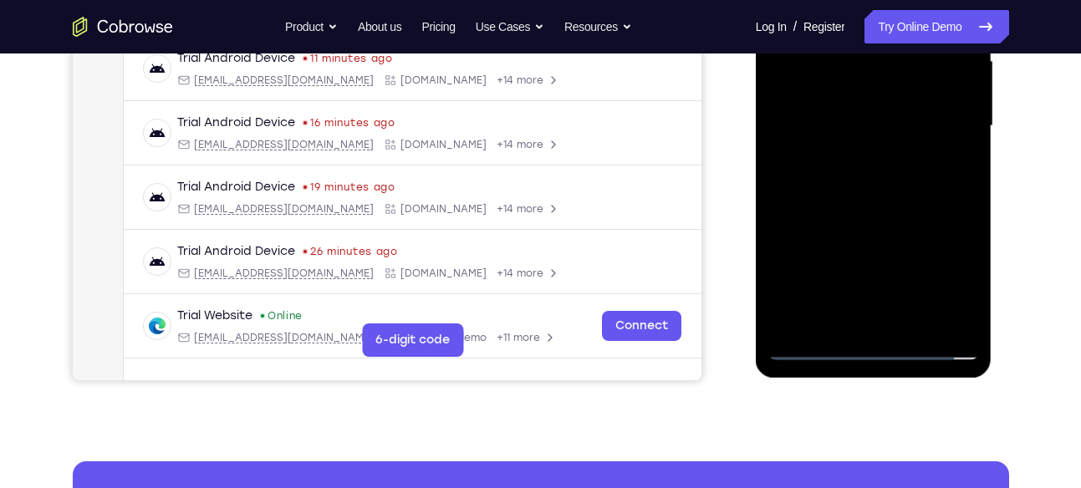
scroll to position [410, 0]
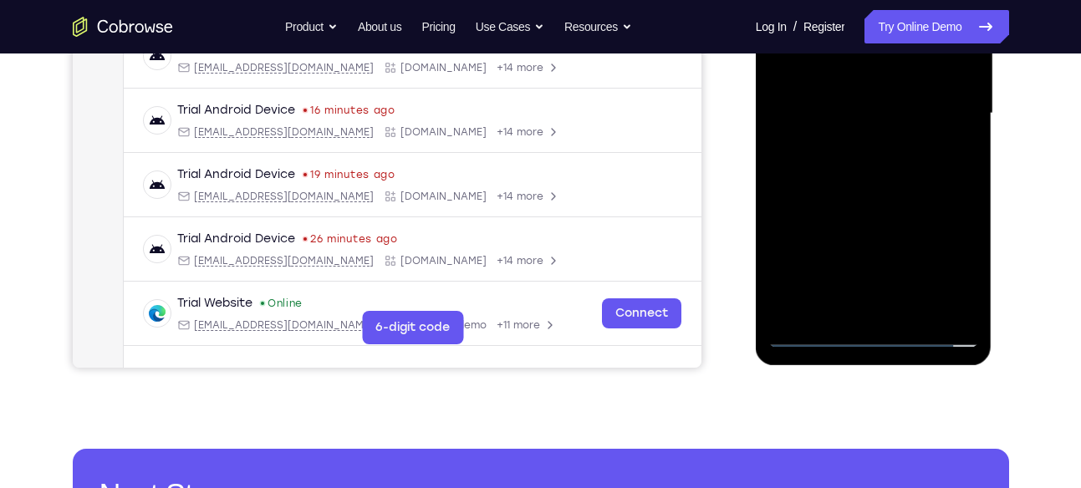
click at [873, 330] on div at bounding box center [873, 114] width 211 height 468
click at [943, 275] on div at bounding box center [873, 114] width 211 height 468
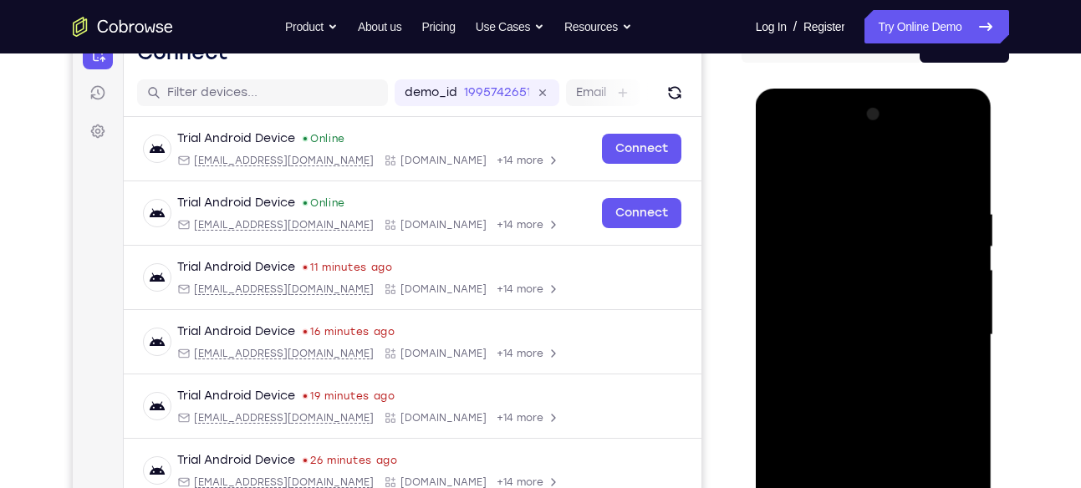
scroll to position [187, 0]
click at [848, 181] on div at bounding box center [873, 336] width 211 height 468
click at [825, 237] on div at bounding box center [873, 336] width 211 height 468
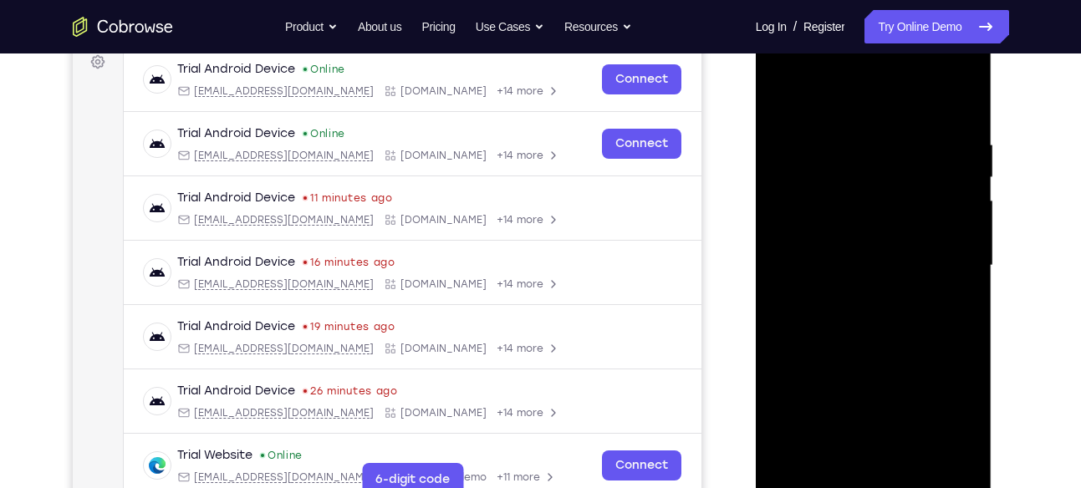
scroll to position [259, 0]
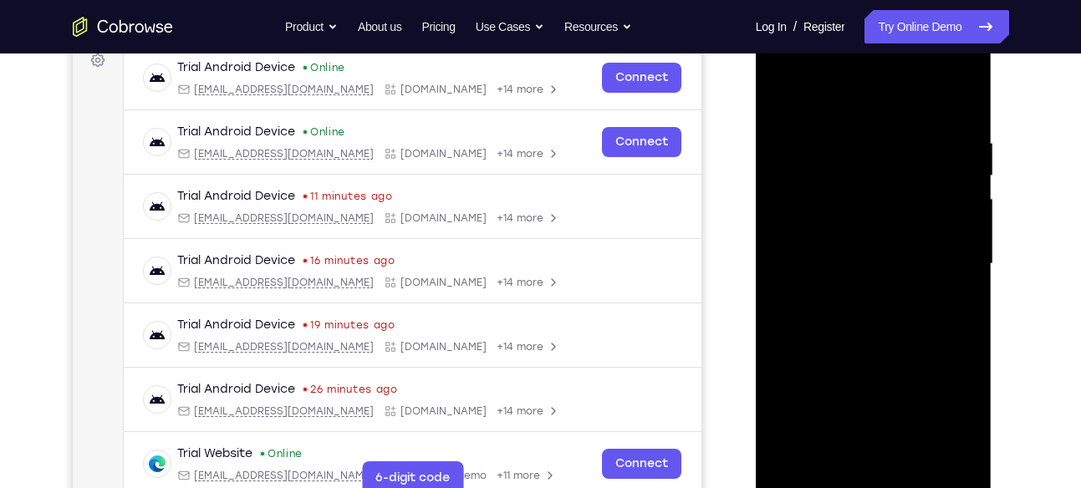
click at [877, 369] on div at bounding box center [873, 264] width 211 height 468
click at [854, 296] on div at bounding box center [873, 264] width 211 height 468
click at [895, 66] on div at bounding box center [873, 264] width 211 height 468
click at [964, 452] on div at bounding box center [873, 264] width 211 height 468
click at [888, 225] on div at bounding box center [873, 264] width 211 height 468
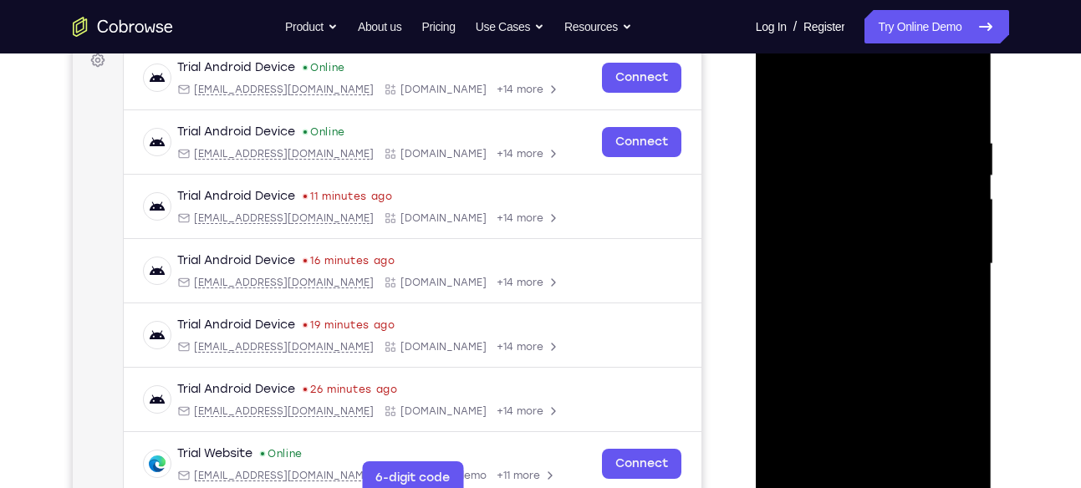
click at [888, 225] on div at bounding box center [873, 264] width 211 height 468
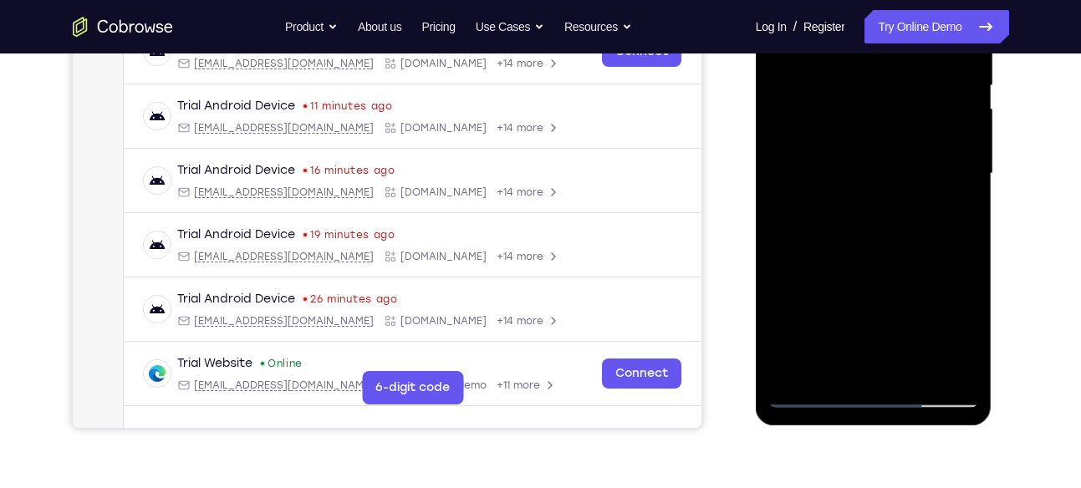
scroll to position [353, 0]
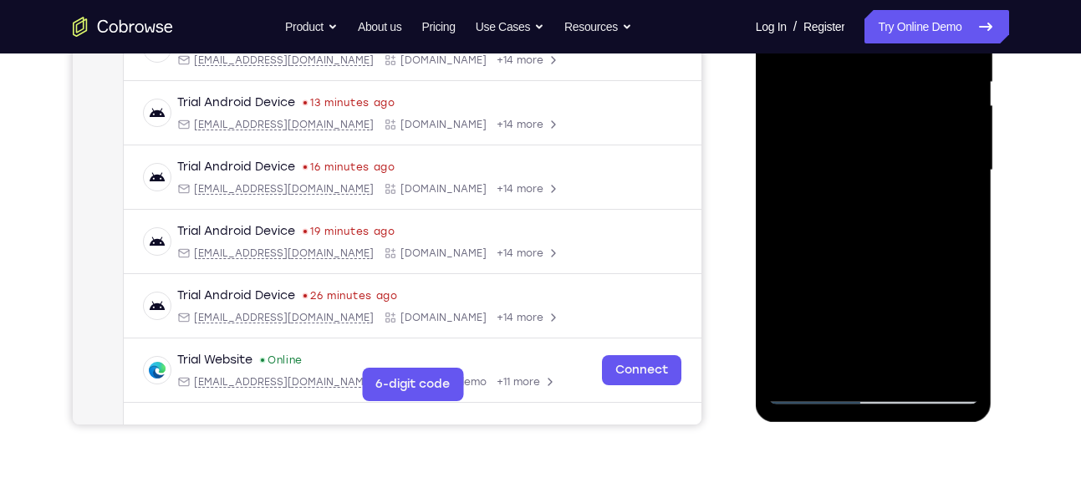
click at [918, 225] on div at bounding box center [873, 170] width 211 height 468
click at [851, 253] on div at bounding box center [873, 170] width 211 height 468
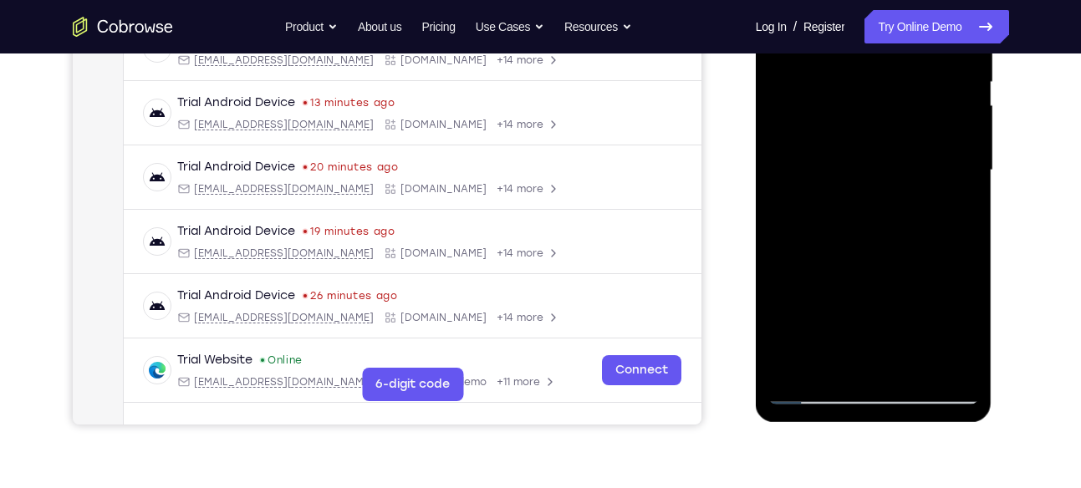
click at [797, 304] on div at bounding box center [873, 170] width 211 height 468
click at [804, 304] on div at bounding box center [873, 170] width 211 height 468
click at [812, 304] on div at bounding box center [873, 170] width 211 height 468
click at [816, 304] on div at bounding box center [873, 170] width 211 height 468
click at [822, 304] on div at bounding box center [873, 170] width 211 height 468
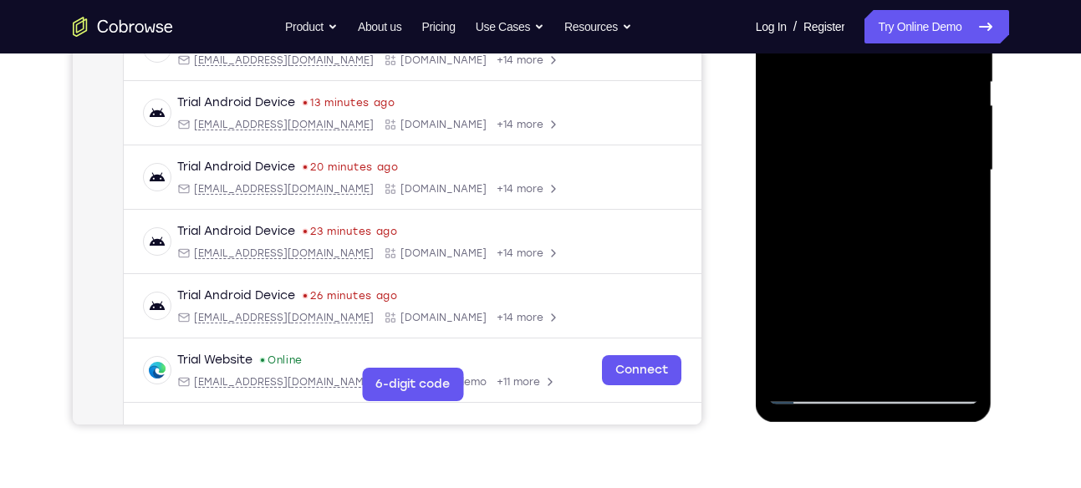
click at [832, 304] on div at bounding box center [873, 170] width 211 height 468
click at [847, 304] on div at bounding box center [873, 170] width 211 height 468
click at [859, 304] on div at bounding box center [873, 170] width 211 height 468
click at [871, 304] on div at bounding box center [873, 170] width 211 height 468
click at [886, 304] on div at bounding box center [873, 170] width 211 height 468
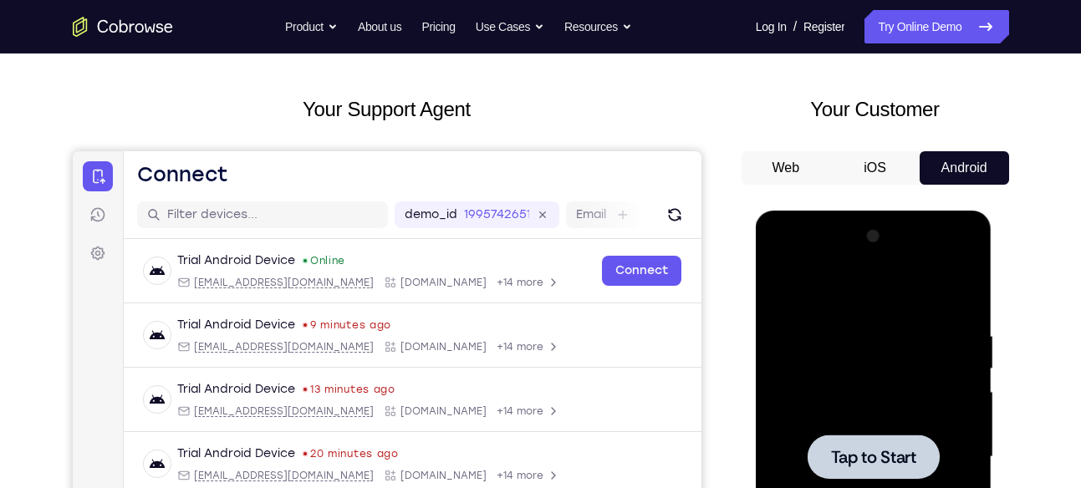
scroll to position [0, 0]
